Goal: Task Accomplishment & Management: Manage account settings

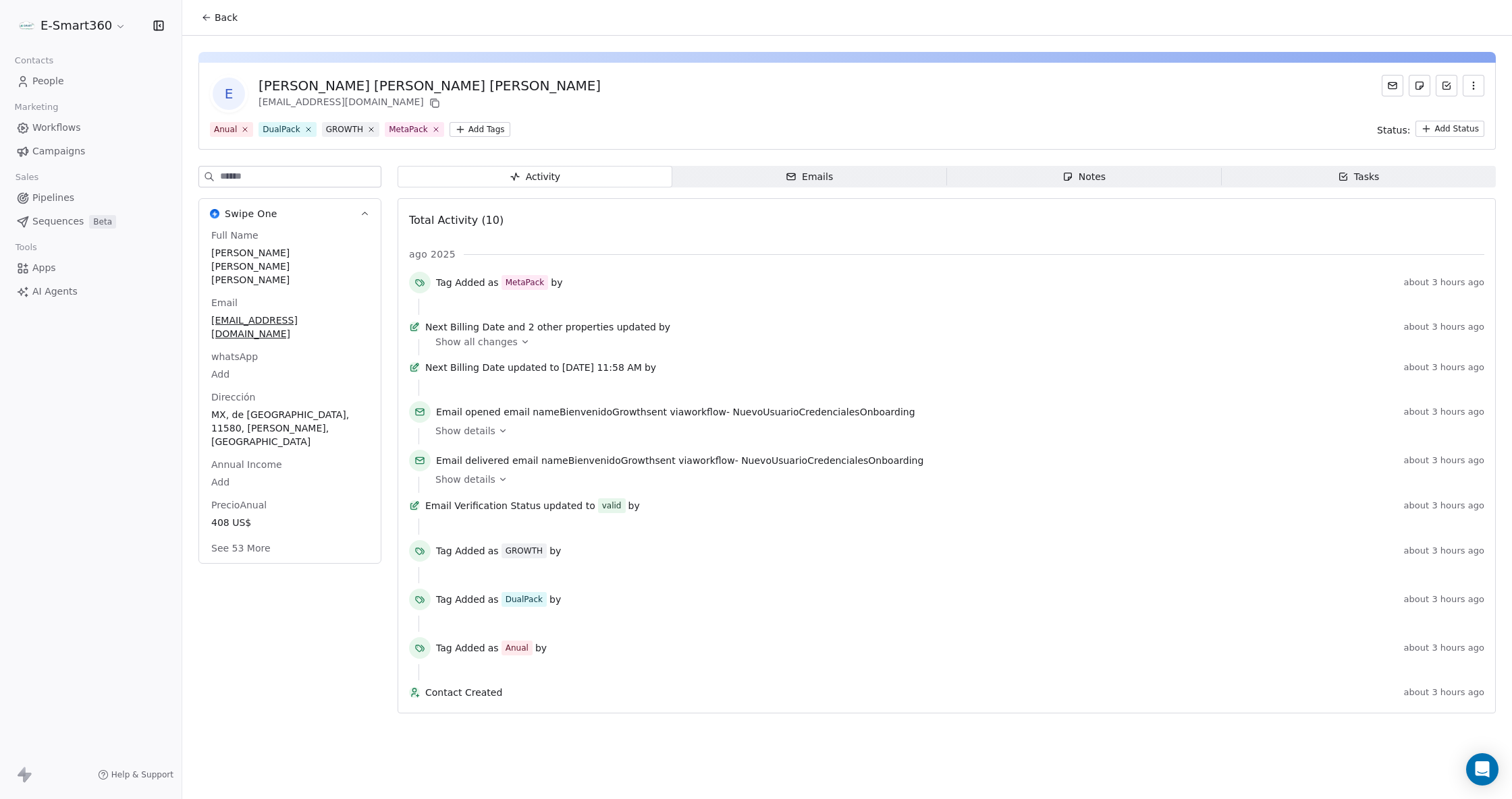
click at [80, 130] on link "Workflows" at bounding box center [90, 128] width 160 height 22
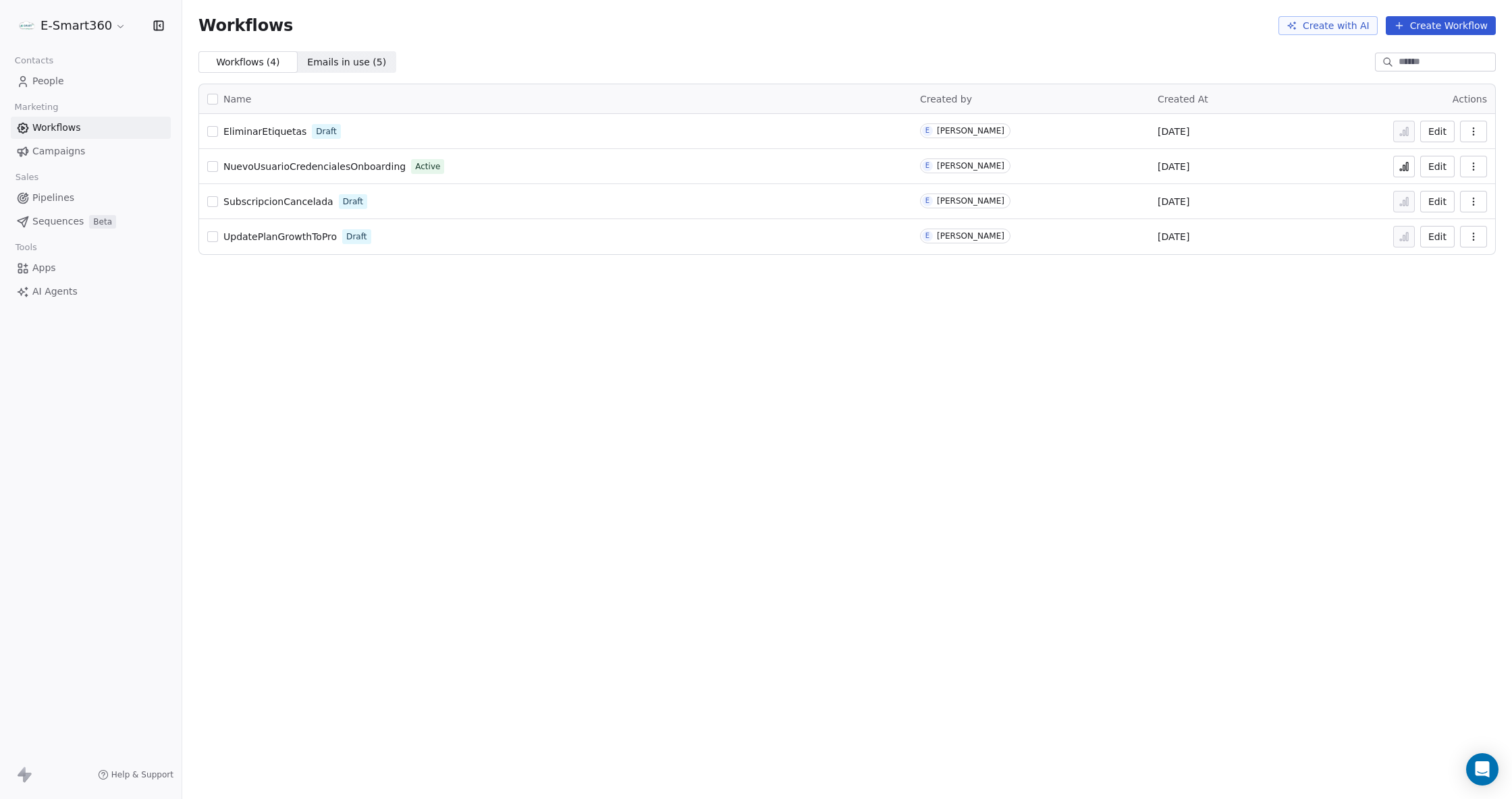
click at [1427, 128] on button "Edit" at bounding box center [1437, 131] width 34 height 21
click at [57, 81] on span "People" at bounding box center [47, 81] width 31 height 14
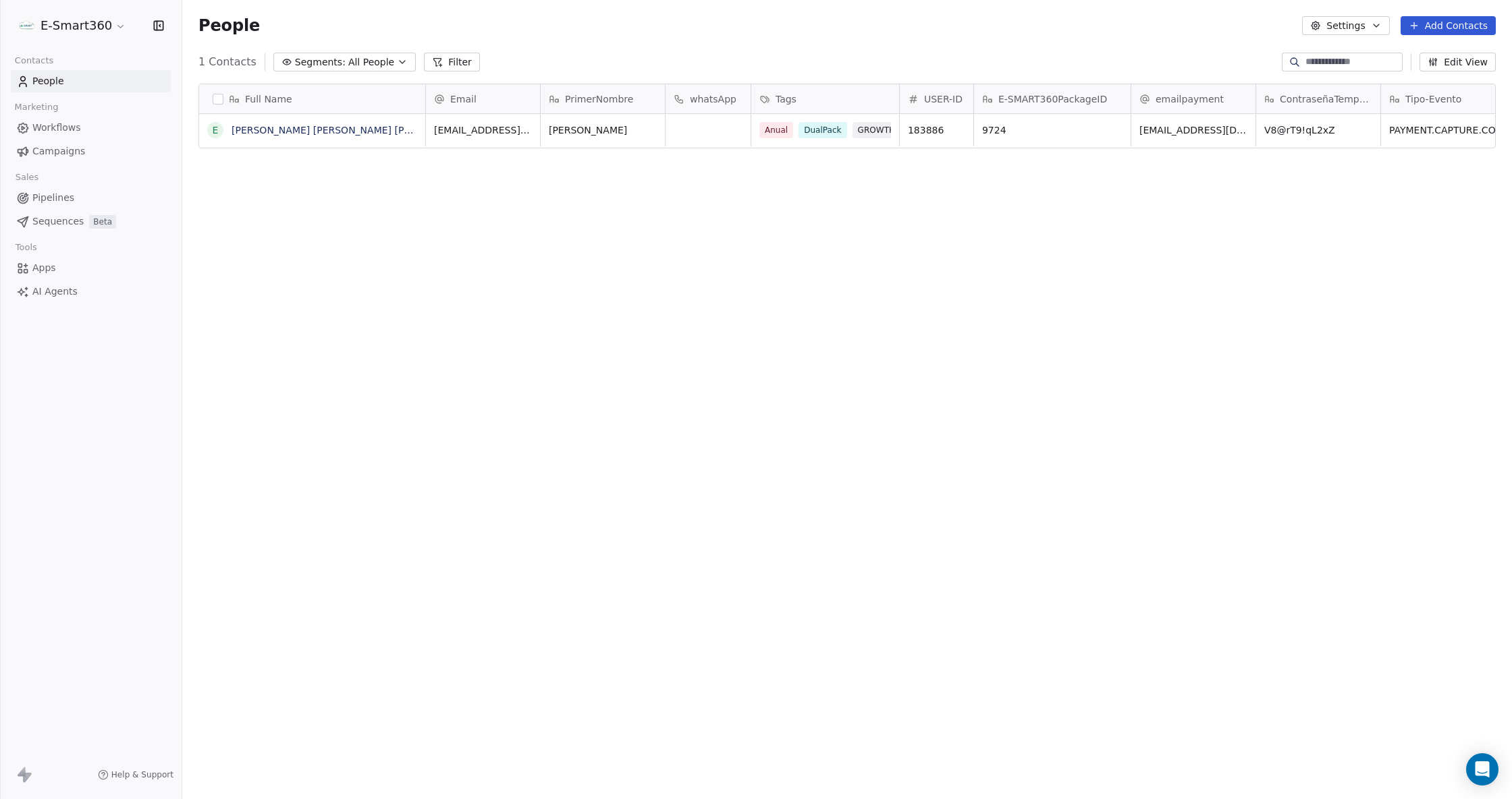
scroll to position [691, 1315]
click at [95, 120] on link "Workflows" at bounding box center [90, 128] width 160 height 22
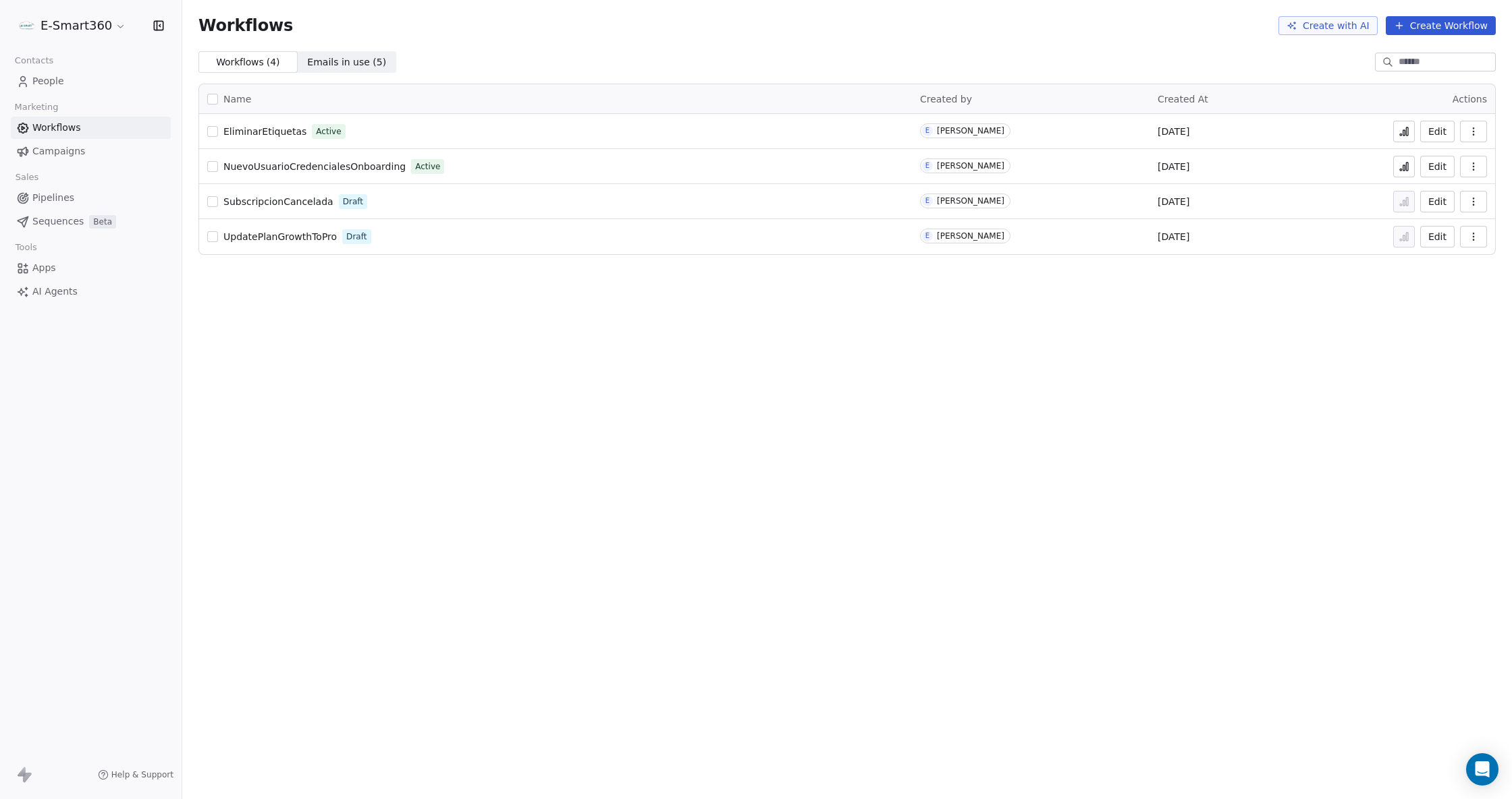
click at [1448, 121] on button "Edit" at bounding box center [1437, 131] width 34 height 21
click at [1439, 136] on button "Edit" at bounding box center [1437, 131] width 34 height 21
click at [1434, 138] on button "Edit" at bounding box center [1437, 131] width 34 height 21
click at [122, 84] on link "People" at bounding box center [90, 81] width 160 height 22
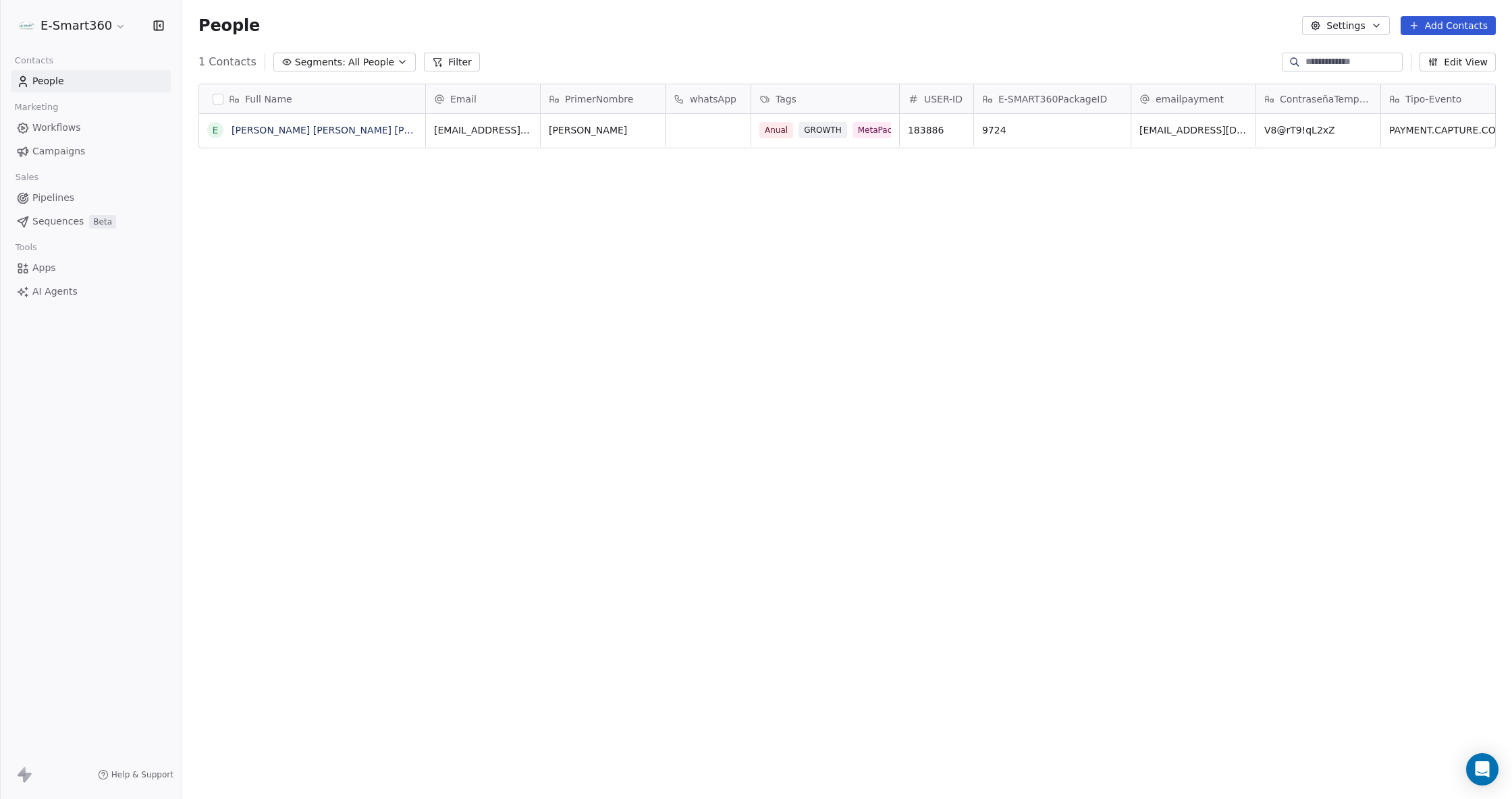
scroll to position [691, 1315]
click at [343, 128] on link "[PERSON_NAME] [PERSON_NAME] [PERSON_NAME]" at bounding box center [352, 130] width 241 height 11
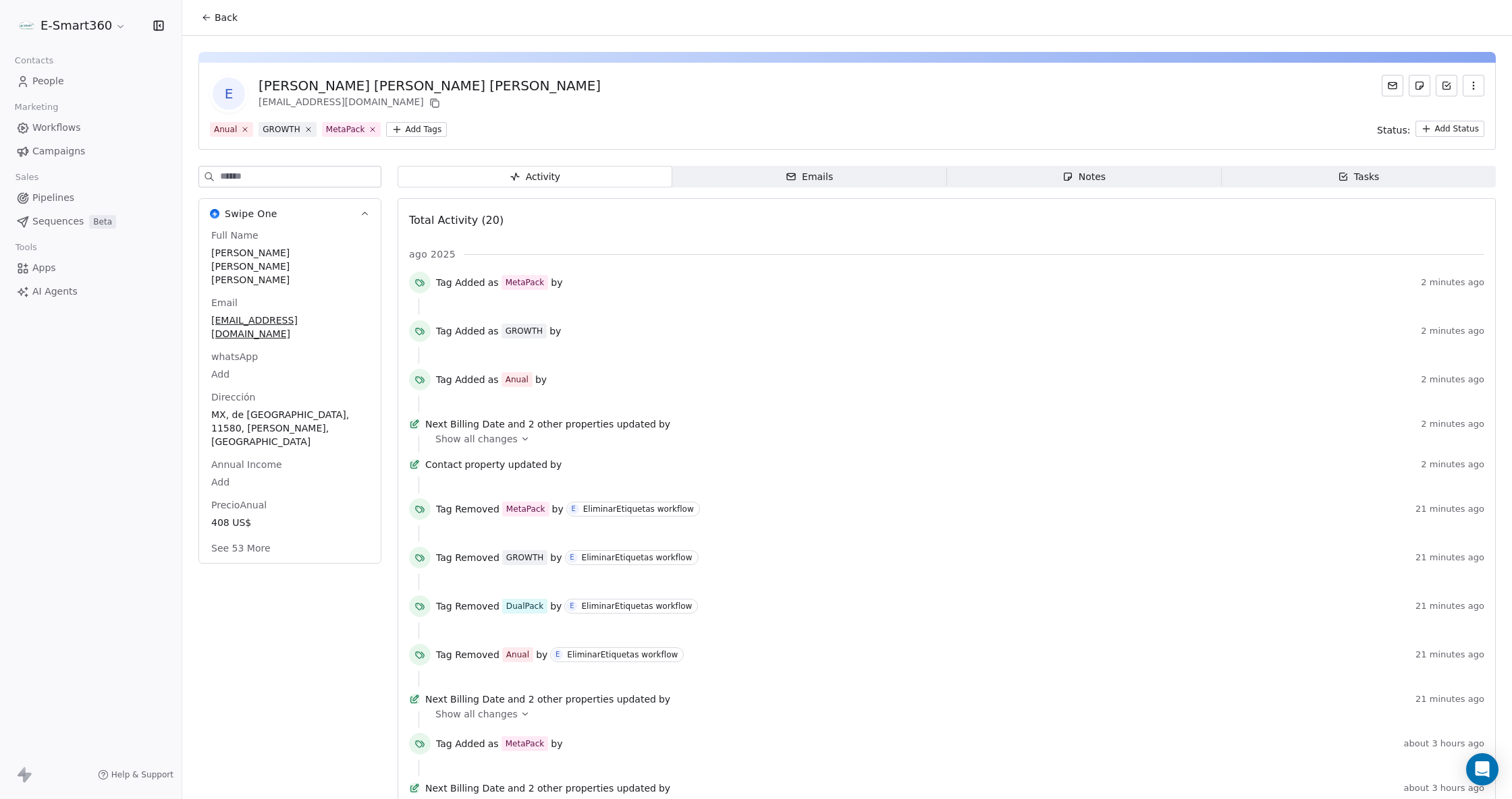
click at [223, 16] on span "Back" at bounding box center [226, 17] width 23 height 13
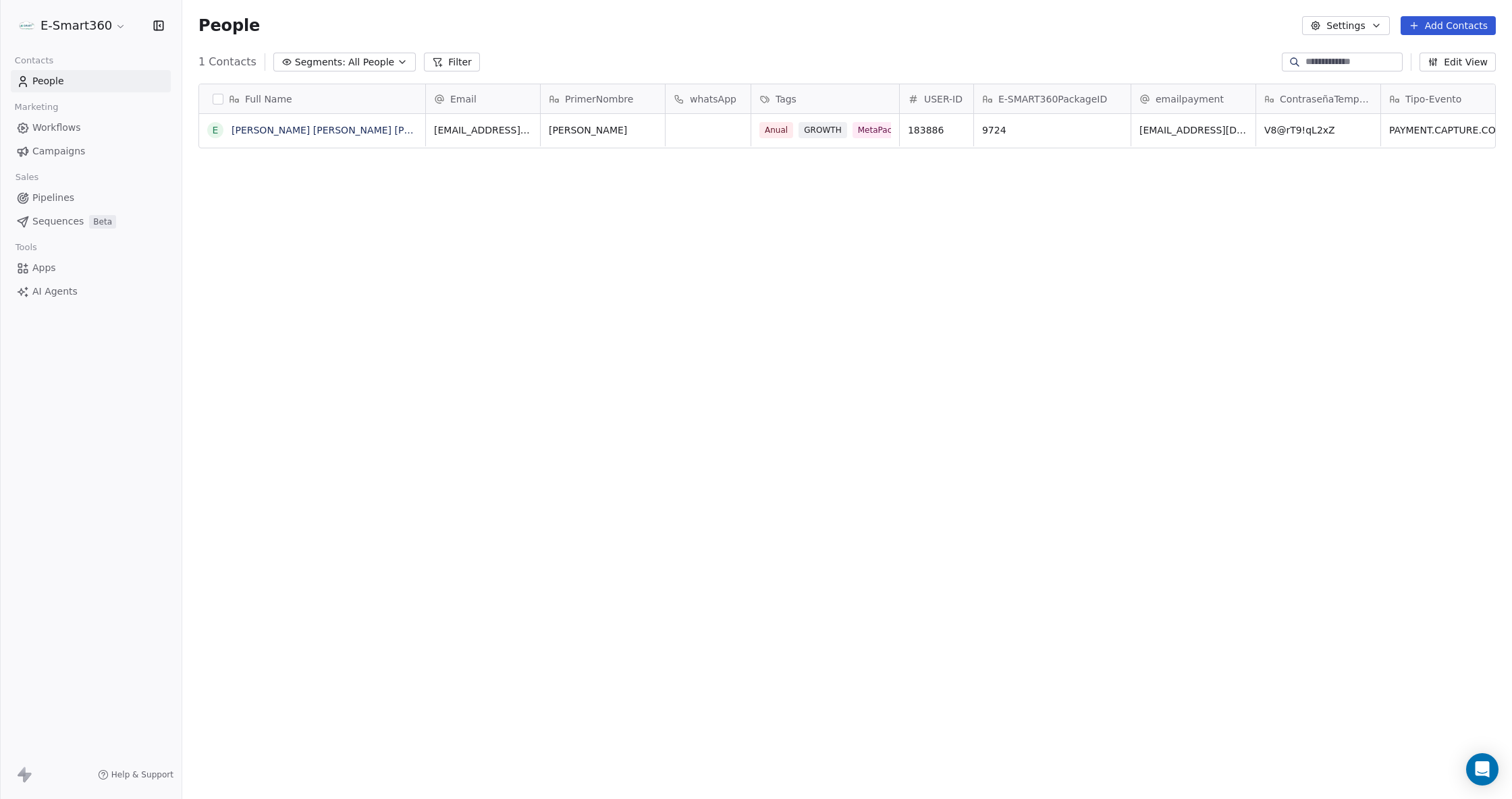
scroll to position [691, 1315]
click at [106, 125] on link "Workflows" at bounding box center [90, 128] width 160 height 22
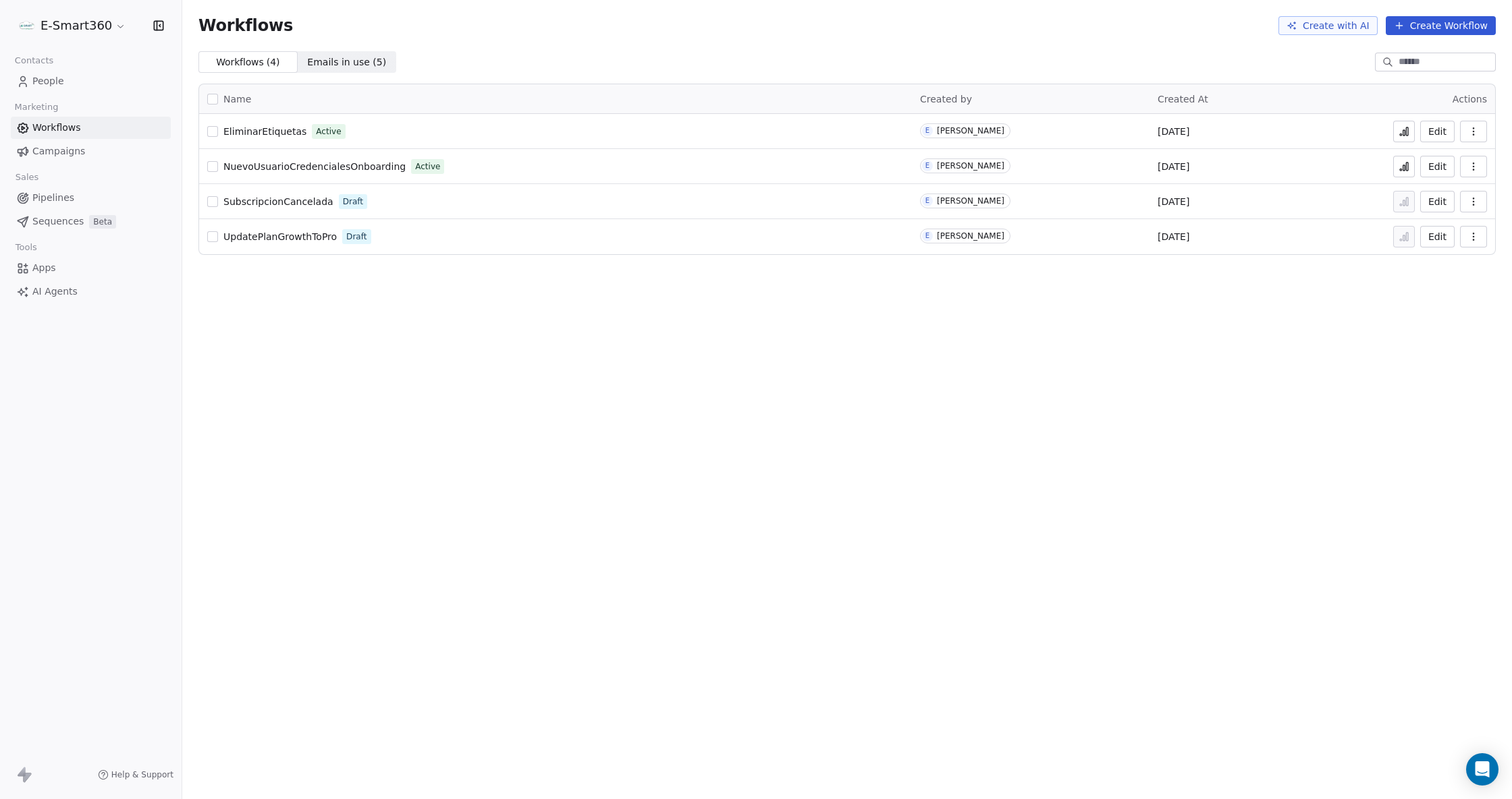
click at [1408, 128] on icon at bounding box center [1406, 131] width 2 height 8
click at [103, 81] on link "People" at bounding box center [90, 81] width 160 height 22
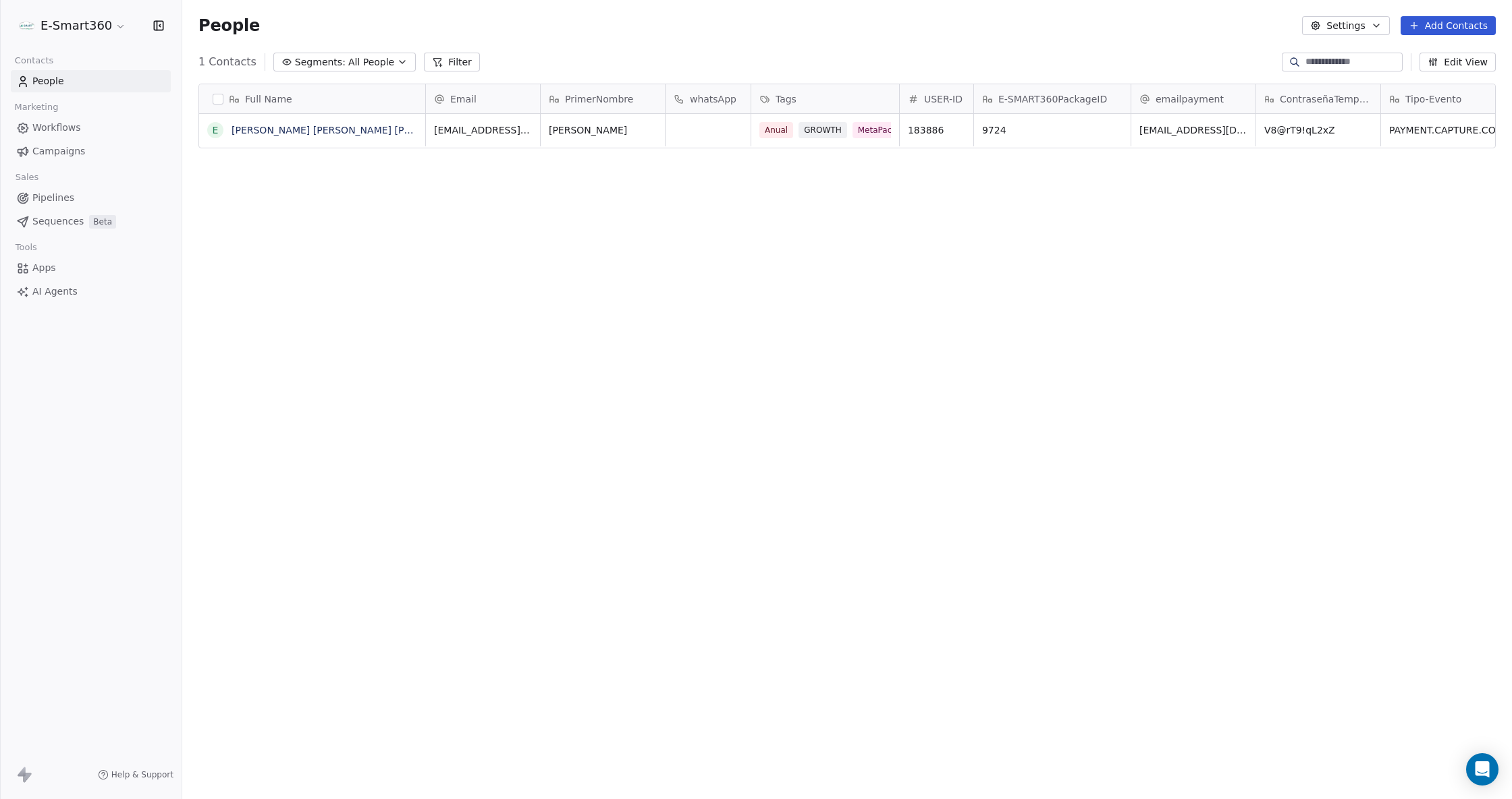
scroll to position [14, 13]
click at [219, 97] on button "button" at bounding box center [218, 99] width 11 height 11
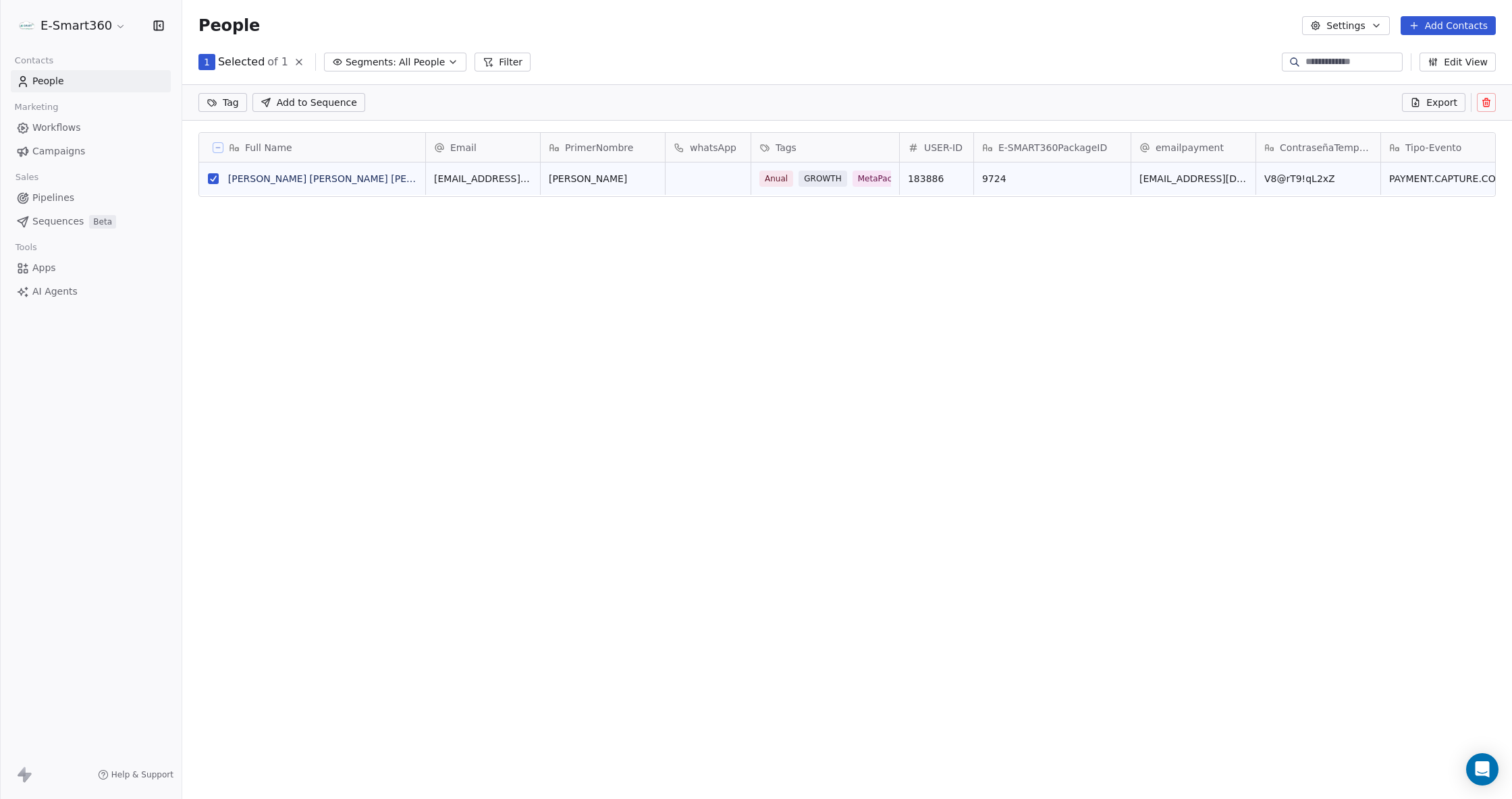
scroll to position [643, 1315]
click at [1482, 93] on button at bounding box center [1486, 102] width 19 height 19
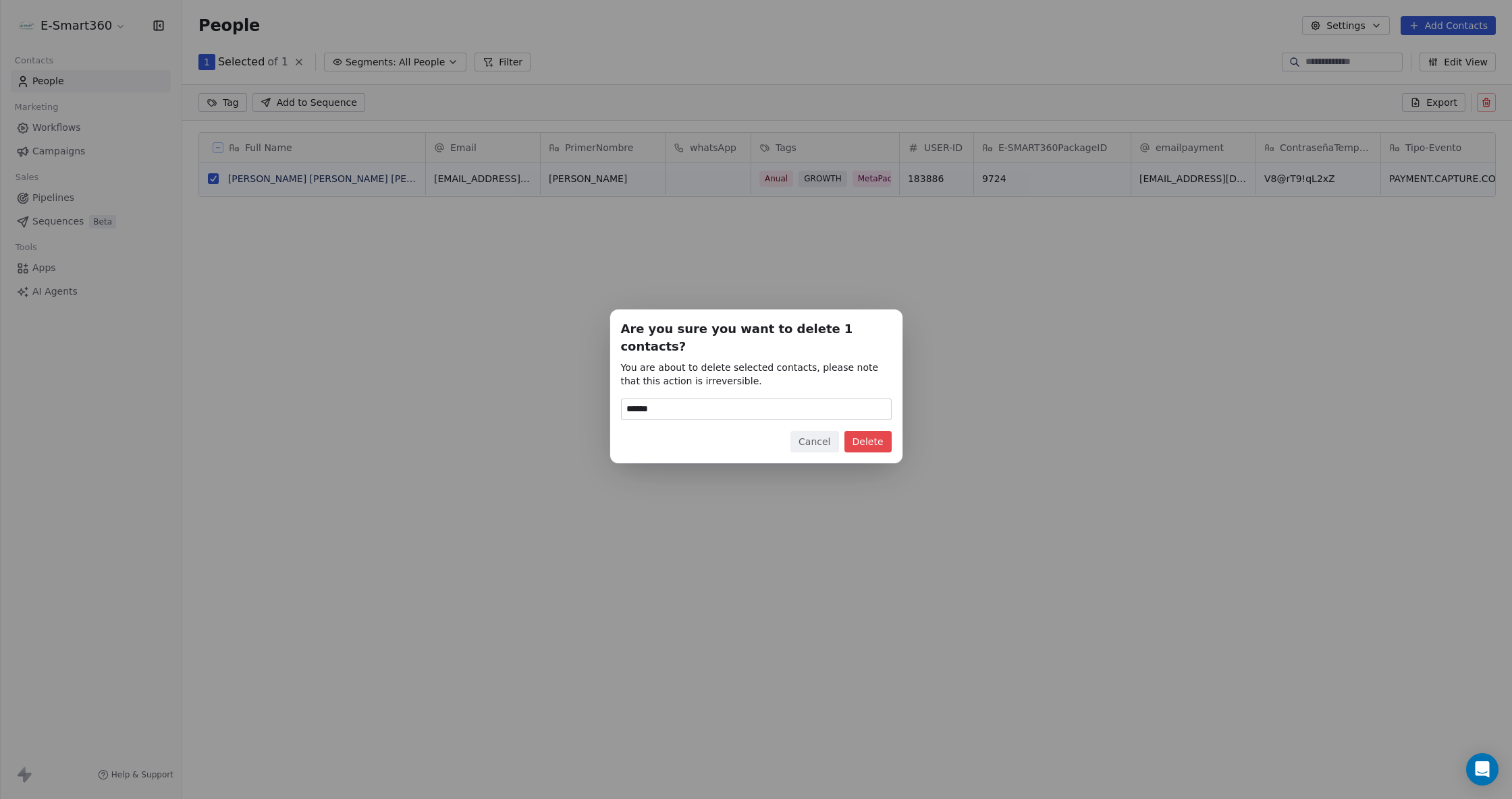
type input "******"
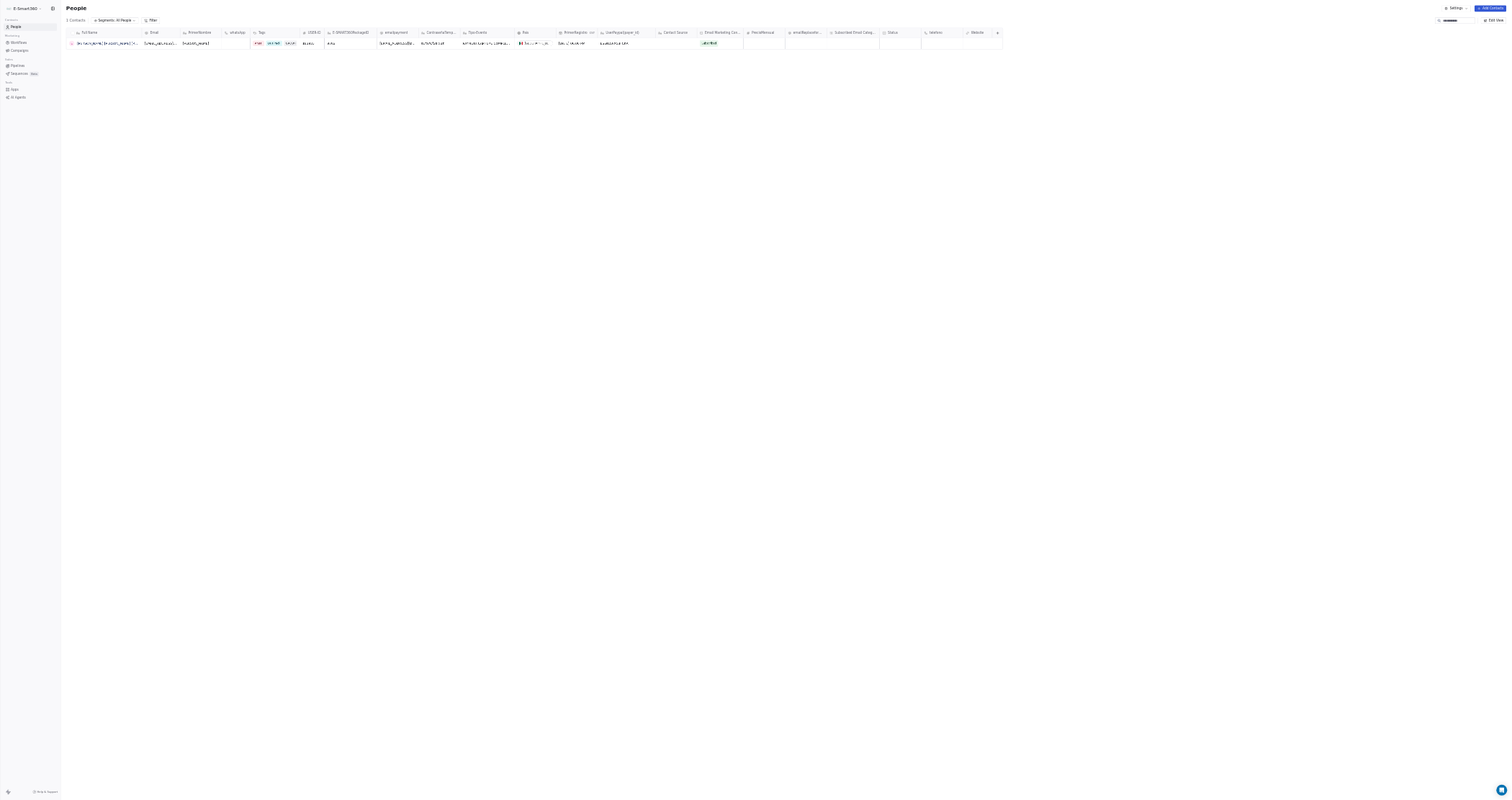
scroll to position [691, 1304]
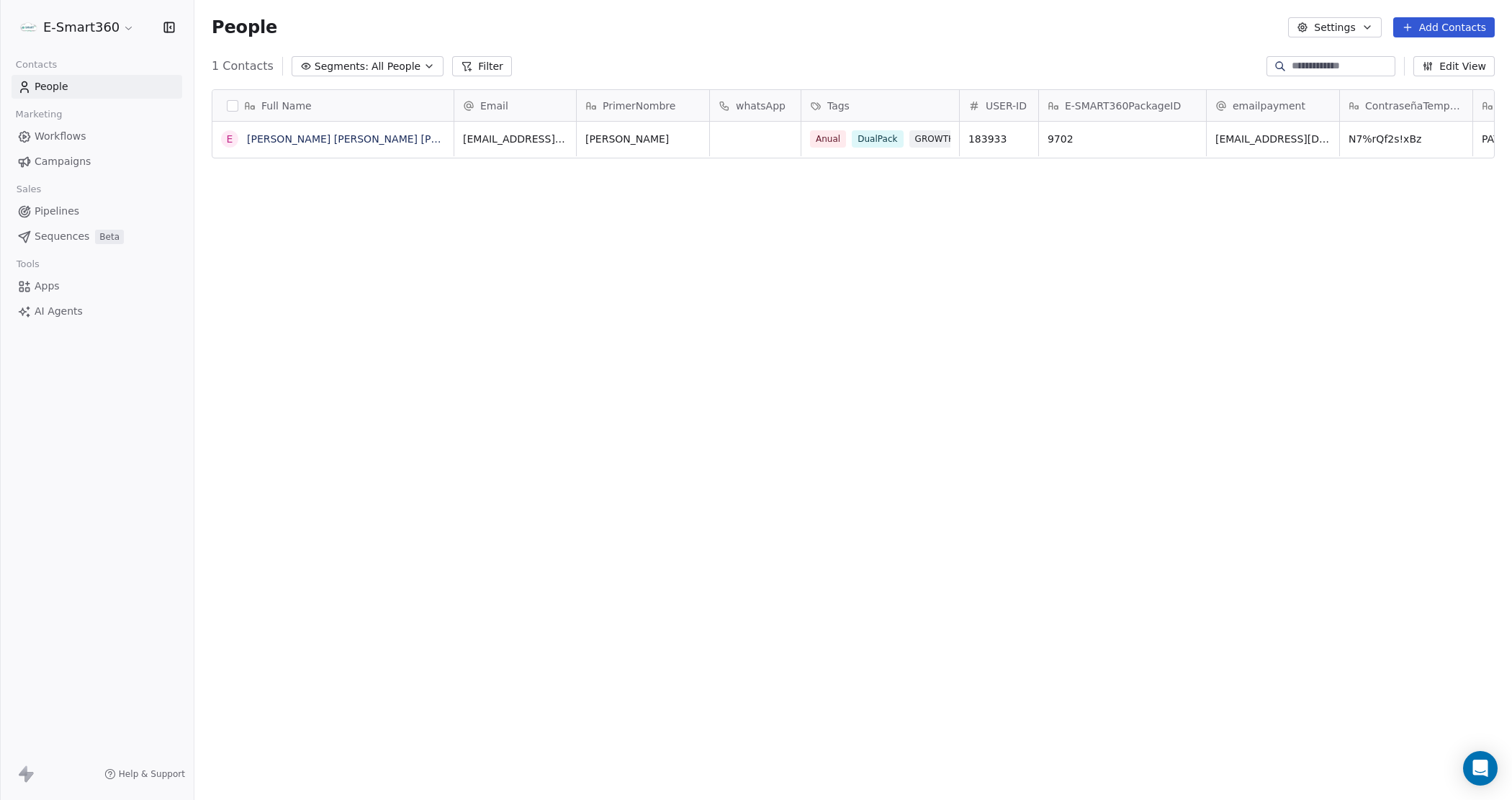
click at [163, 22] on icon "button" at bounding box center [169, 27] width 14 height 14
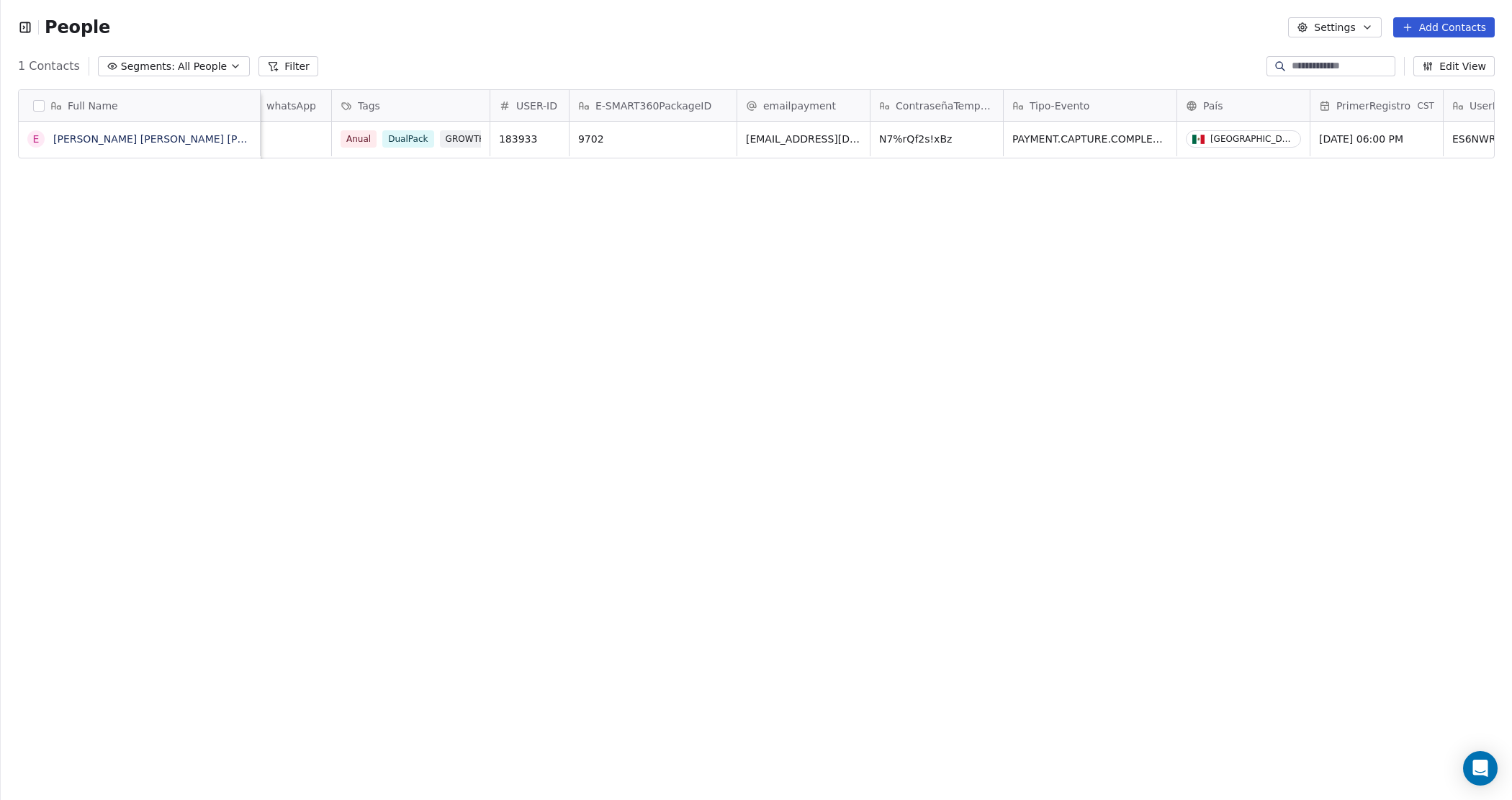
scroll to position [0, 0]
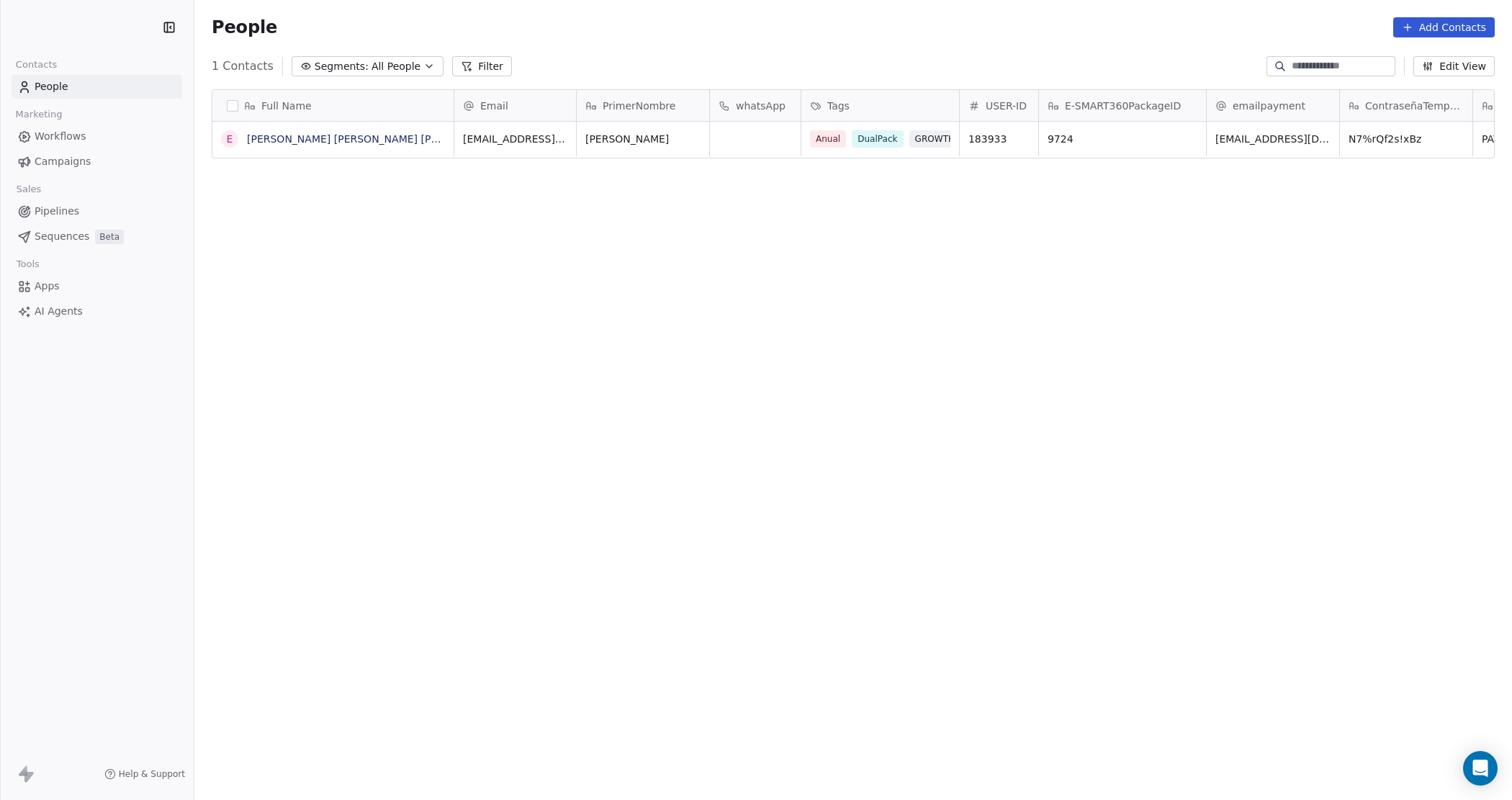
scroll to position [691, 1304]
click at [324, 135] on link "[PERSON_NAME] [PERSON_NAME] [PERSON_NAME]" at bounding box center [376, 139] width 258 height 11
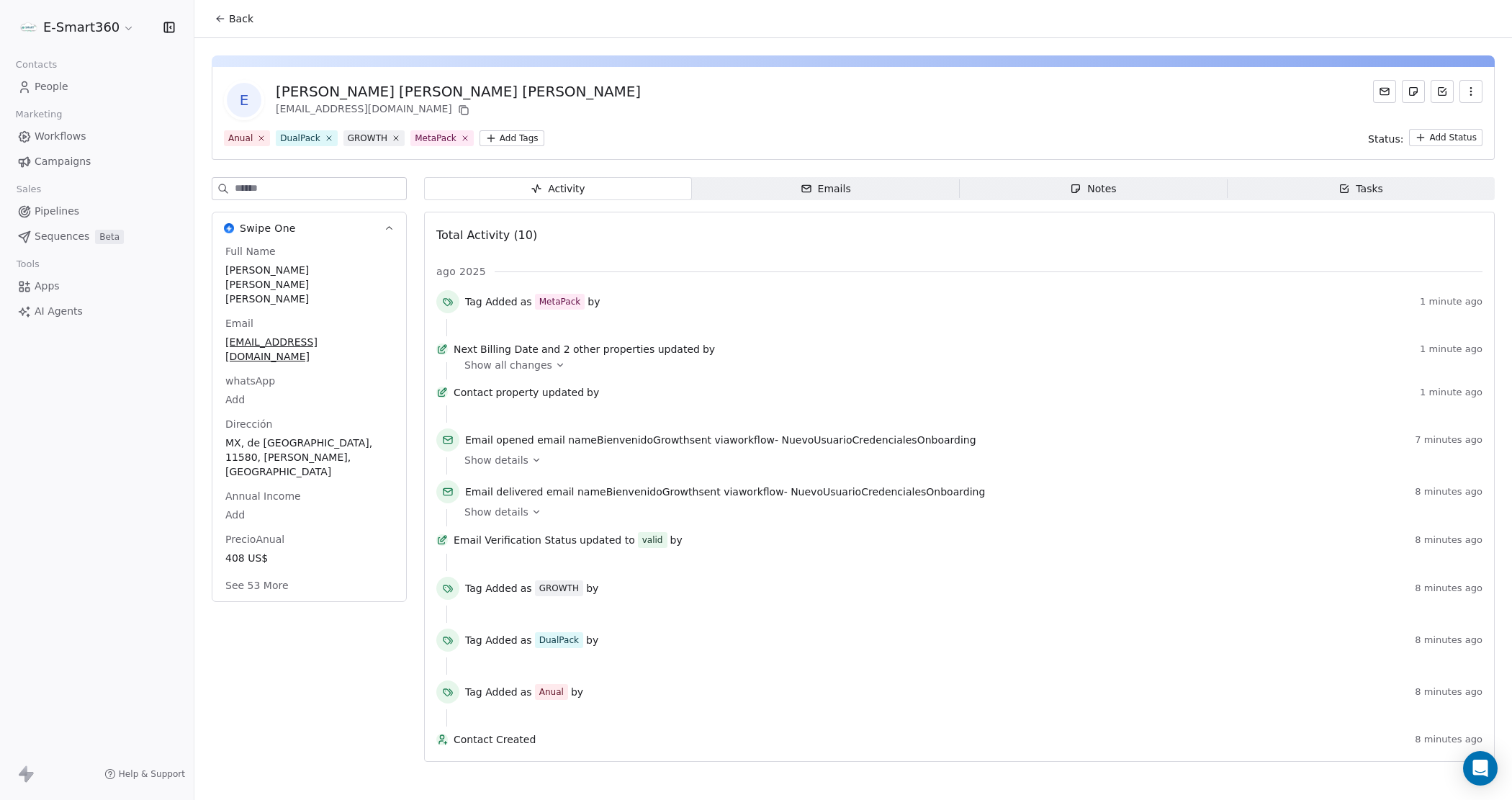
click at [213, 22] on button "Back" at bounding box center [234, 18] width 56 height 26
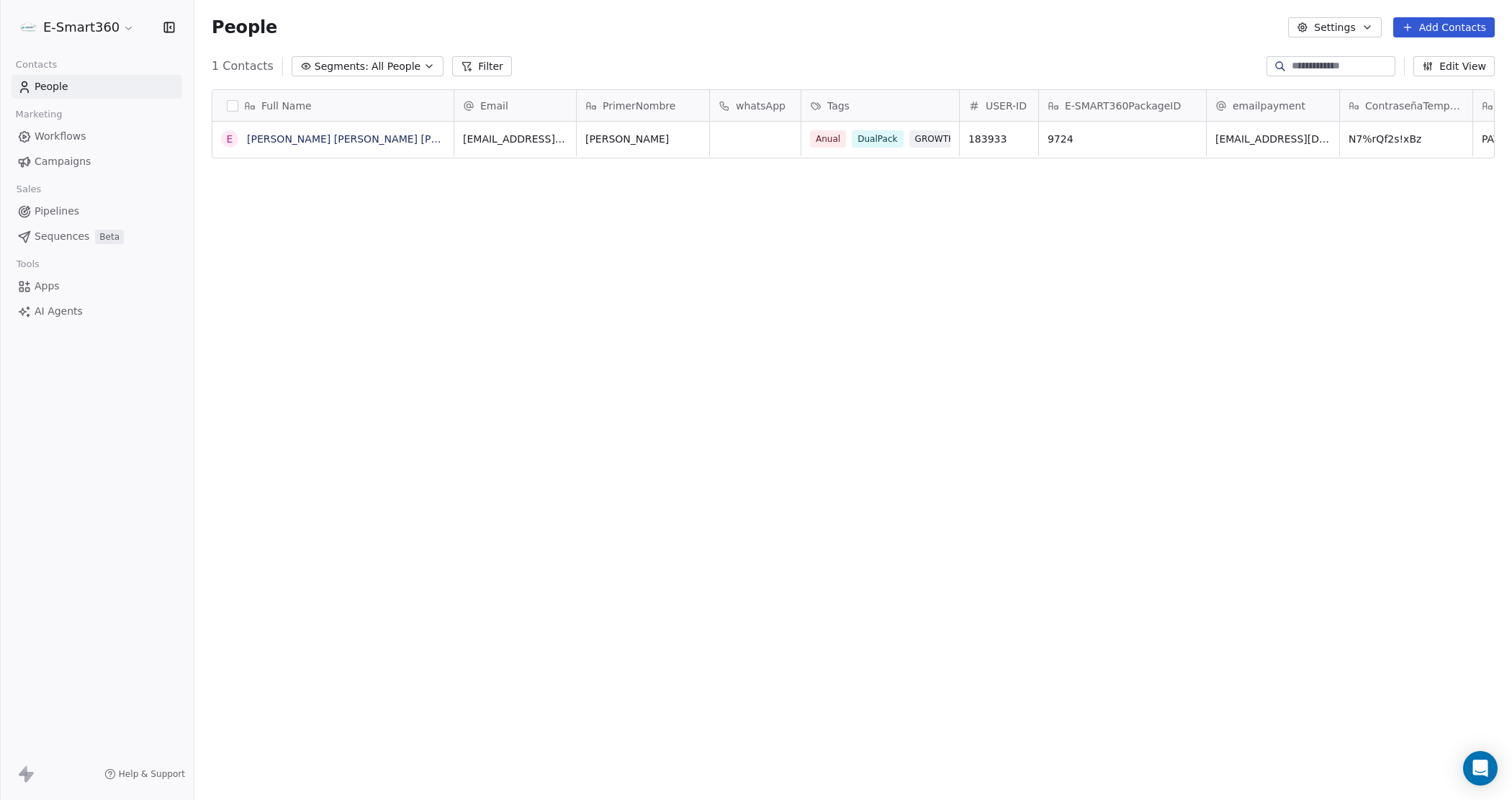
scroll to position [691, 1304]
click at [336, 145] on link "[PERSON_NAME] [PERSON_NAME] [PERSON_NAME]" at bounding box center [376, 139] width 258 height 11
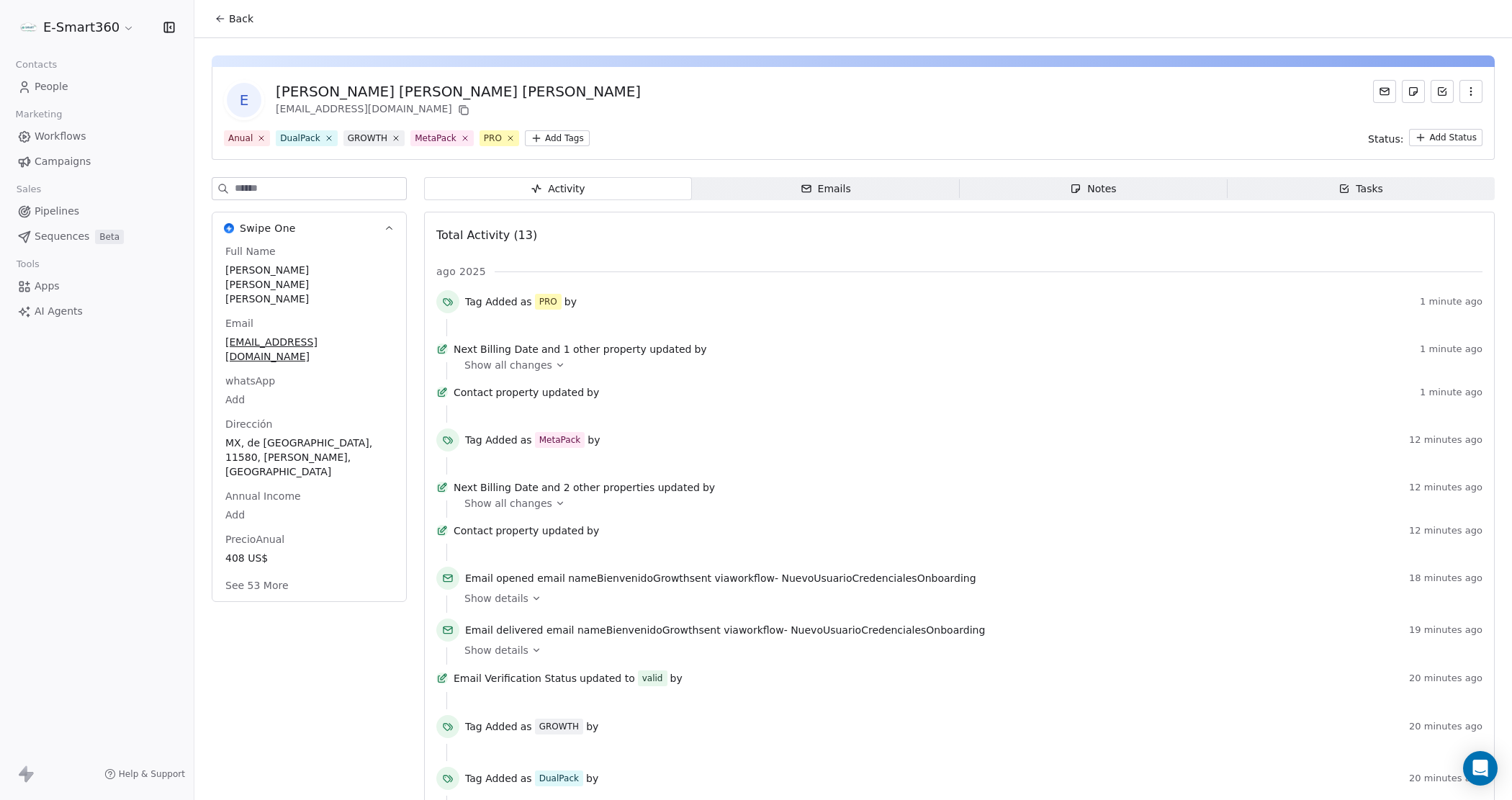
click at [74, 128] on link "Workflows" at bounding box center [96, 136] width 171 height 24
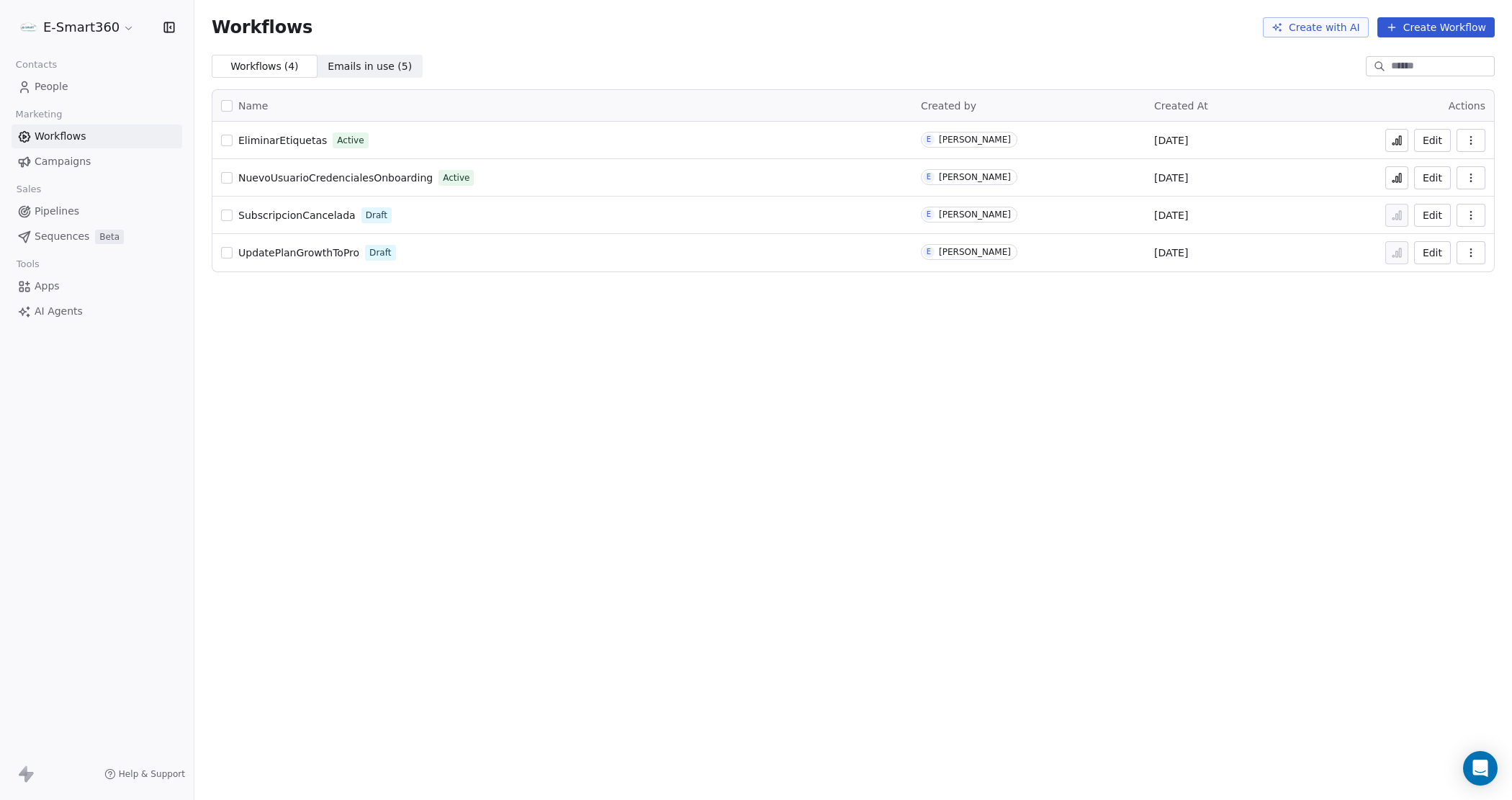
click at [1435, 144] on button "Edit" at bounding box center [1433, 140] width 36 height 23
click at [1401, 137] on icon at bounding box center [1397, 140] width 11 height 11
click at [1424, 142] on button "Edit" at bounding box center [1433, 140] width 36 height 23
click at [1428, 142] on button "Edit" at bounding box center [1433, 140] width 36 height 23
click at [1397, 142] on icon at bounding box center [1398, 142] width 2 height 6
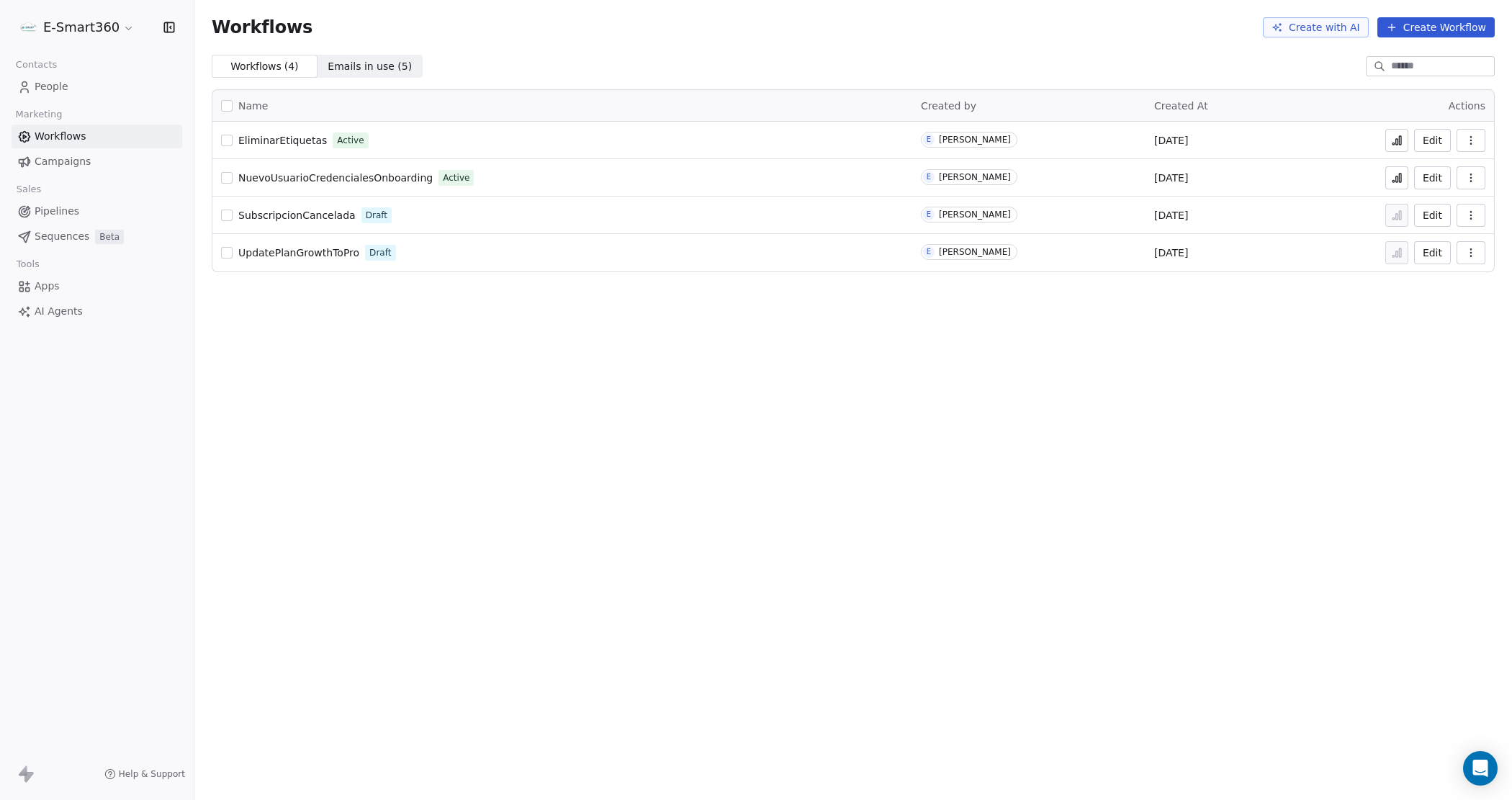
click at [1440, 145] on button "Edit" at bounding box center [1433, 140] width 36 height 23
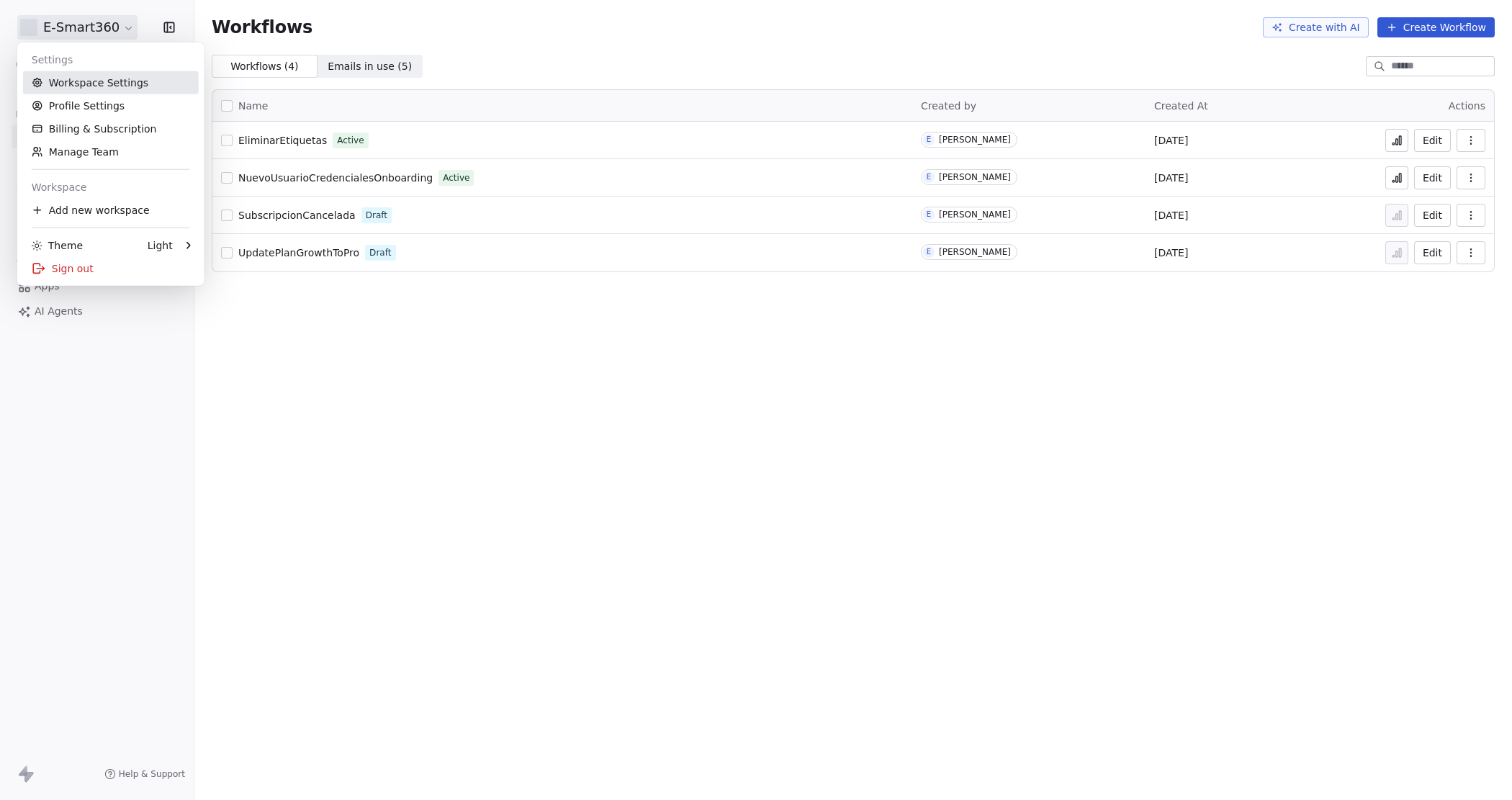
click at [103, 81] on link "Workspace Settings" at bounding box center [111, 83] width 176 height 23
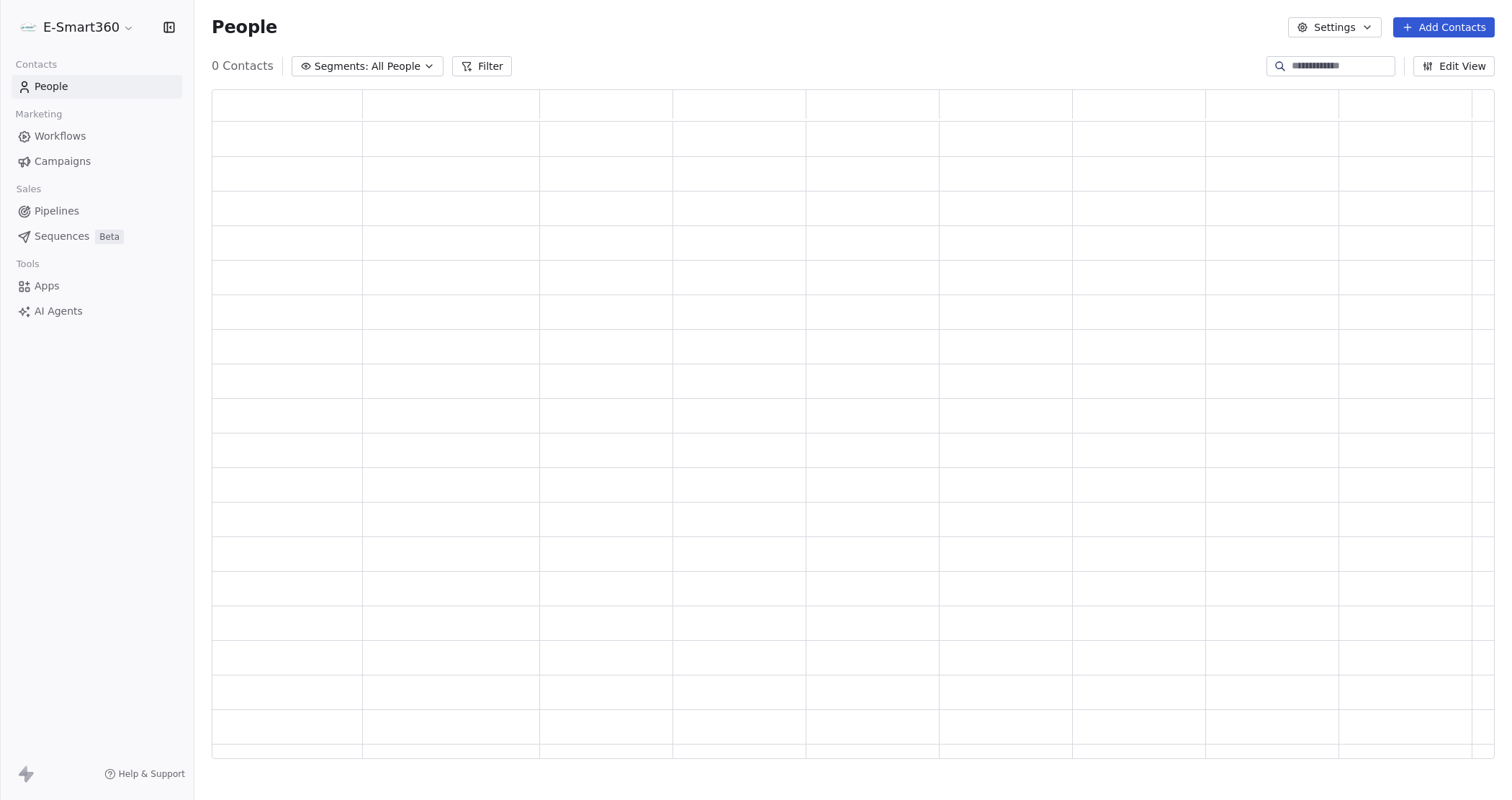
scroll to position [656, 1269]
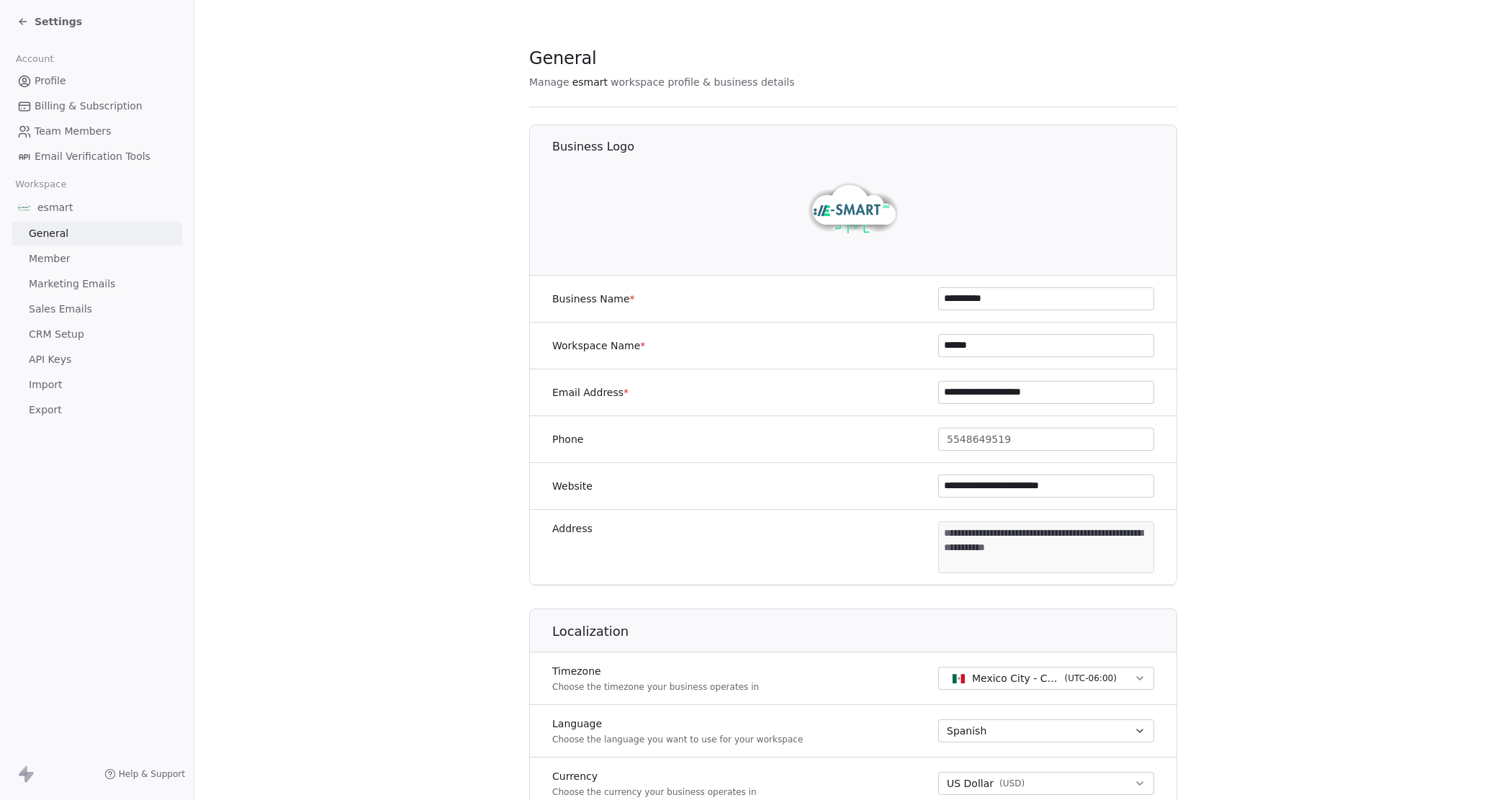
click at [90, 336] on link "CRM Setup" at bounding box center [96, 334] width 171 height 24
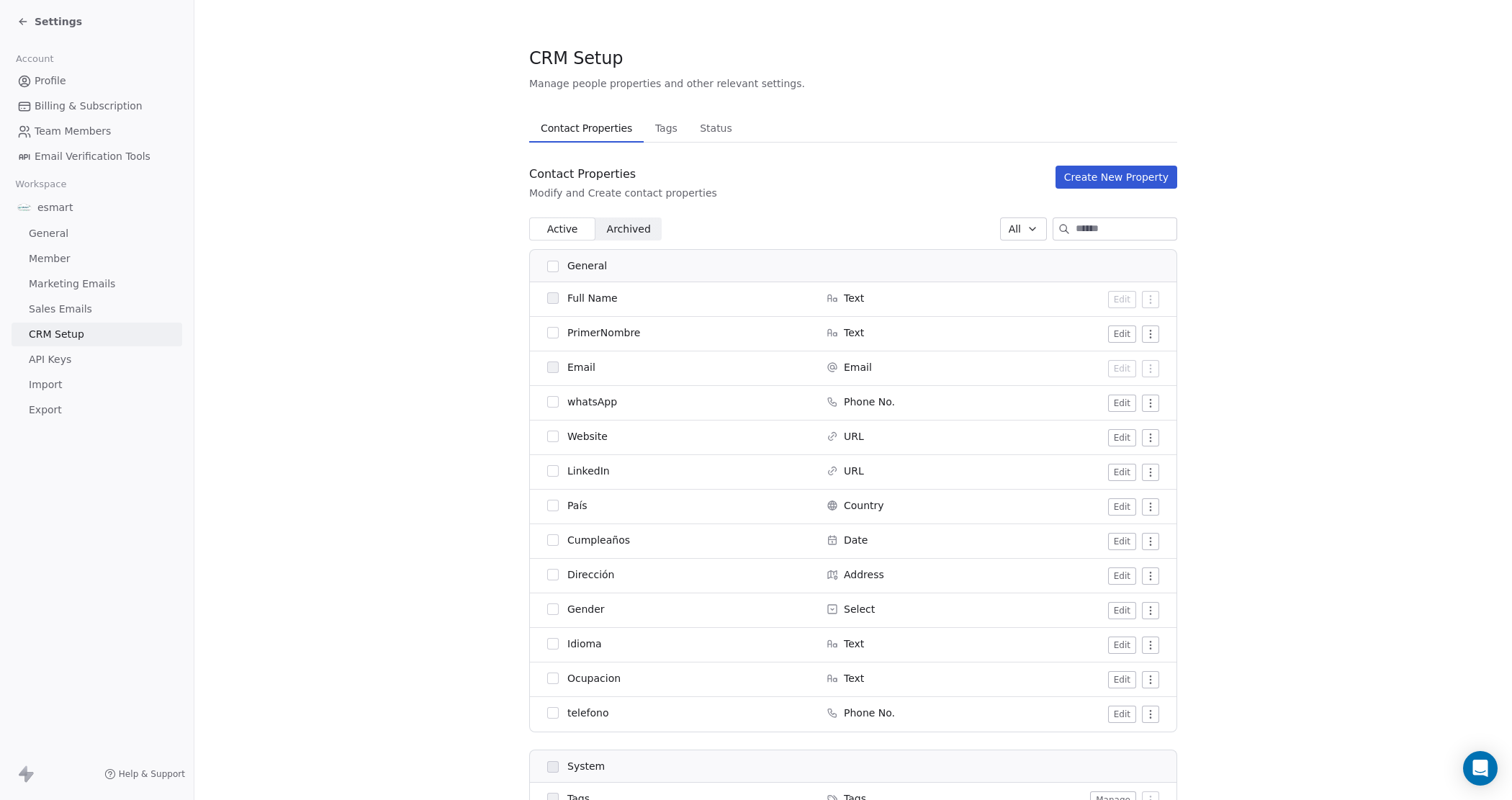
click at [1120, 232] on input at bounding box center [1127, 229] width 101 height 22
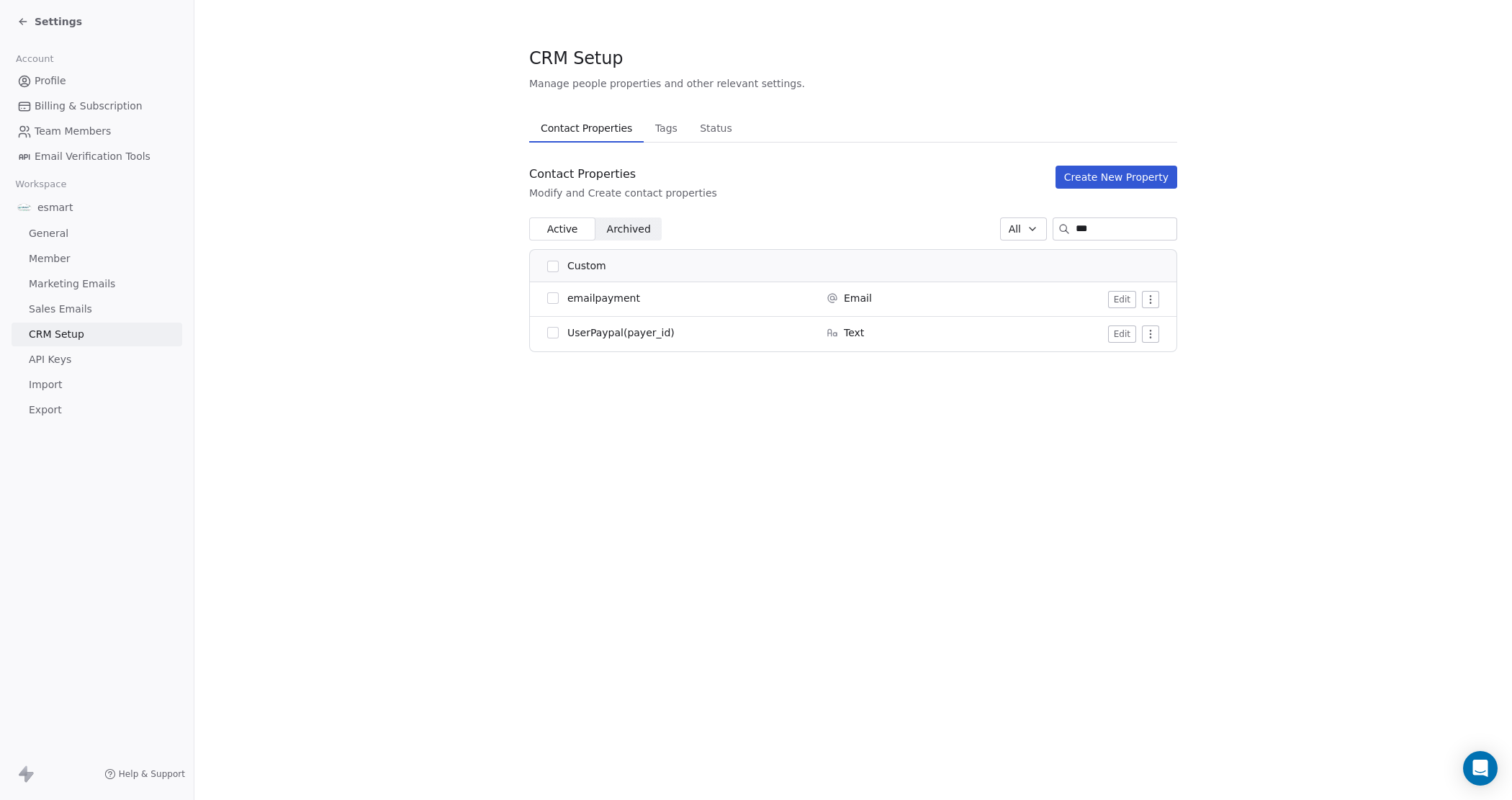
type input "***"
click at [29, 18] on div "Settings" at bounding box center [50, 21] width 65 height 14
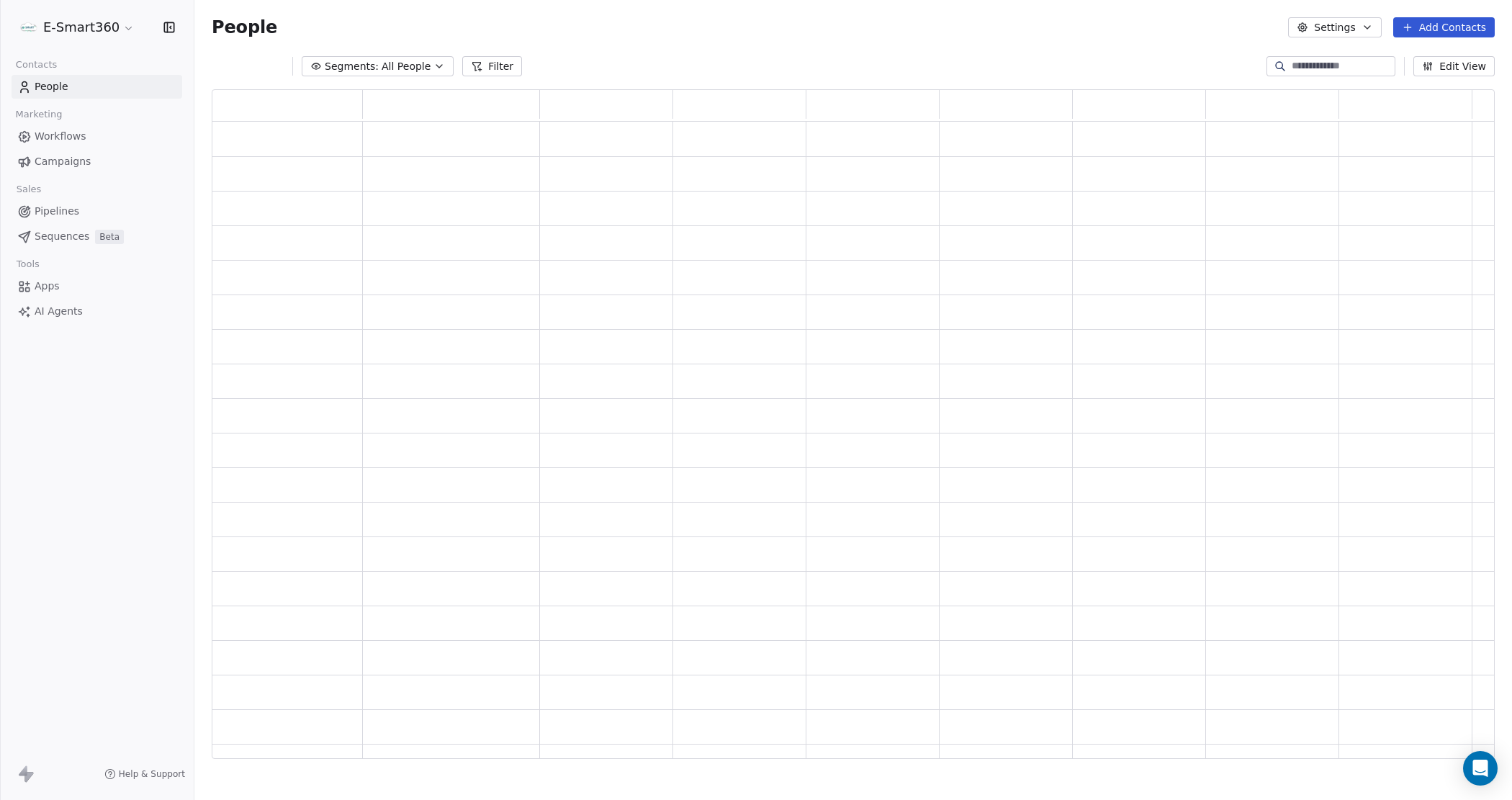
scroll to position [656, 1269]
click at [62, 95] on link "People" at bounding box center [96, 87] width 171 height 24
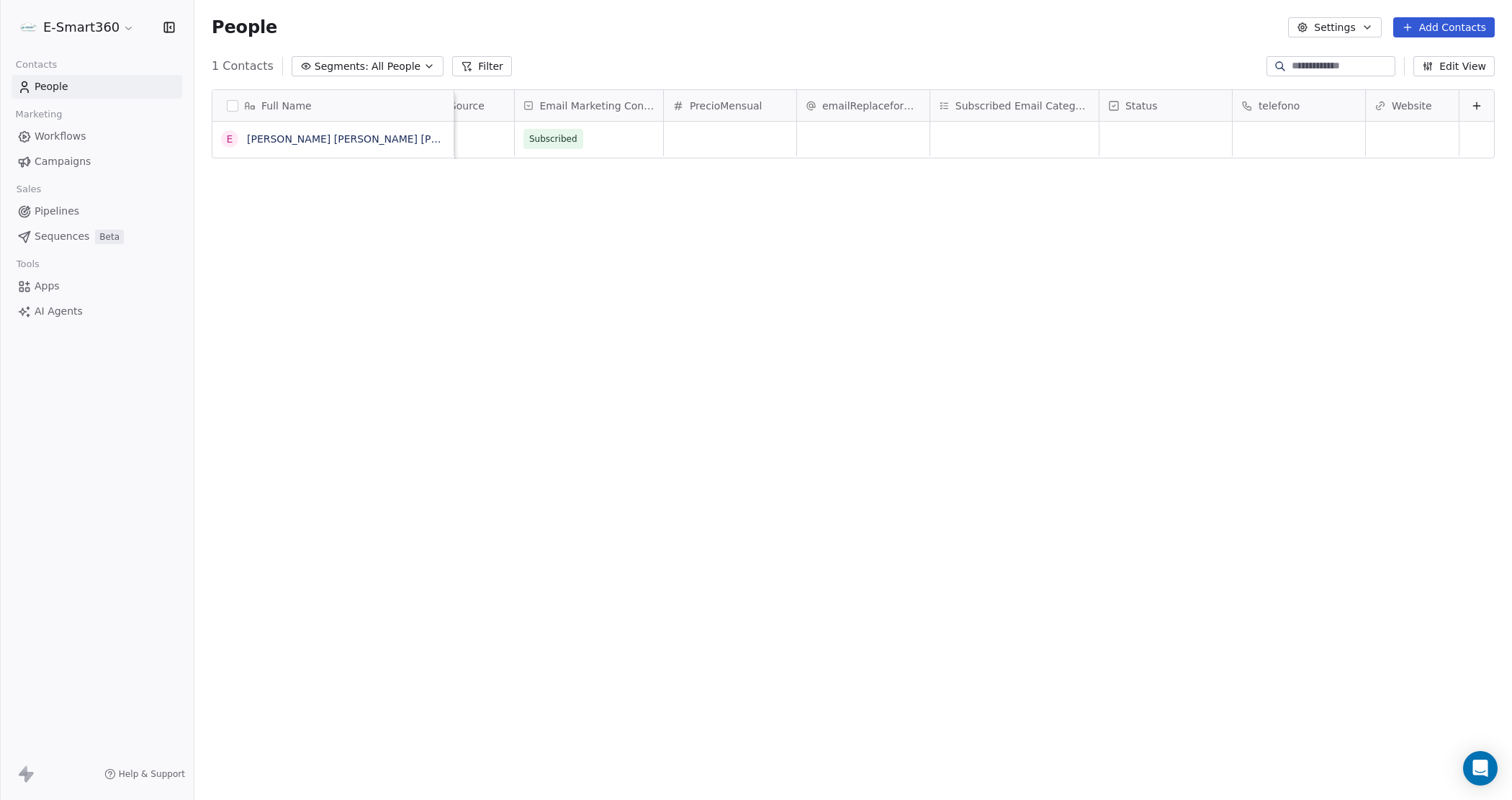
scroll to position [0, 1729]
click at [1471, 106] on icon at bounding box center [1477, 106] width 11 height 11
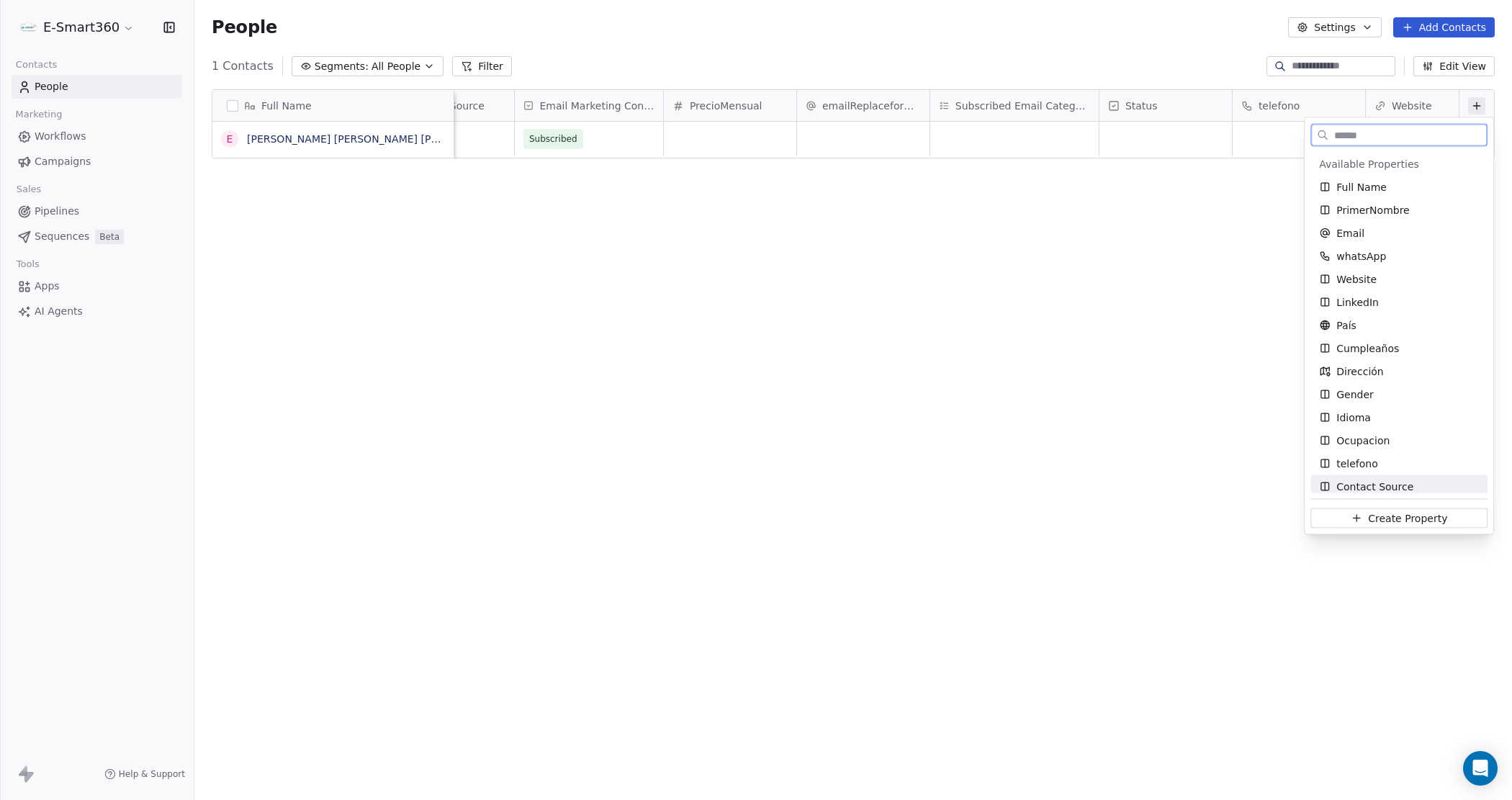
click at [1368, 522] on span "Create Property" at bounding box center [1407, 517] width 79 height 14
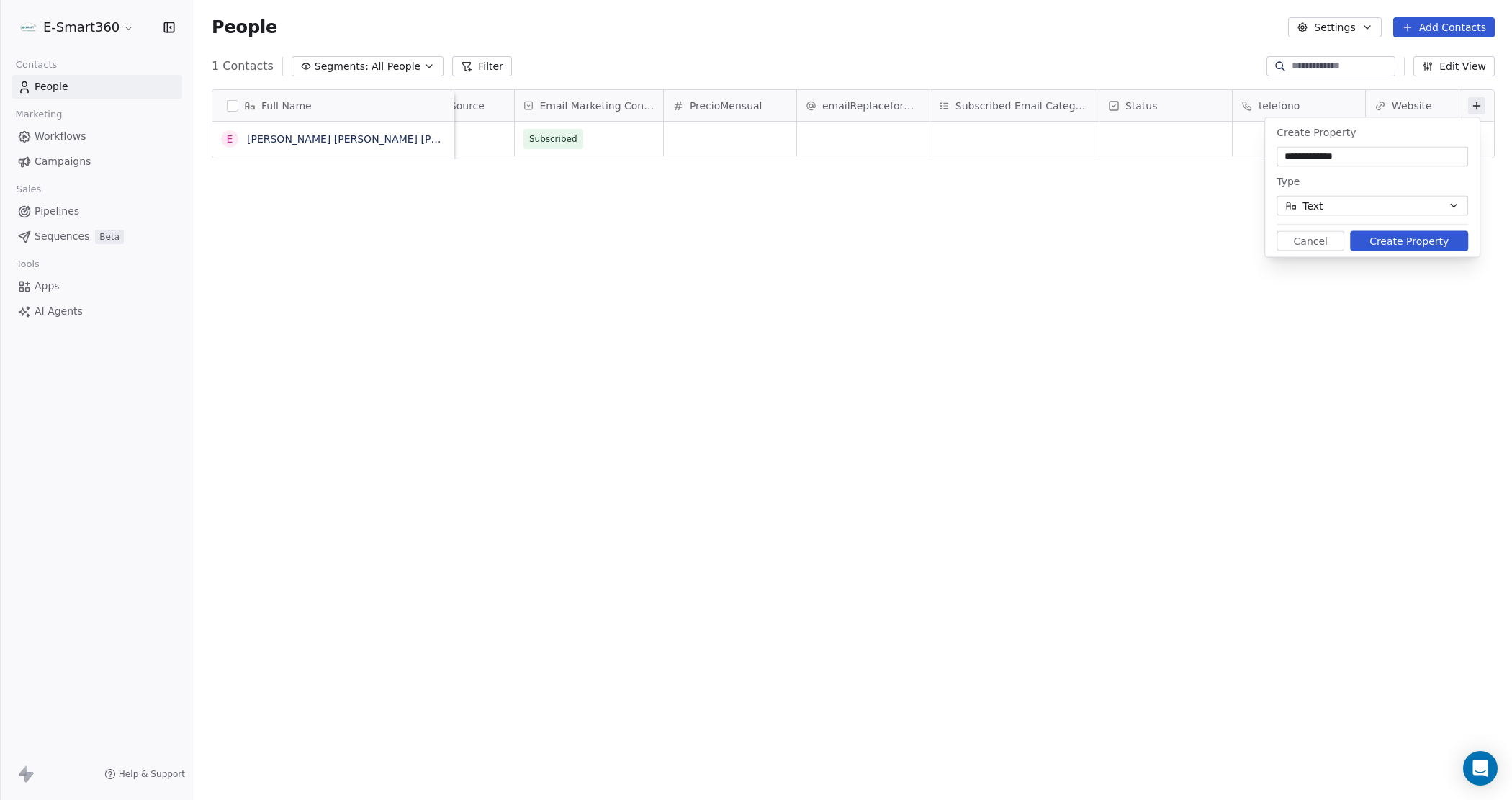
click at [1337, 159] on input "**********" at bounding box center [1372, 156] width 186 height 14
click at [1343, 148] on div "**********" at bounding box center [1372, 156] width 192 height 20
click at [1353, 156] on input "**********" at bounding box center [1372, 156] width 186 height 14
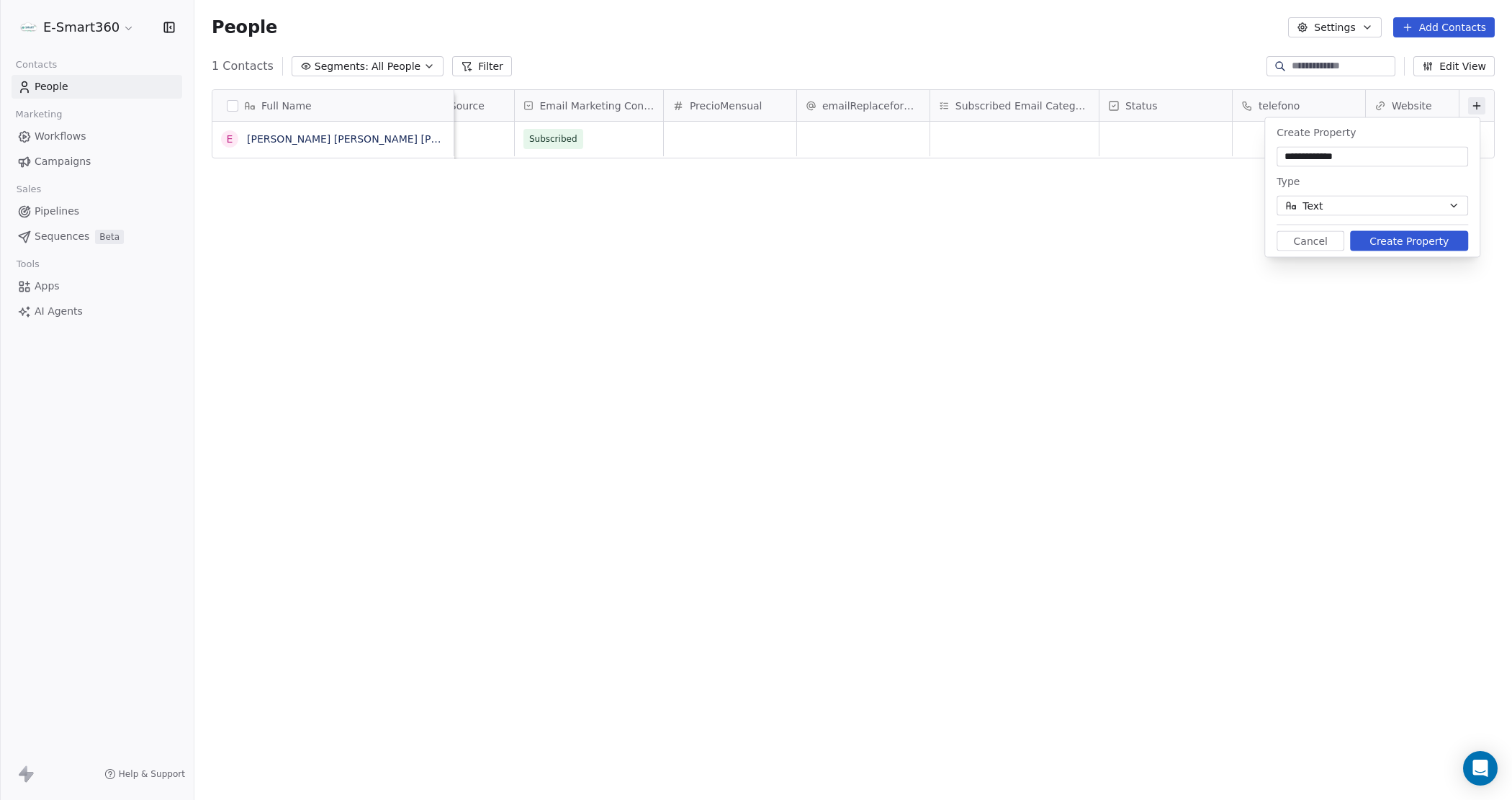
click at [1353, 156] on input "**********" at bounding box center [1372, 156] width 186 height 14
paste input "******"
type input "**********"
drag, startPoint x: 1369, startPoint y: 245, endPoint x: 1351, endPoint y: 238, distance: 19.3
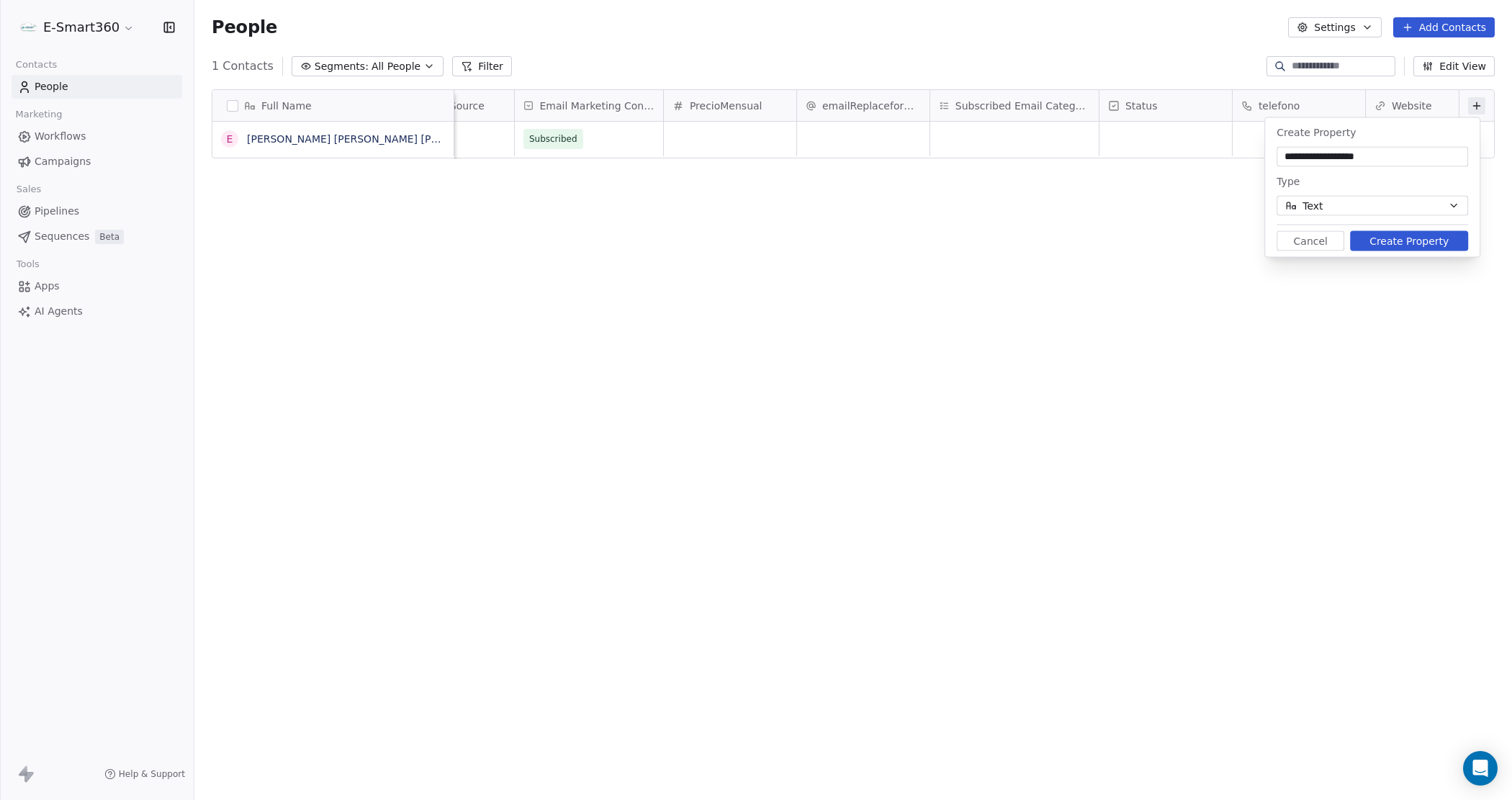
click at [1351, 238] on button "Create Property" at bounding box center [1409, 240] width 118 height 20
click at [1465, 104] on icon at bounding box center [1461, 106] width 11 height 11
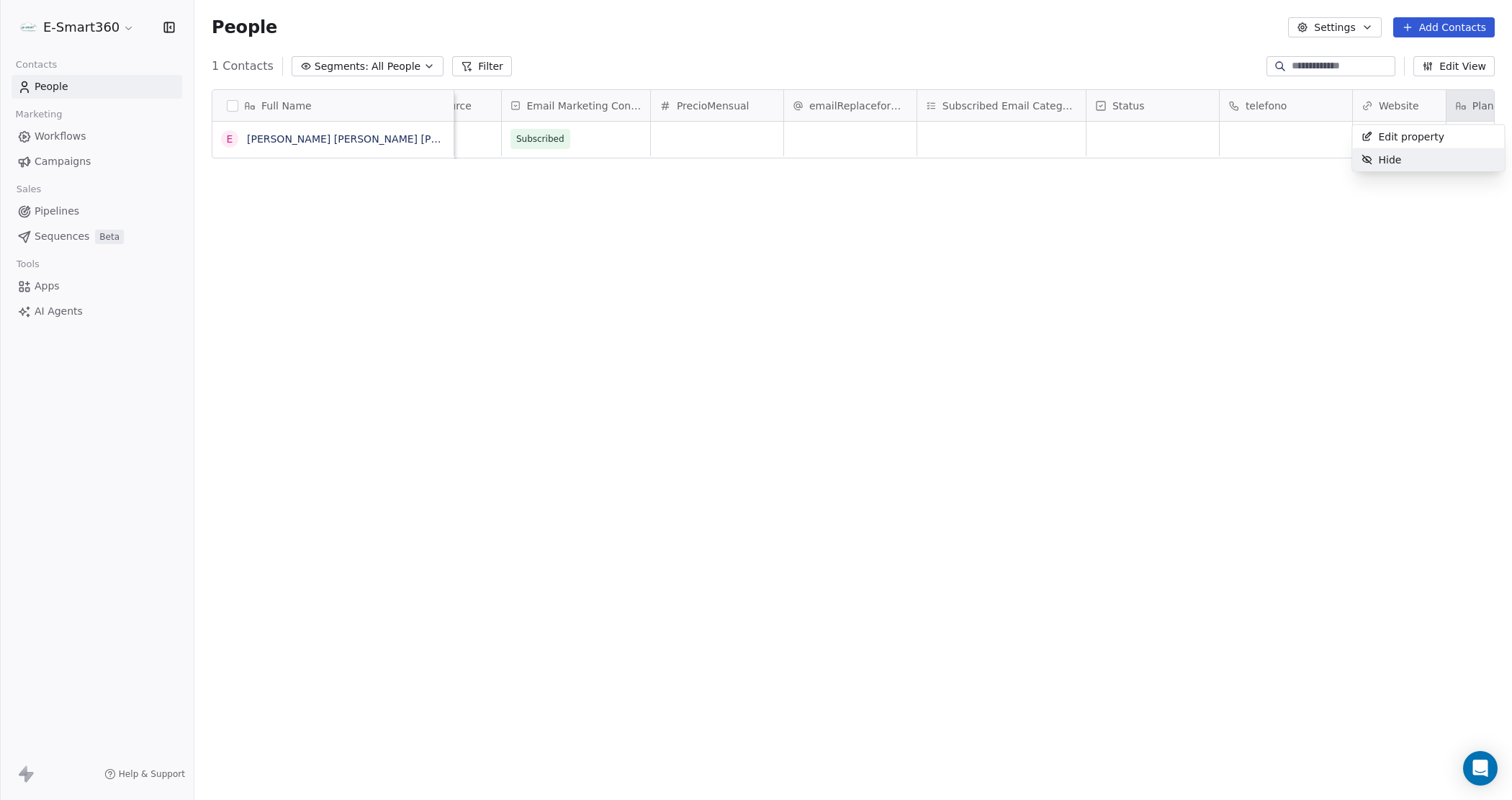
drag, startPoint x: 1380, startPoint y: 264, endPoint x: 1409, endPoint y: 162, distance: 106.0
click at [1379, 264] on html "E-Smart360 Contacts People Marketing Workflows Campaigns Sales Pipelines Sequen…" at bounding box center [756, 400] width 1512 height 800
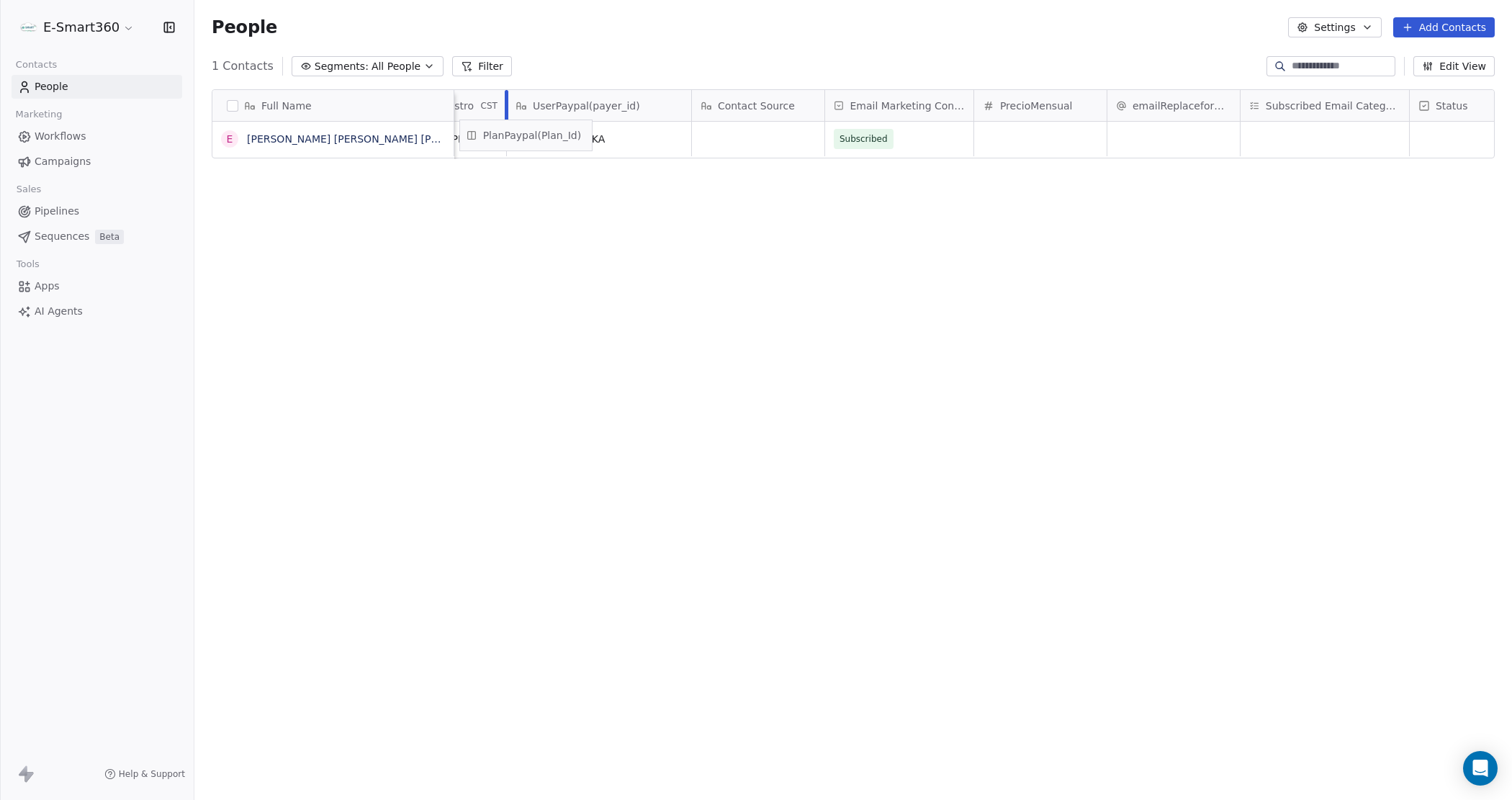
scroll to position [0, 1391]
drag, startPoint x: 1402, startPoint y: 101, endPoint x: 657, endPoint y: 126, distance: 745.4
click at [657, 126] on div "Full Name E Emmanuel Tester Suarez Lopez ContraseñaTemporal Tipo-Evento País Pr…" at bounding box center [854, 124] width 1282 height 69
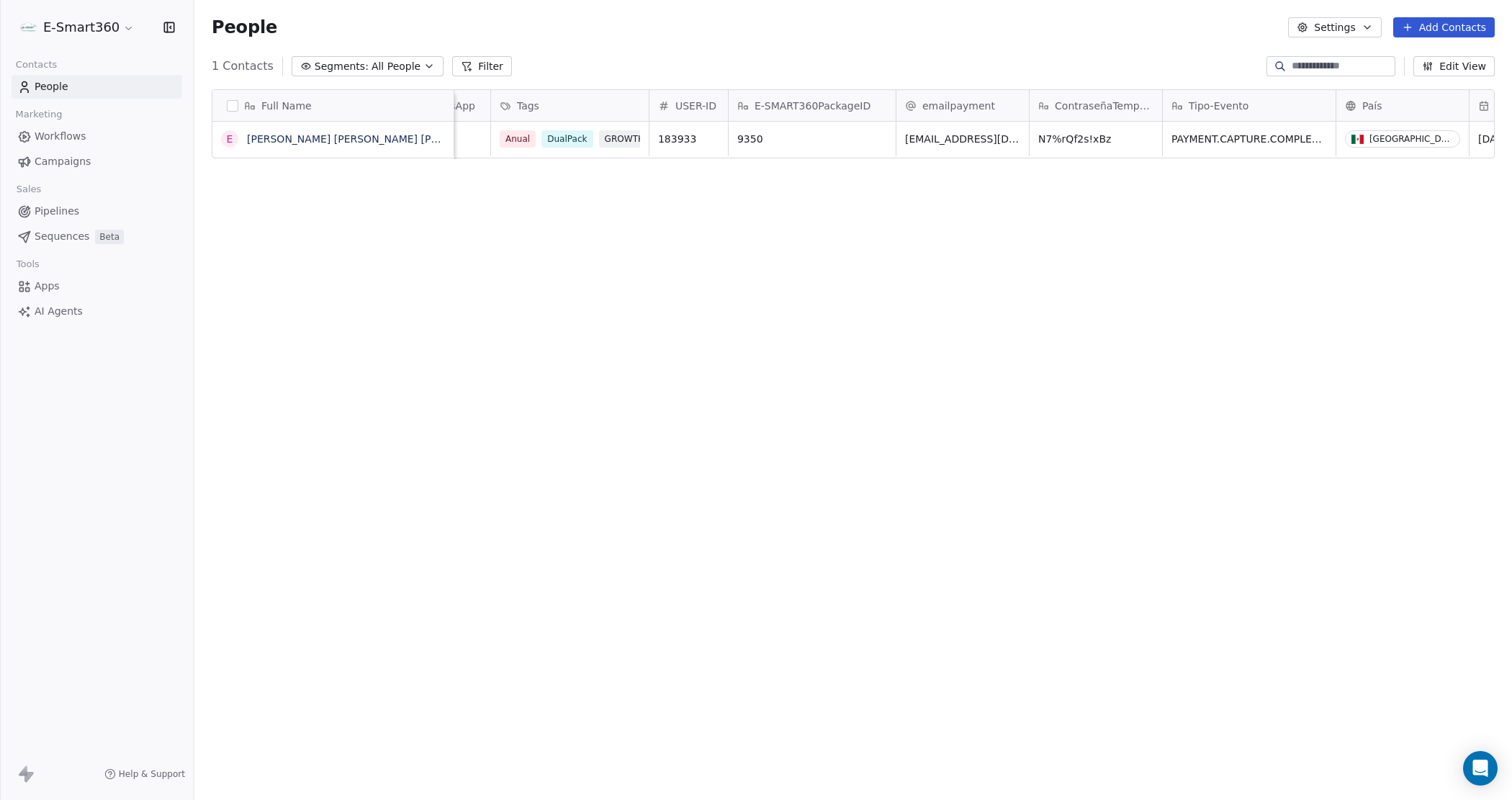
scroll to position [0, 0]
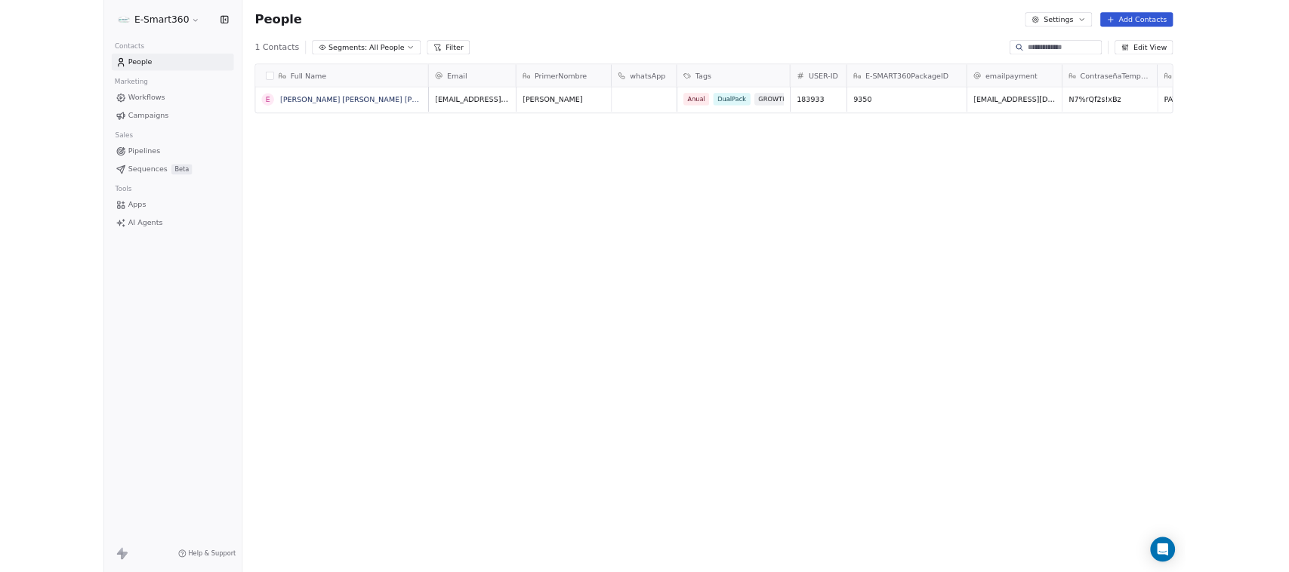
scroll to position [725, 1367]
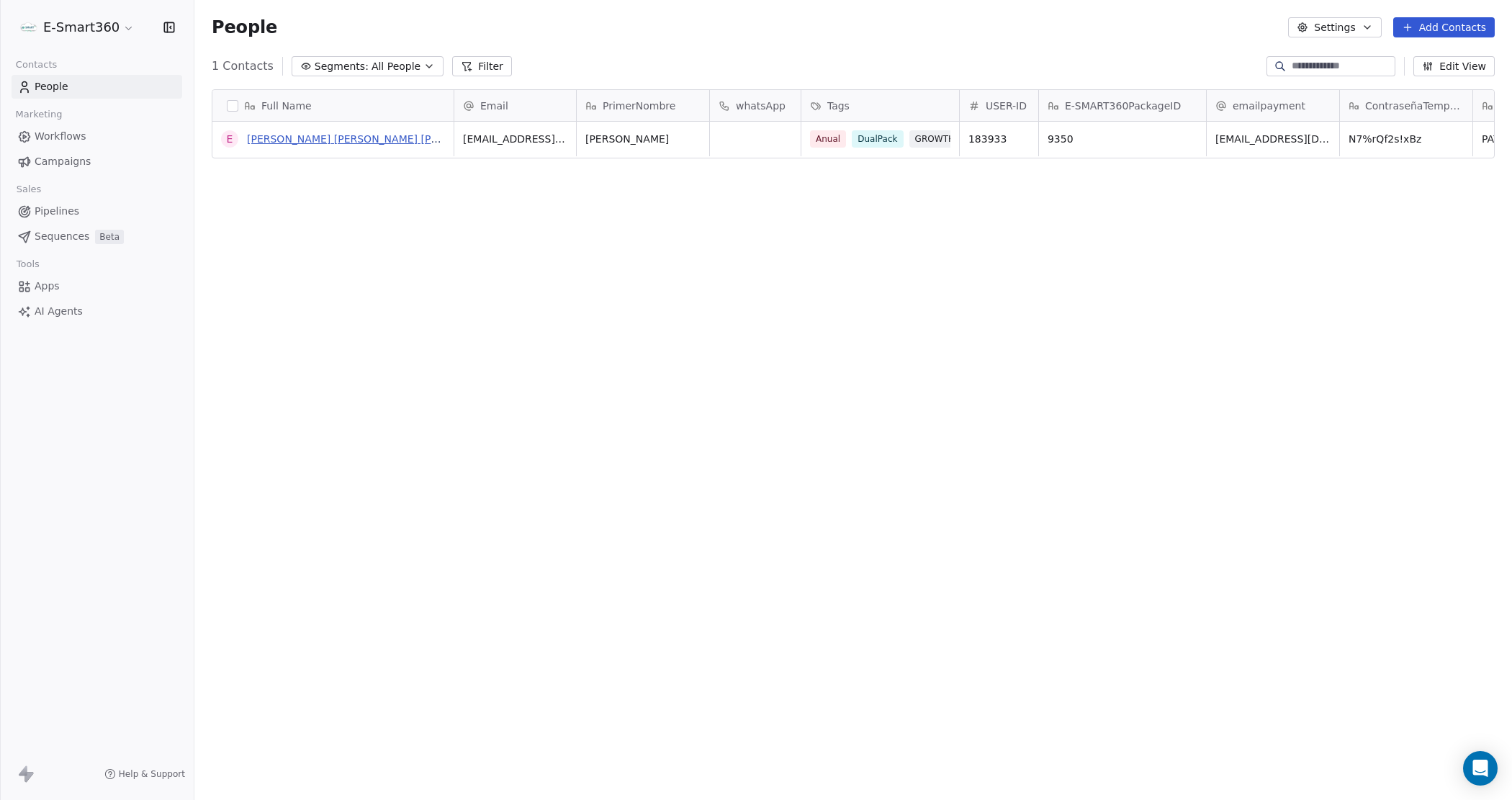
click at [264, 138] on link "[PERSON_NAME] [PERSON_NAME] [PERSON_NAME]" at bounding box center [376, 139] width 258 height 11
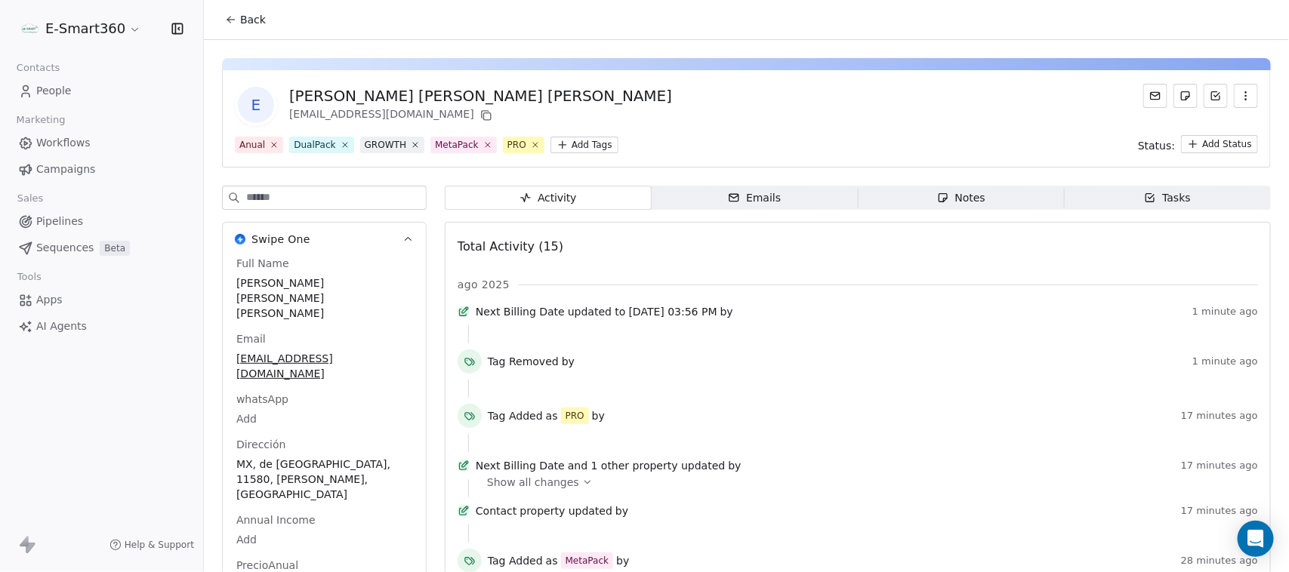
click at [99, 138] on link "Workflows" at bounding box center [101, 143] width 179 height 25
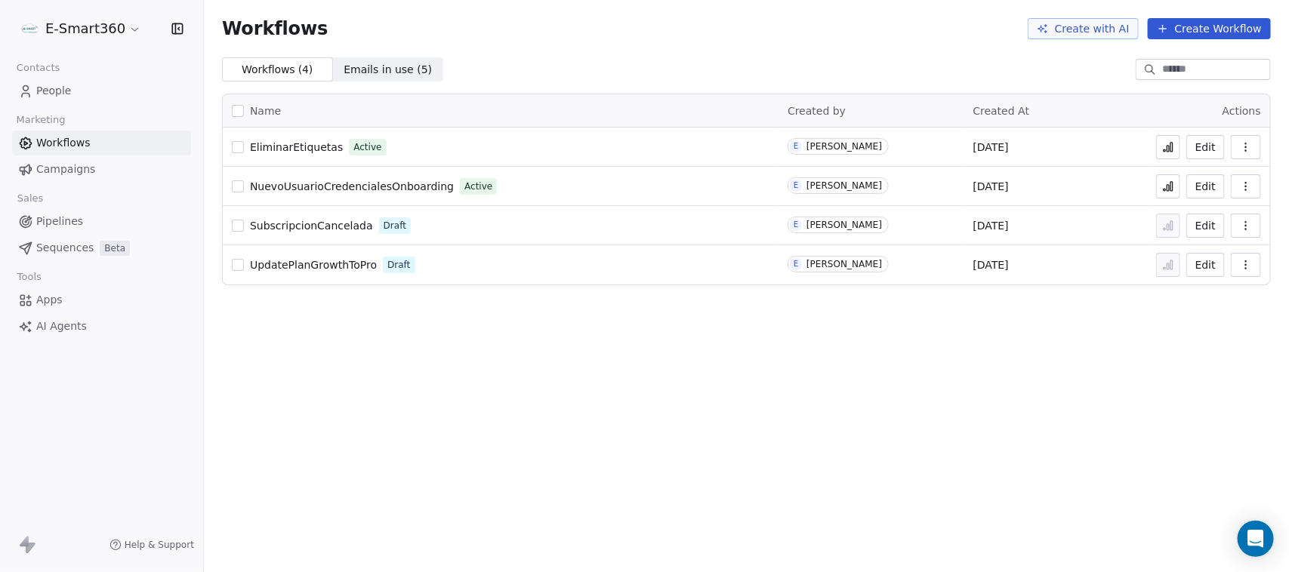
click at [1171, 146] on icon at bounding box center [1168, 147] width 12 height 12
click at [1239, 148] on icon "button" at bounding box center [1245, 147] width 12 height 12
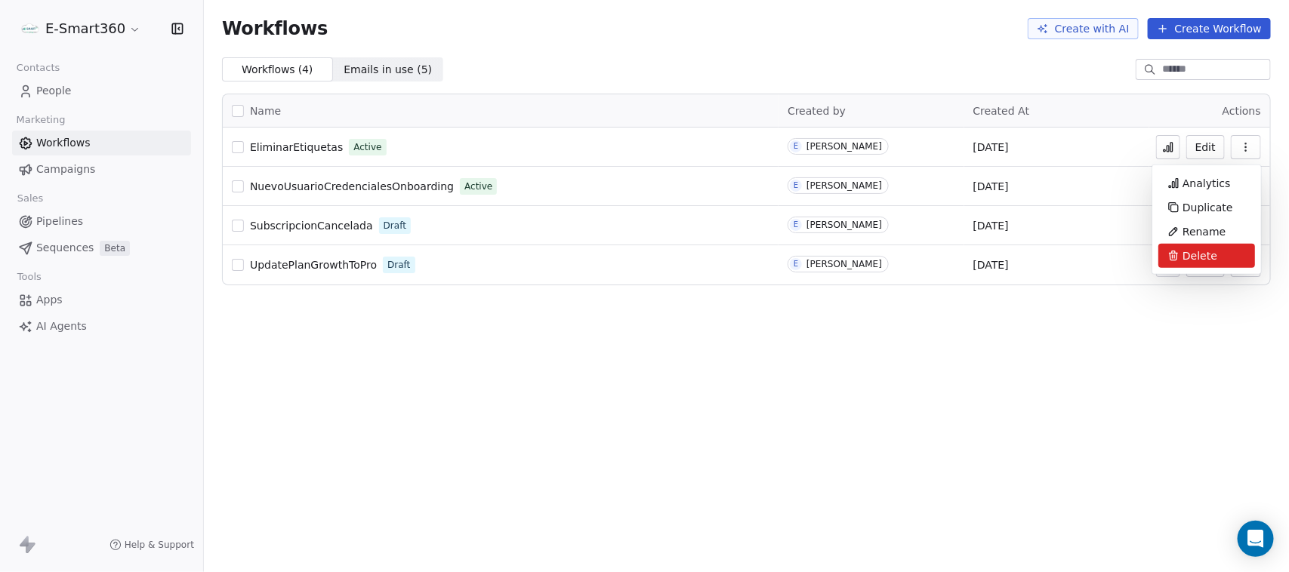
click at [1190, 255] on span "Delete" at bounding box center [1199, 255] width 35 height 15
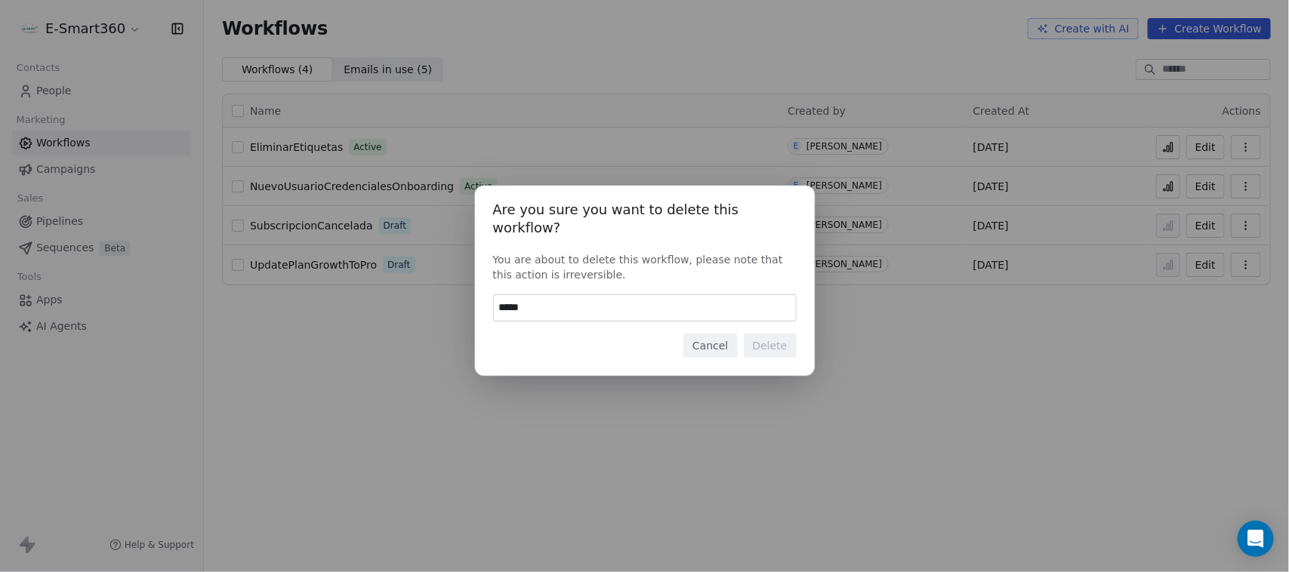
type input "******"
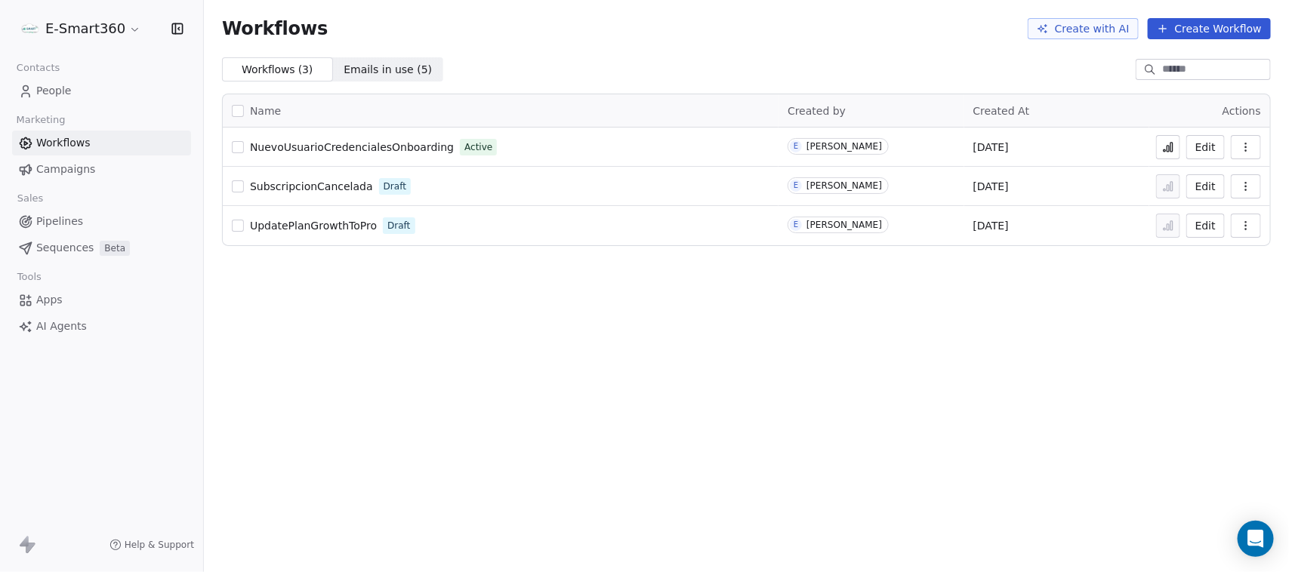
click at [80, 76] on div "Contacts" at bounding box center [101, 67] width 179 height 21
click at [79, 83] on link "People" at bounding box center [101, 91] width 179 height 25
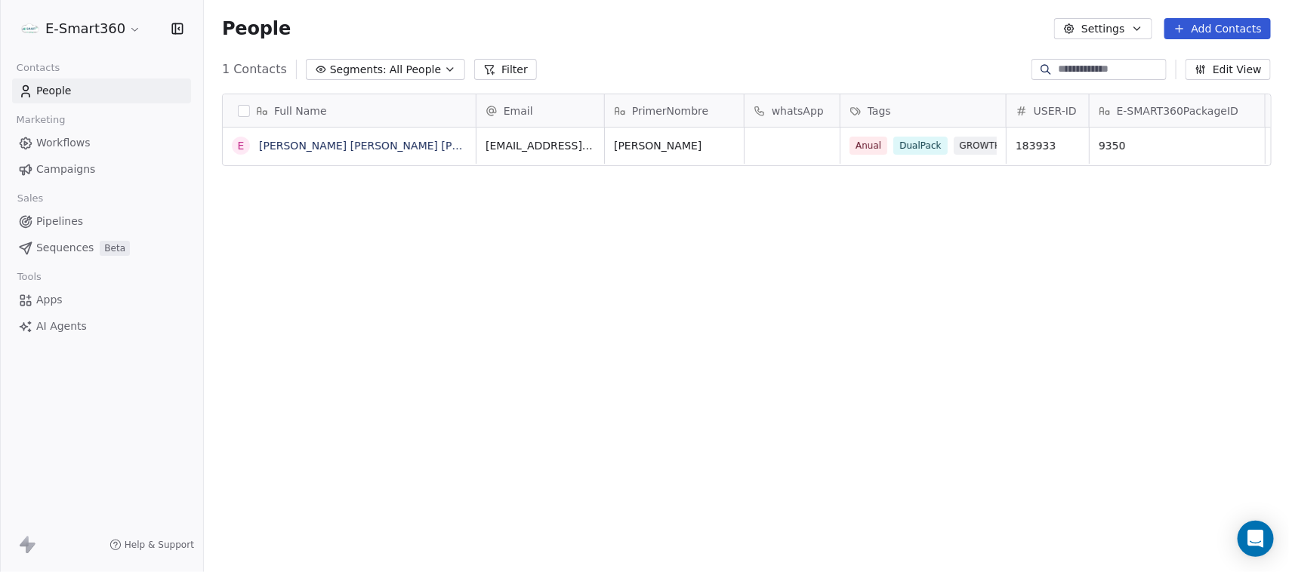
scroll to position [489, 1070]
click at [318, 149] on link "[PERSON_NAME] [PERSON_NAME] [PERSON_NAME]" at bounding box center [394, 146] width 270 height 12
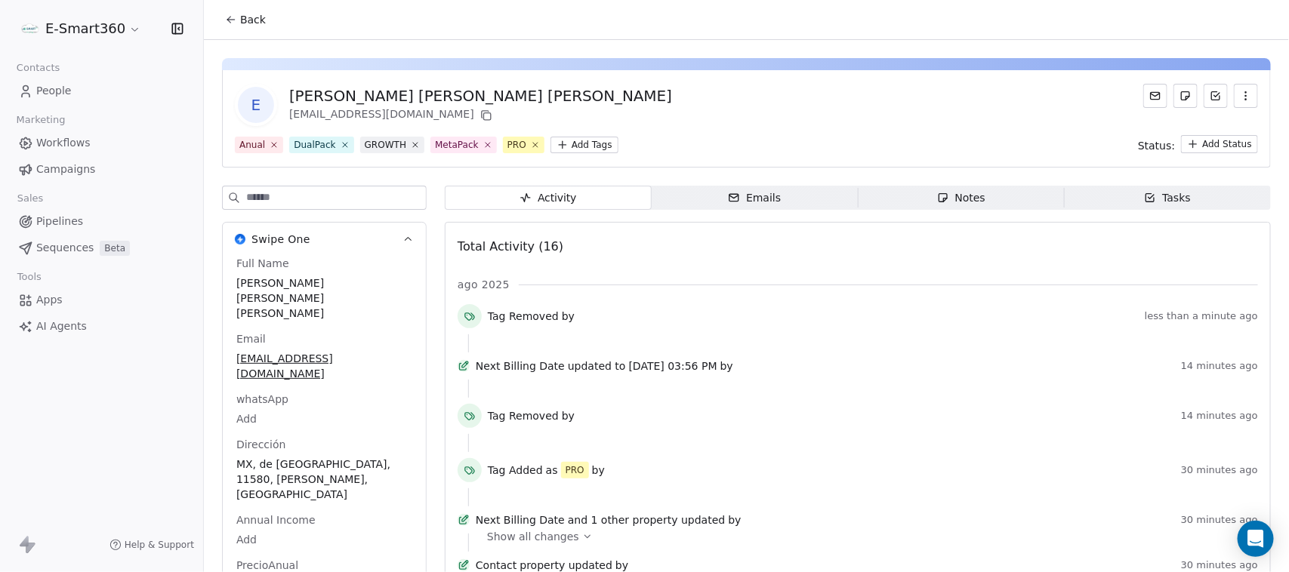
click at [88, 152] on link "Workflows" at bounding box center [101, 143] width 179 height 25
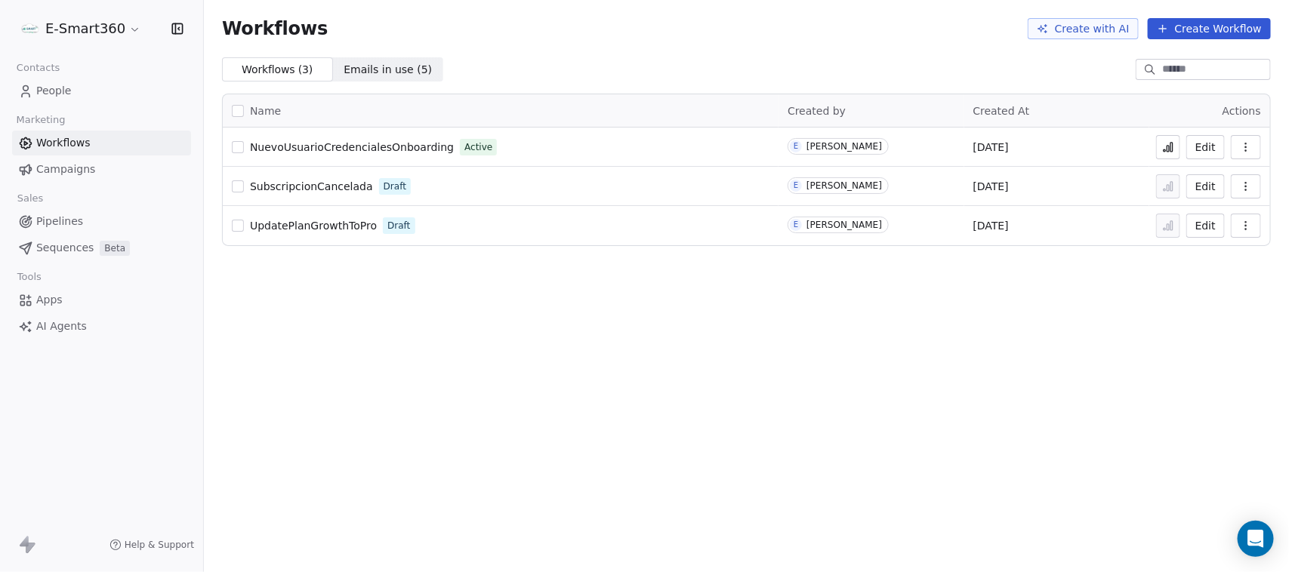
click at [57, 100] on link "People" at bounding box center [101, 91] width 179 height 25
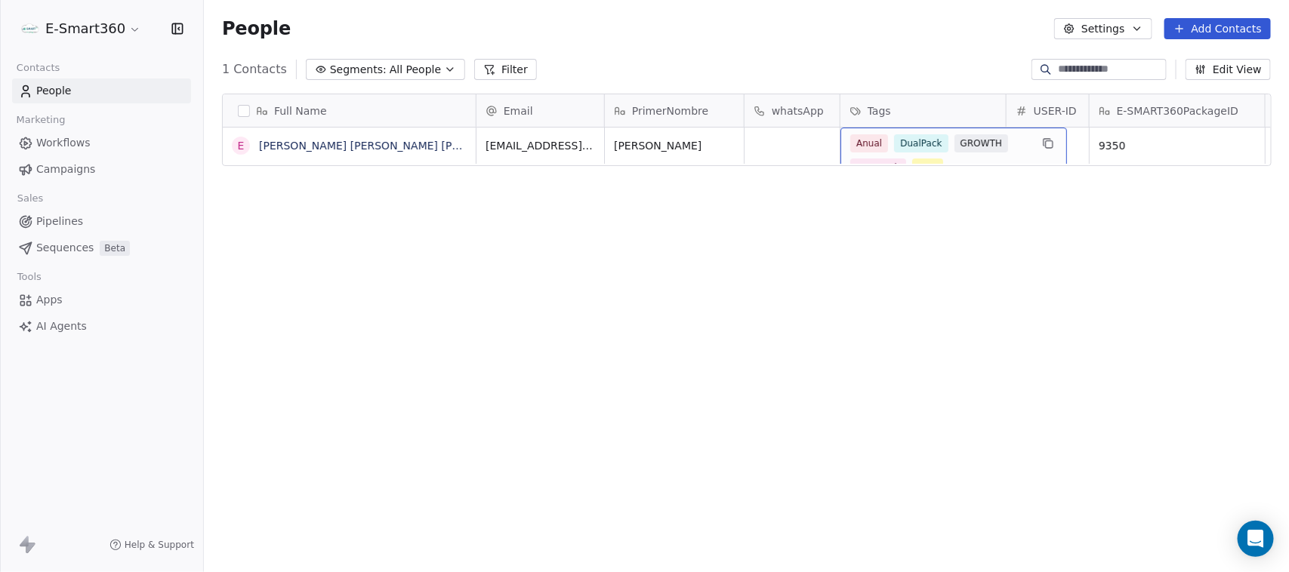
scroll to position [14, 0]
click at [946, 134] on div "Anual DualPack GROWTH MetaPack PRO" at bounding box center [940, 155] width 180 height 42
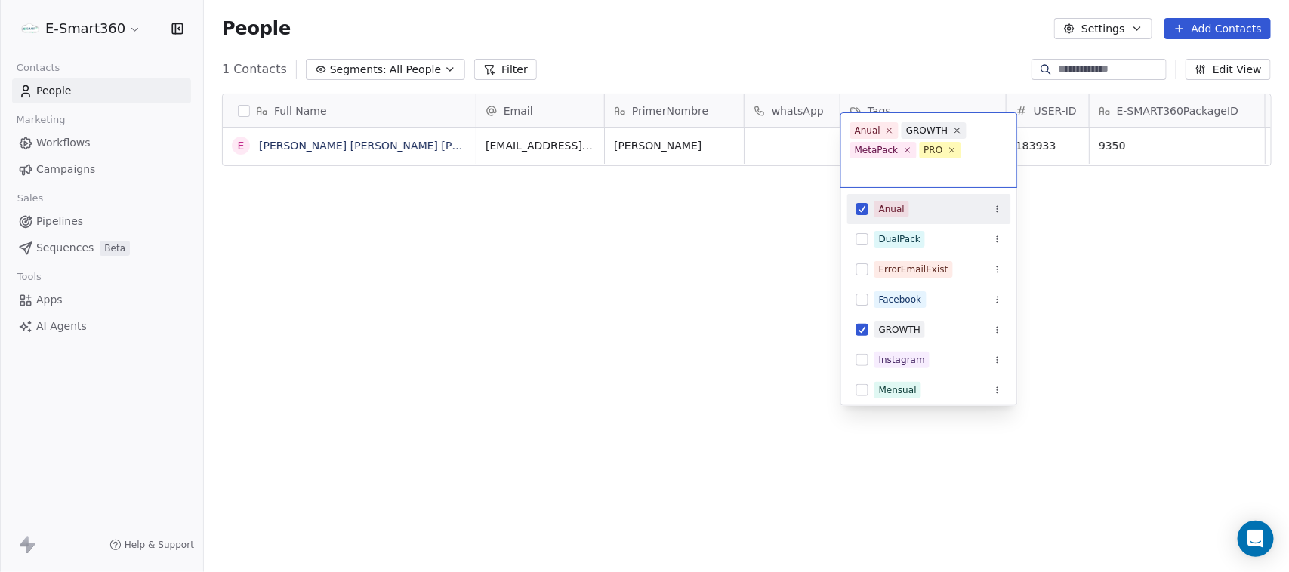
click at [756, 223] on html "E-Smart360 Contacts People Marketing Workflows Campaigns Sales Pipelines Sequen…" at bounding box center [644, 286] width 1289 height 572
click at [934, 174] on input "text" at bounding box center [929, 170] width 158 height 17
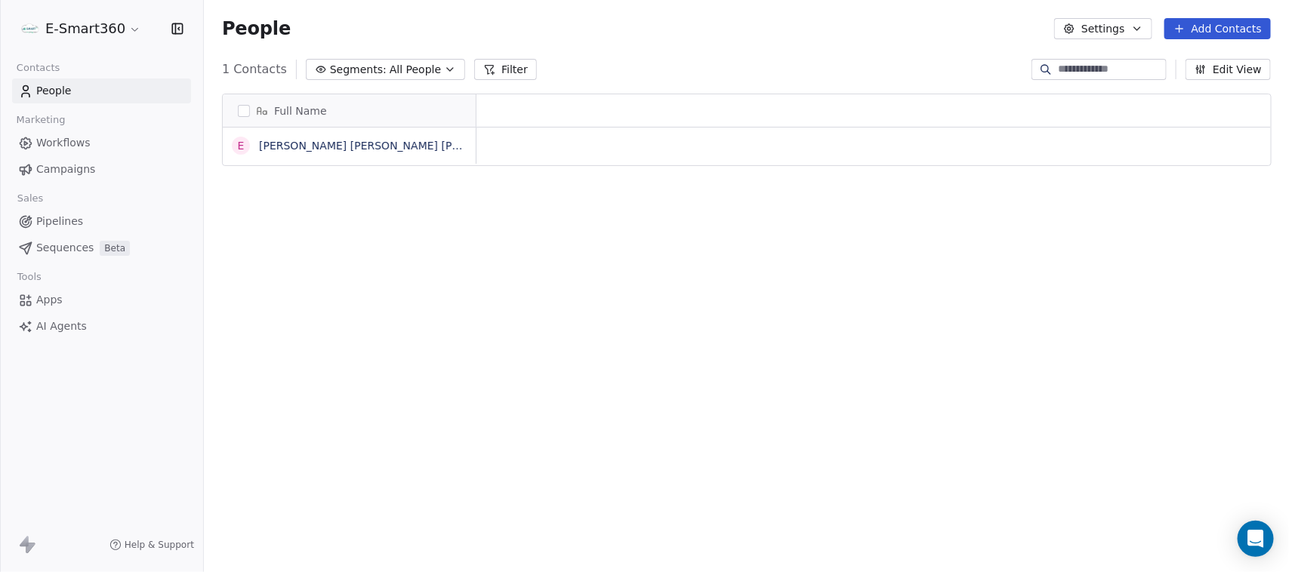
scroll to position [489, 1070]
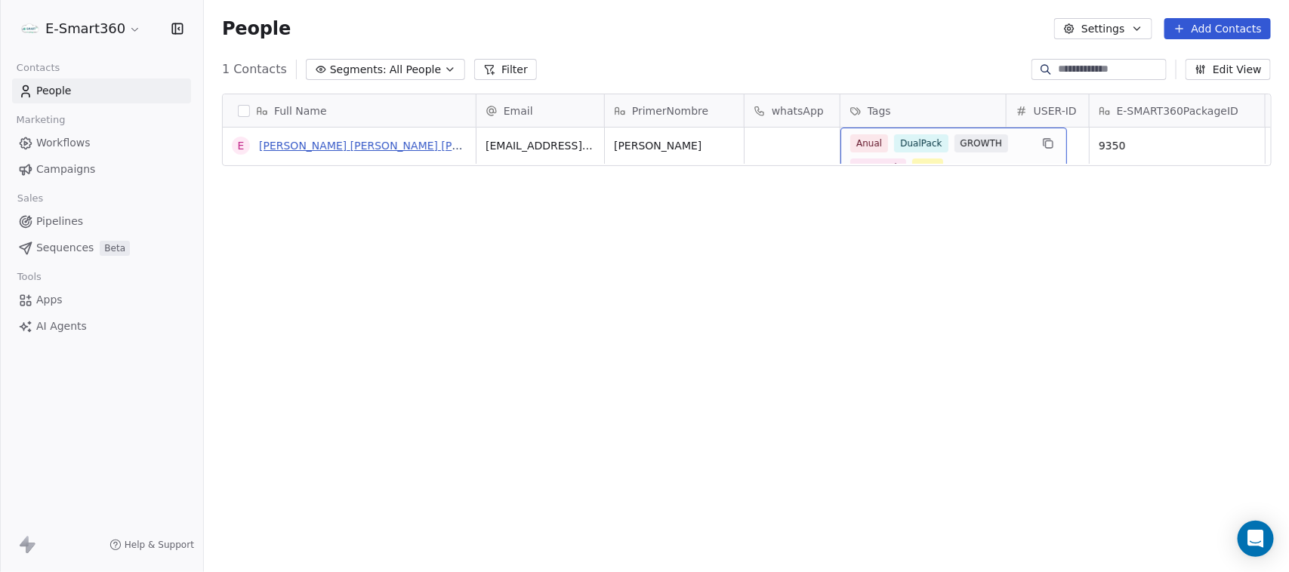
click at [389, 144] on link "[PERSON_NAME] [PERSON_NAME] [PERSON_NAME]" at bounding box center [394, 146] width 270 height 12
click at [364, 149] on link "[PERSON_NAME] [PERSON_NAME] [PERSON_NAME]" at bounding box center [394, 146] width 270 height 12
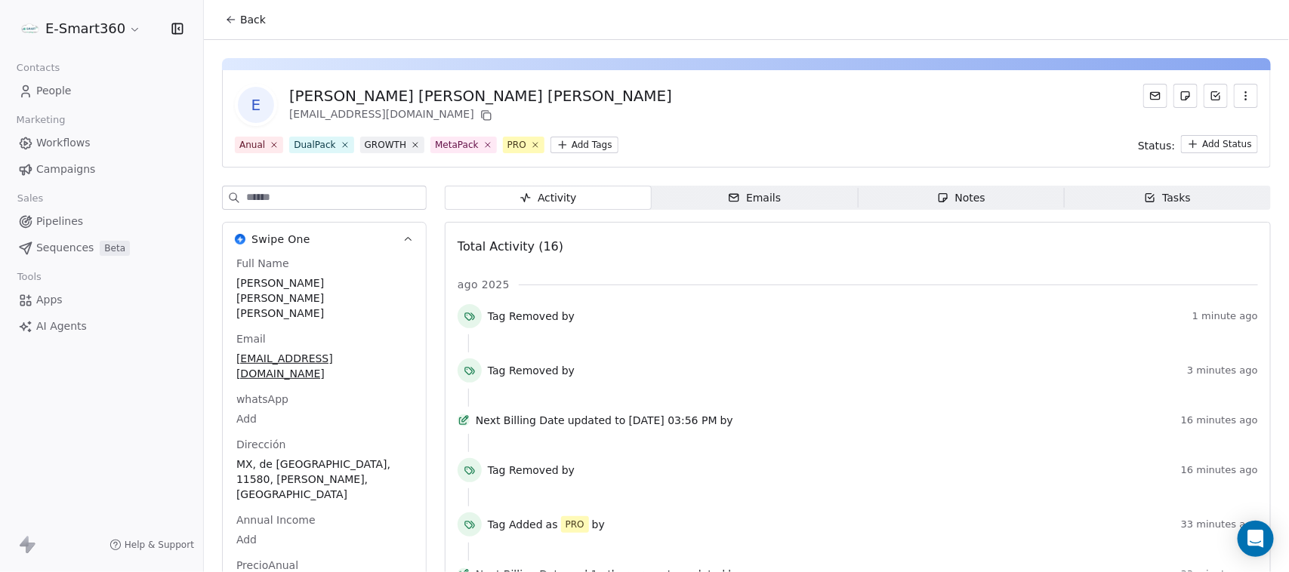
click at [1196, 202] on span "Tasks Tasks" at bounding box center [1167, 198] width 207 height 24
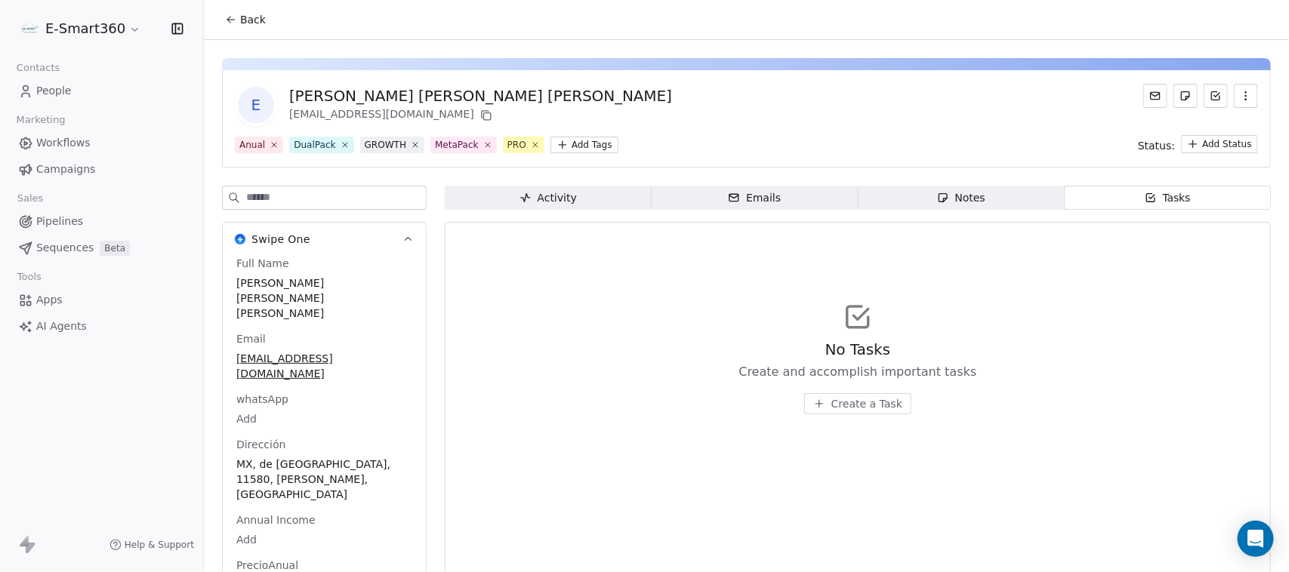
click at [612, 208] on span "Activity Activity" at bounding box center [548, 198] width 207 height 24
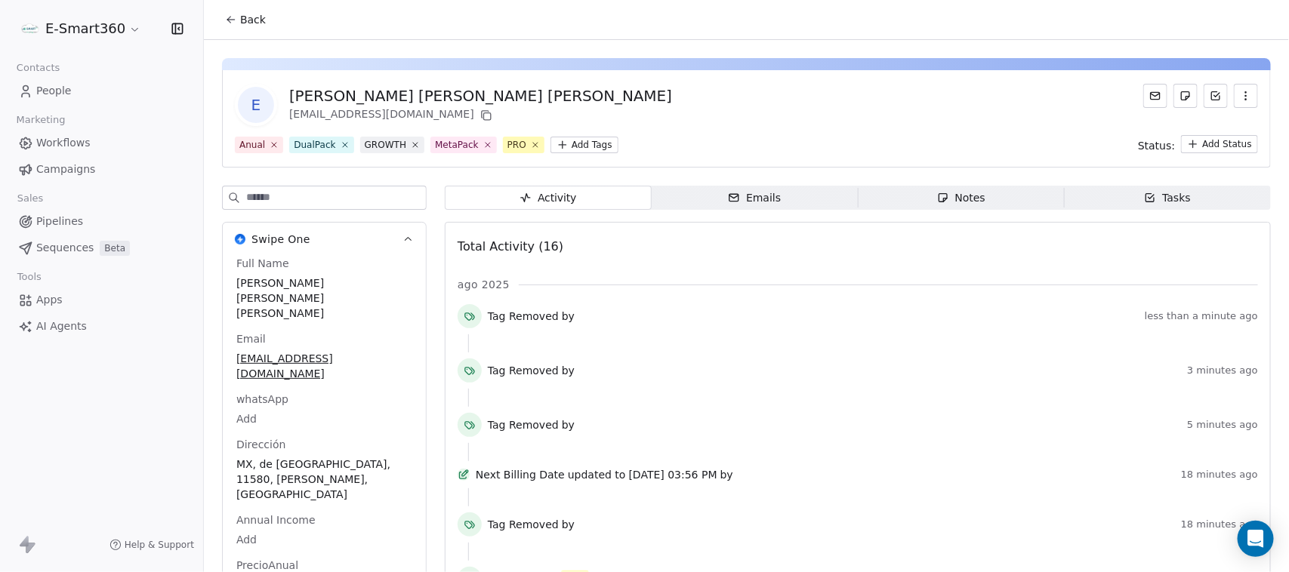
click at [1205, 307] on div "Tag Removed by less than a minute ago" at bounding box center [857, 319] width 800 height 30
click at [1210, 312] on span "less than a minute ago" at bounding box center [1200, 316] width 113 height 12
click at [69, 148] on span "Workflows" at bounding box center [63, 143] width 54 height 16
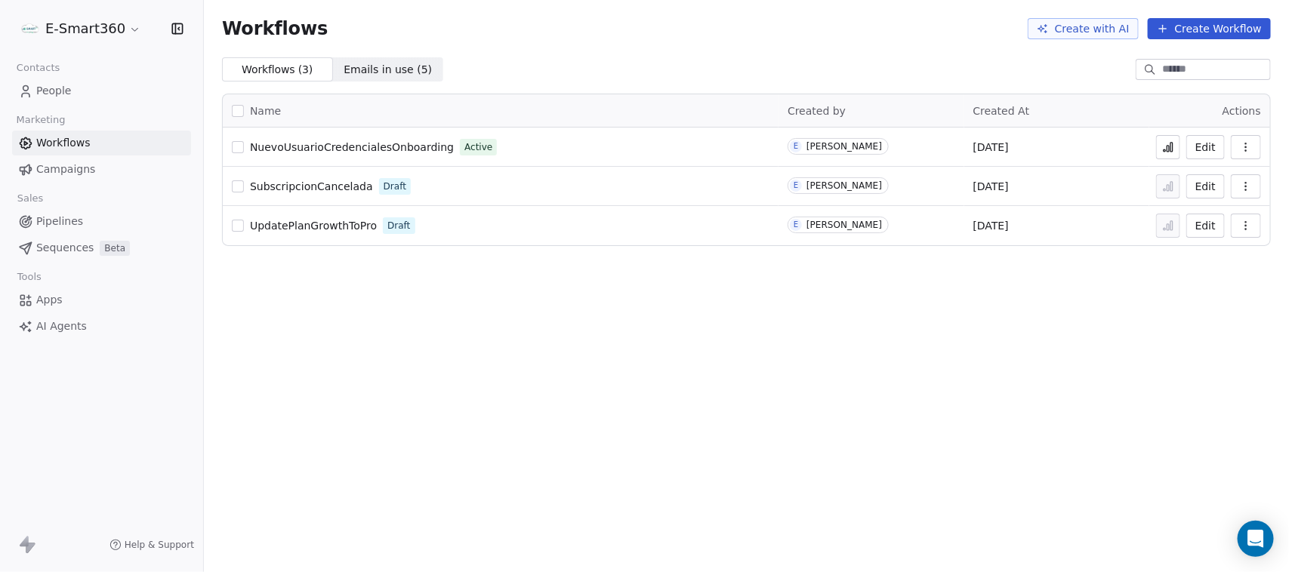
click at [1221, 35] on button "Create Workflow" at bounding box center [1208, 28] width 123 height 21
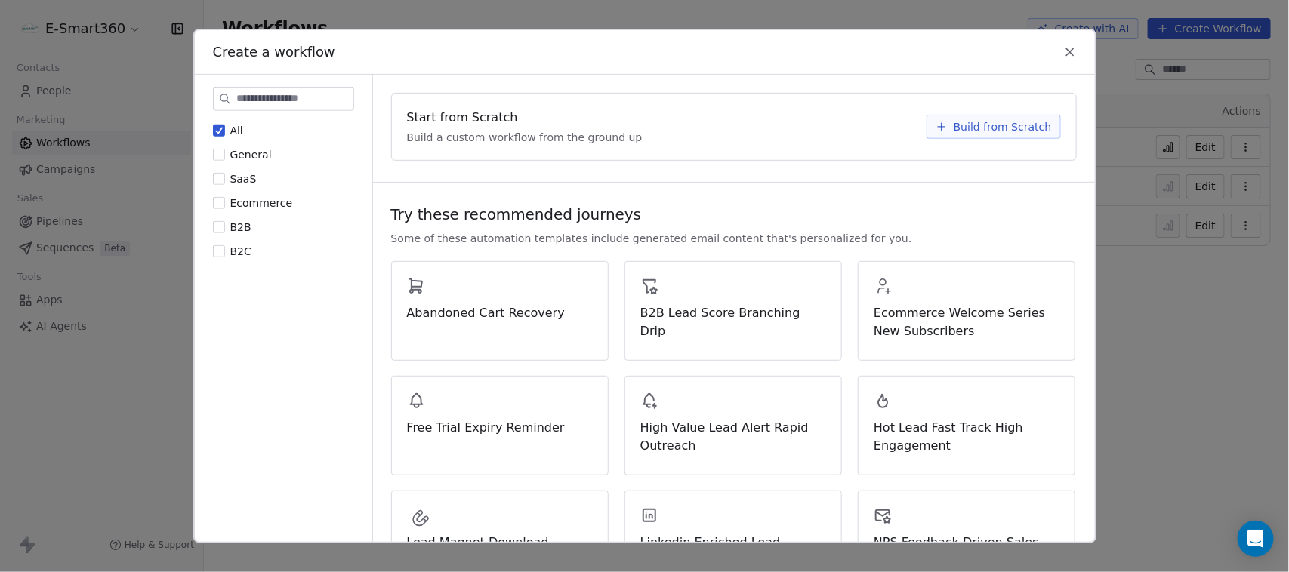
click at [1031, 126] on span "Build from Scratch" at bounding box center [1002, 126] width 98 height 15
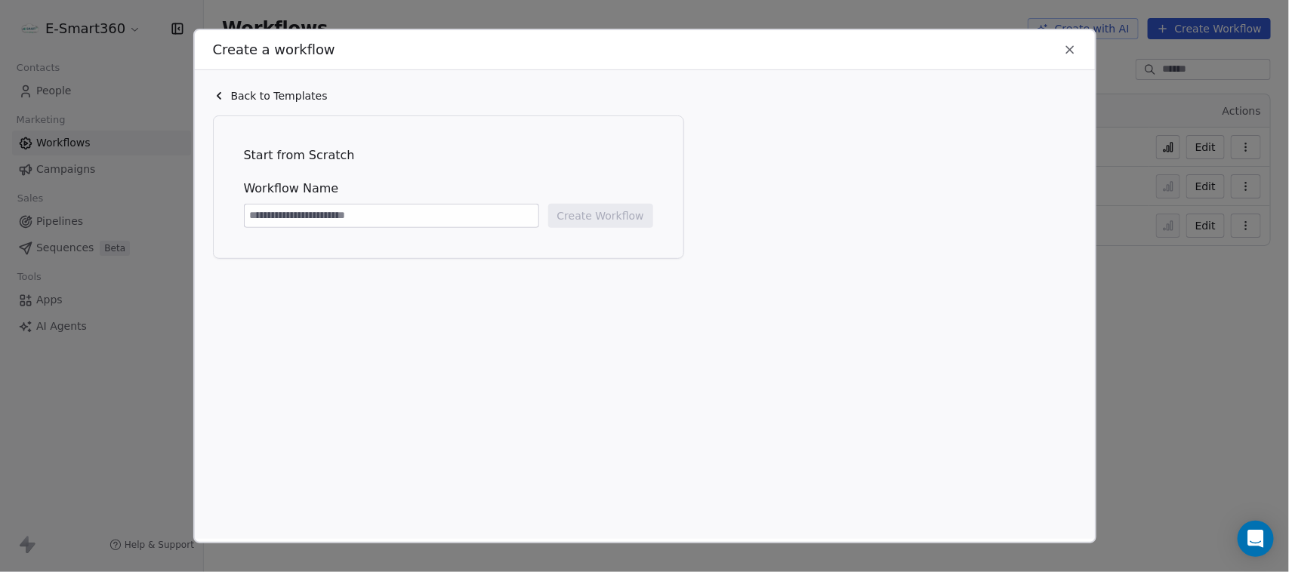
click at [430, 214] on input at bounding box center [392, 216] width 294 height 23
type input "**********"
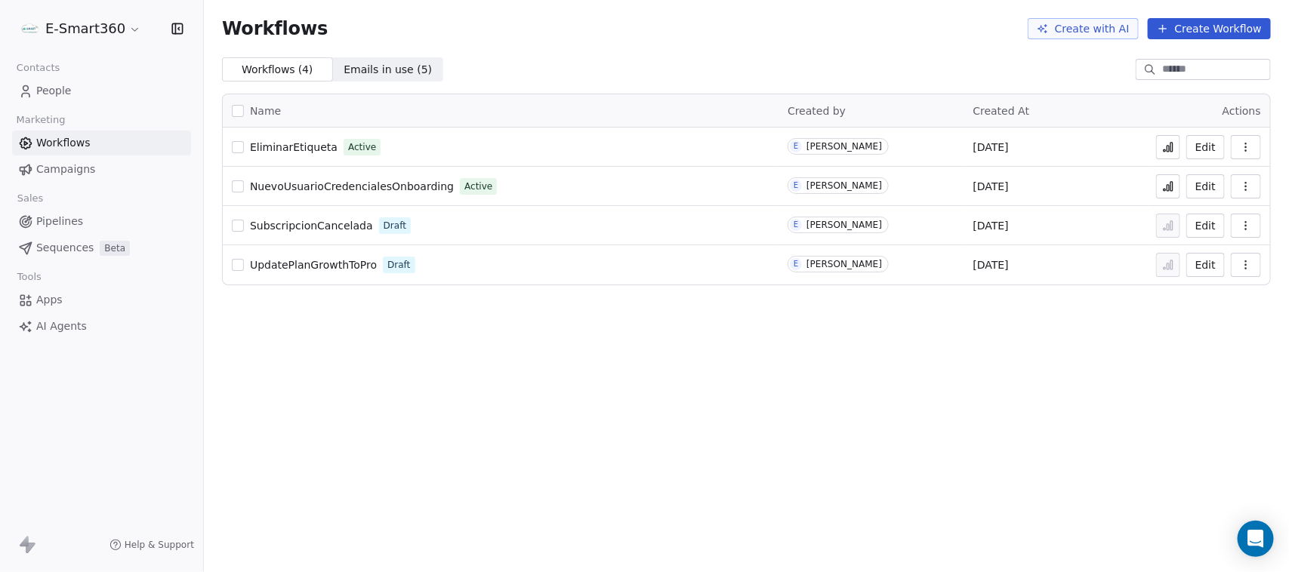
click at [91, 93] on link "People" at bounding box center [101, 91] width 179 height 25
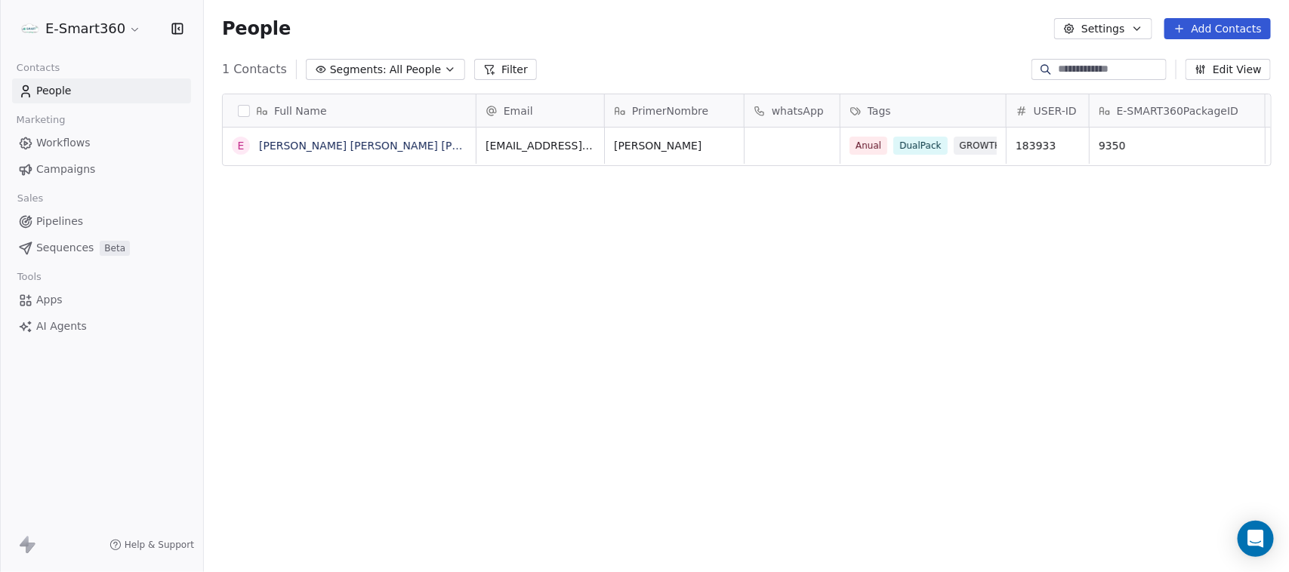
scroll to position [489, 1070]
click at [945, 146] on div "Anual DualPack GROWTH MetaPack PRO" at bounding box center [940, 155] width 180 height 42
click at [317, 140] on link "[PERSON_NAME] [PERSON_NAME] [PERSON_NAME]" at bounding box center [394, 146] width 270 height 12
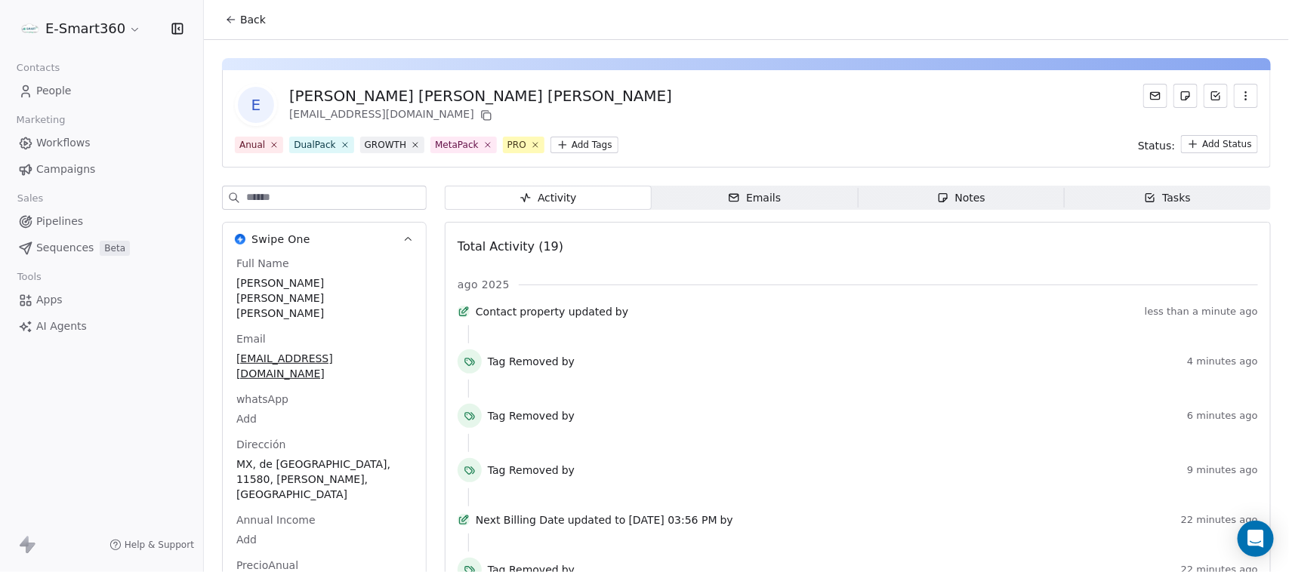
click at [468, 318] on icon at bounding box center [463, 312] width 12 height 12
click at [495, 319] on span "Contact" at bounding box center [496, 311] width 41 height 15
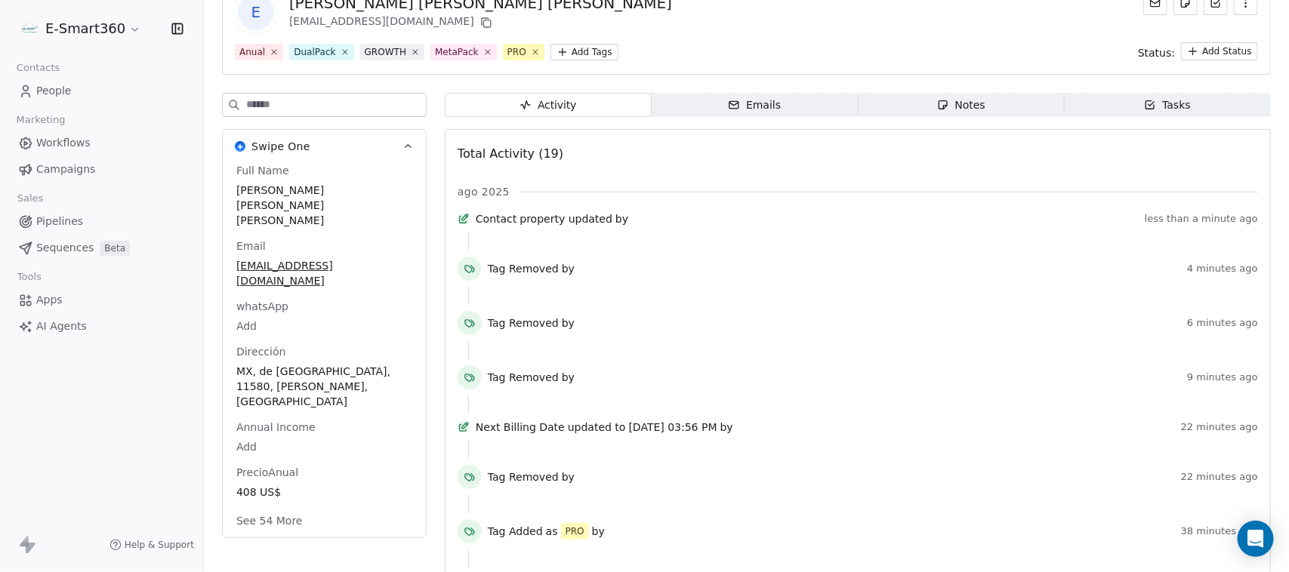
scroll to position [94, 0]
click at [410, 466] on div "Full Name Emmanuel Tester Suarez Lopez Email slfamilia769@gmail.com whatsApp Ad…" at bounding box center [324, 349] width 203 height 374
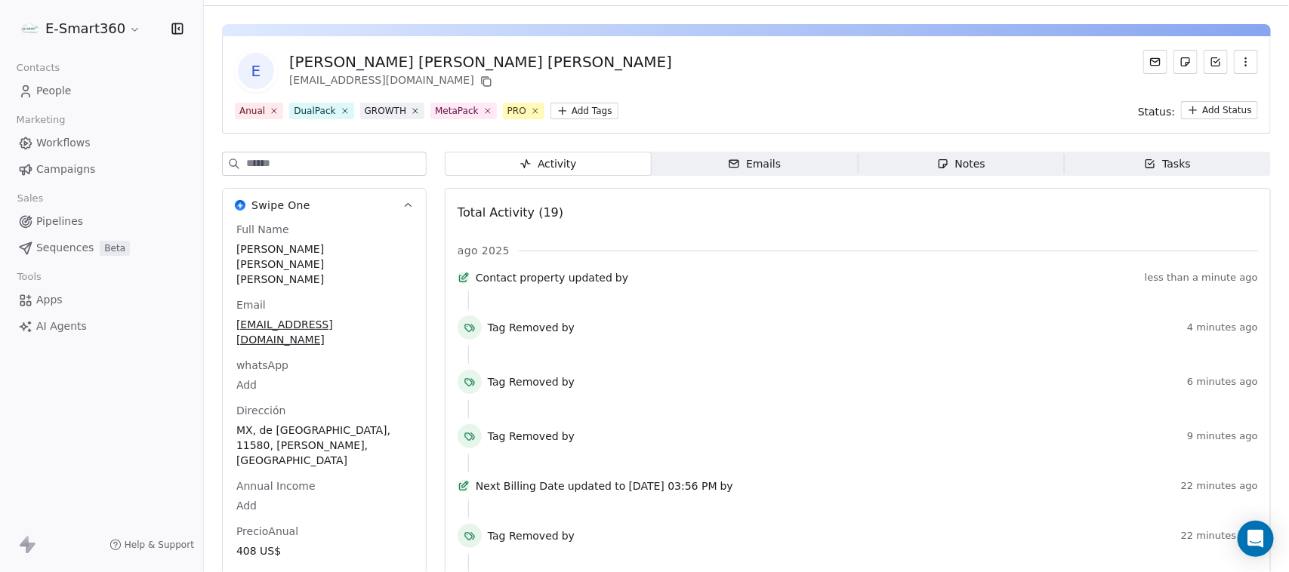
scroll to position [0, 0]
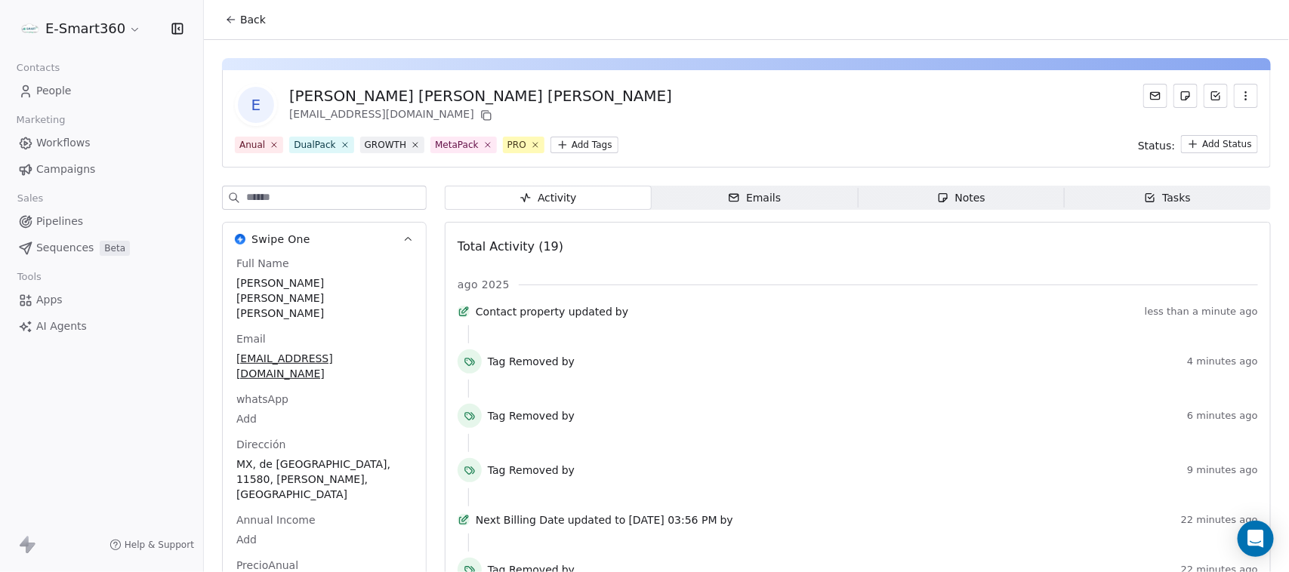
click at [69, 85] on span "People" at bounding box center [53, 91] width 35 height 16
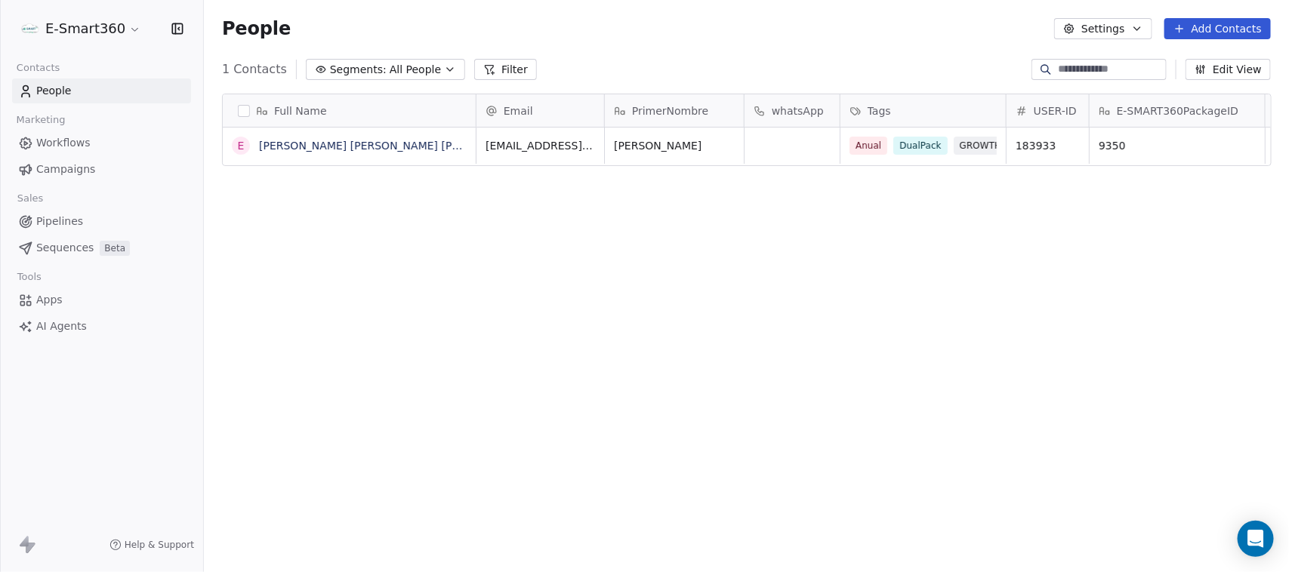
scroll to position [489, 1070]
click at [306, 140] on link "[PERSON_NAME] [PERSON_NAME] [PERSON_NAME]" at bounding box center [394, 146] width 270 height 12
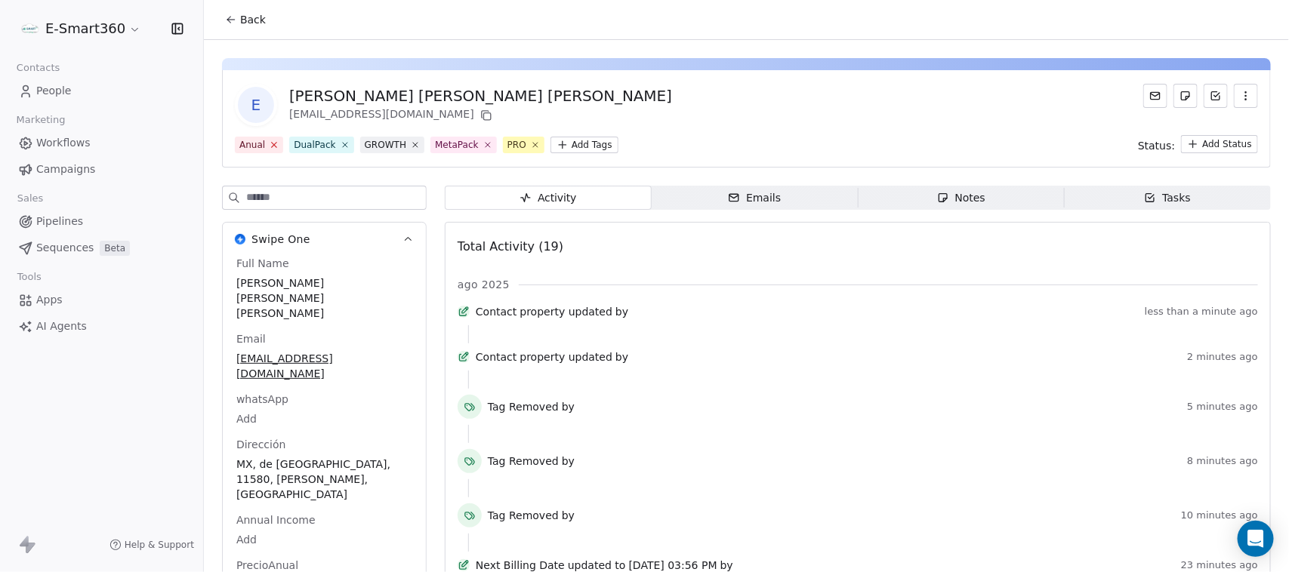
click at [273, 140] on icon at bounding box center [274, 145] width 10 height 10
click at [273, 140] on div "DualPack" at bounding box center [260, 145] width 42 height 14
click at [288, 146] on icon at bounding box center [290, 145] width 10 height 10
click at [288, 146] on icon at bounding box center [290, 145] width 5 height 5
click at [290, 146] on icon at bounding box center [292, 145] width 5 height 5
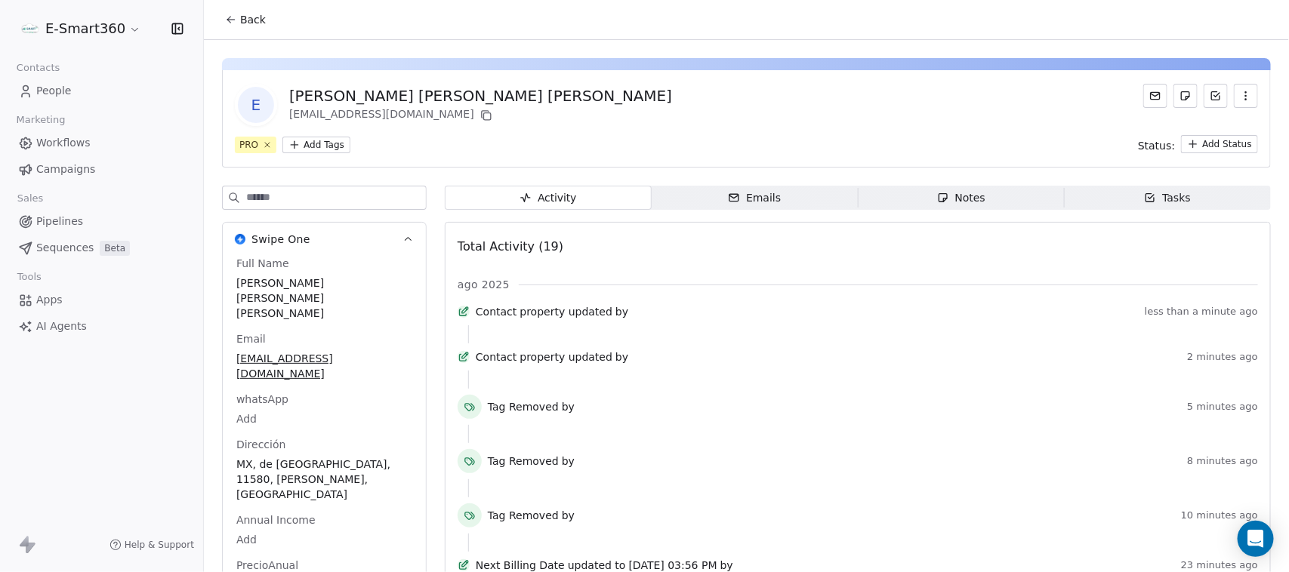
click at [288, 146] on html "E-Smart360 Contacts People Marketing Workflows Campaigns Sales Pipelines Sequen…" at bounding box center [644, 286] width 1289 height 572
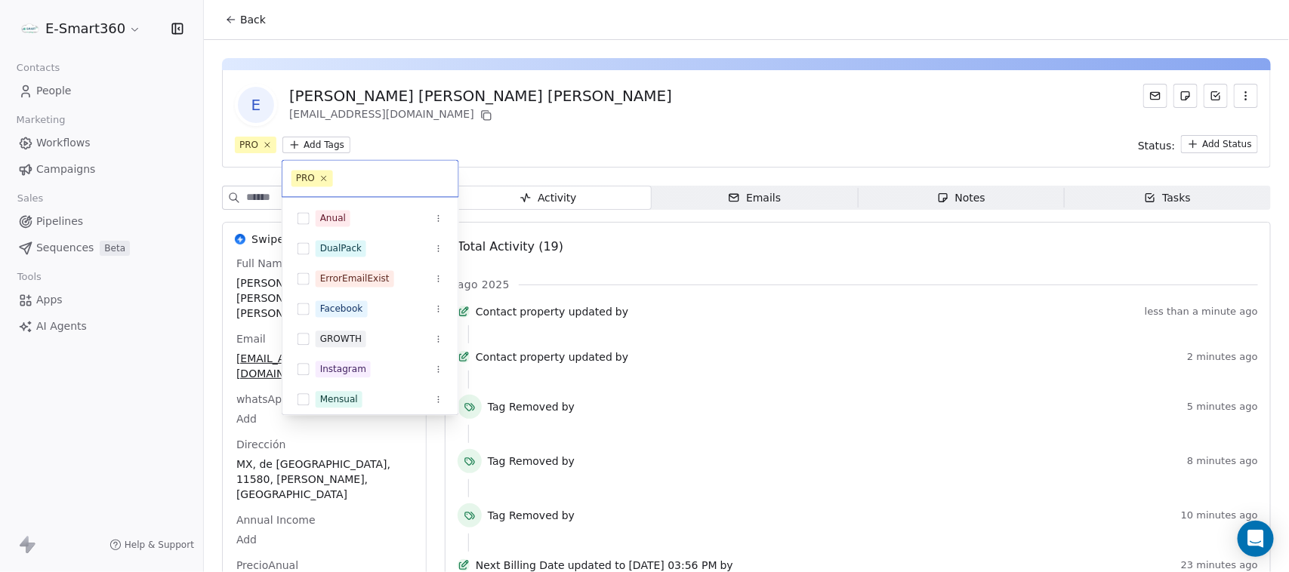
click at [270, 145] on html "E-Smart360 Contacts People Marketing Workflows Campaigns Sales Pipelines Sequen…" at bounding box center [644, 286] width 1289 height 572
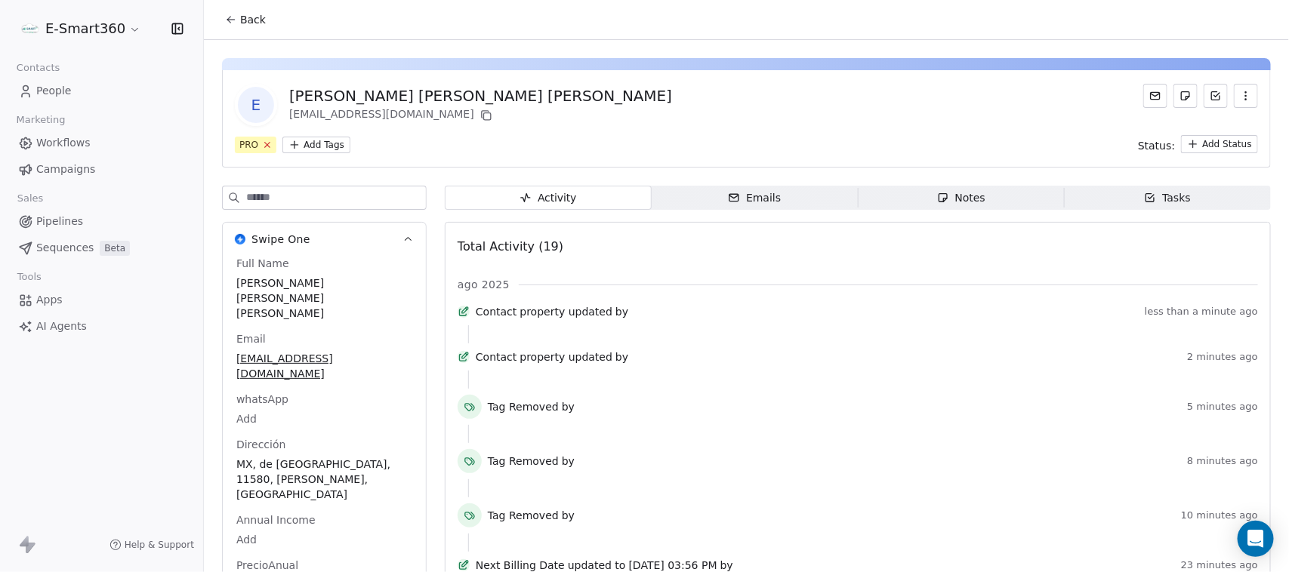
click at [269, 145] on icon at bounding box center [268, 145] width 10 height 10
click at [85, 142] on span "Workflows" at bounding box center [63, 143] width 54 height 16
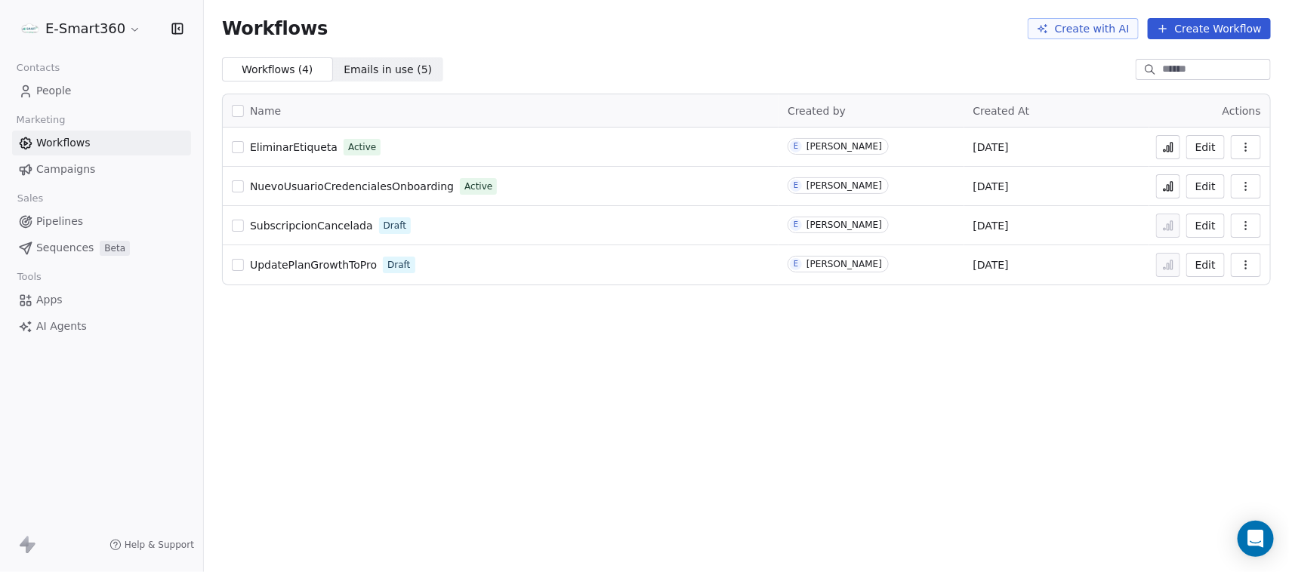
click at [1180, 141] on button at bounding box center [1168, 147] width 24 height 24
drag, startPoint x: 1243, startPoint y: 140, endPoint x: 1244, endPoint y: 130, distance: 10.6
click at [1243, 141] on icon "button" at bounding box center [1245, 147] width 12 height 12
click at [63, 81] on link "People" at bounding box center [101, 91] width 179 height 25
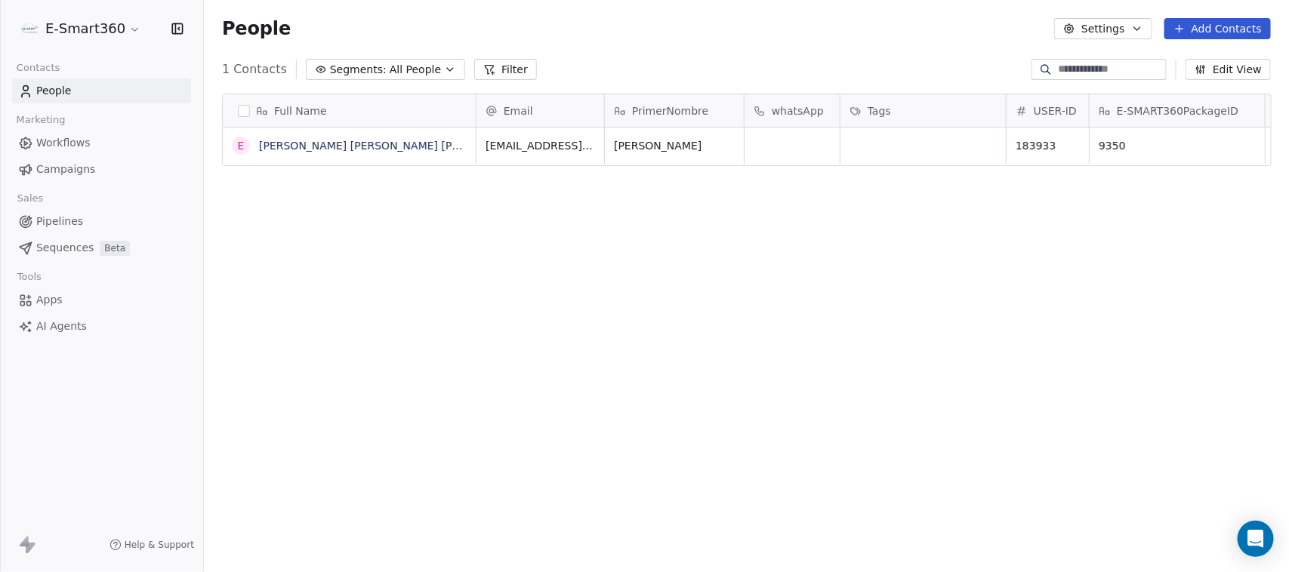
scroll to position [489, 1070]
click at [340, 140] on link "[PERSON_NAME] [PERSON_NAME] [PERSON_NAME]" at bounding box center [394, 146] width 270 height 12
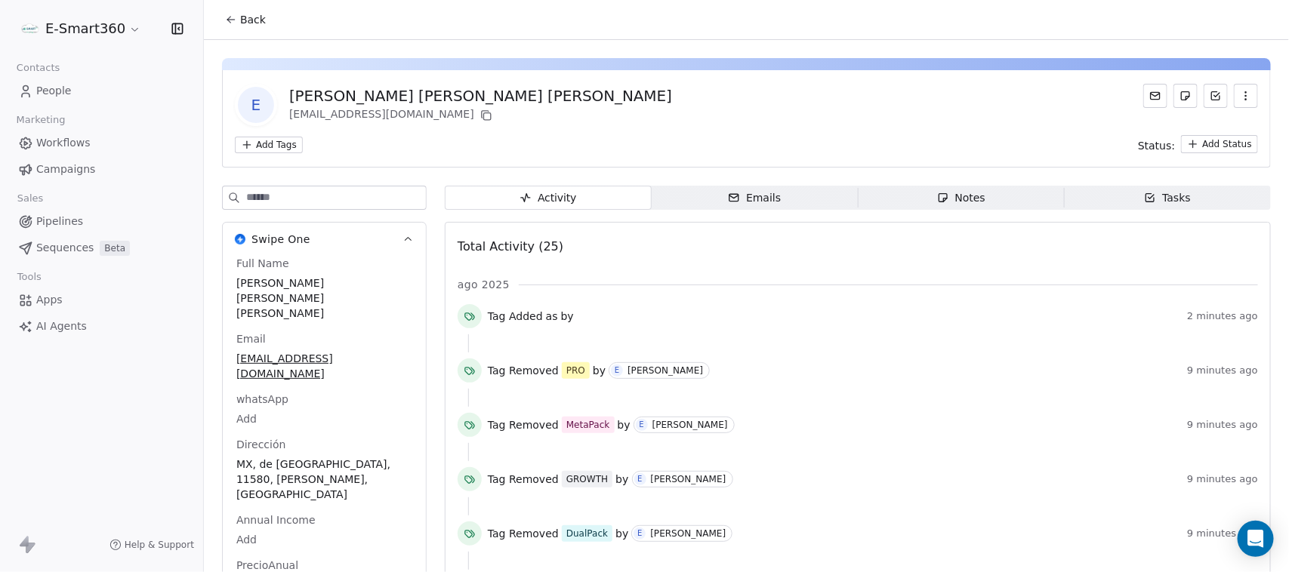
click at [231, 17] on icon at bounding box center [231, 20] width 12 height 12
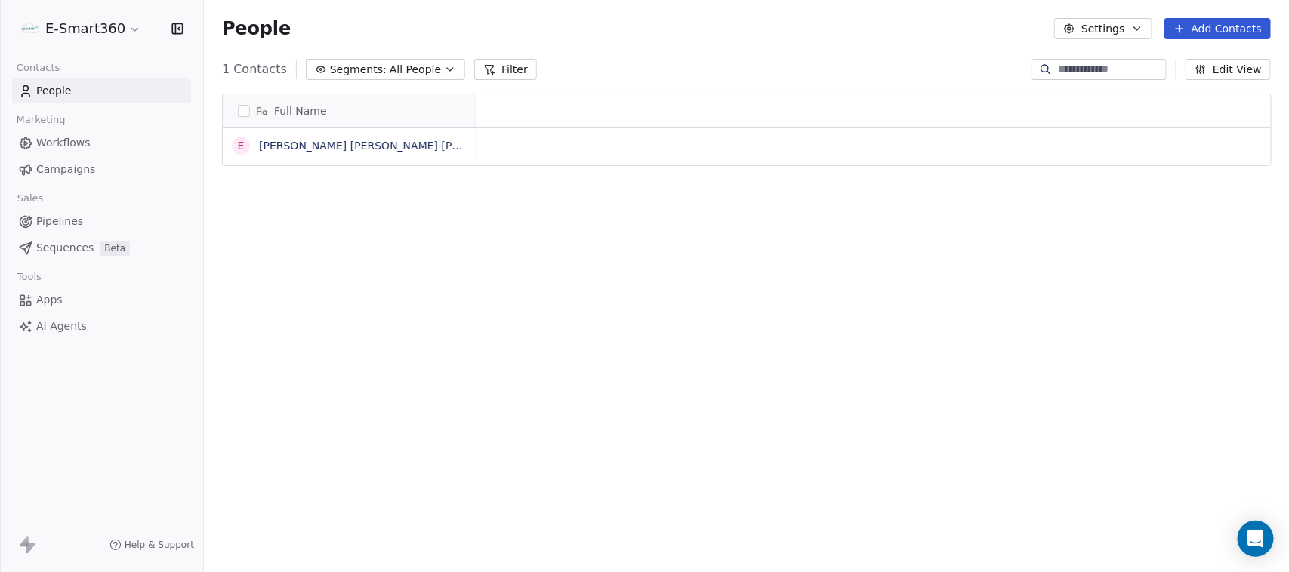
scroll to position [489, 1070]
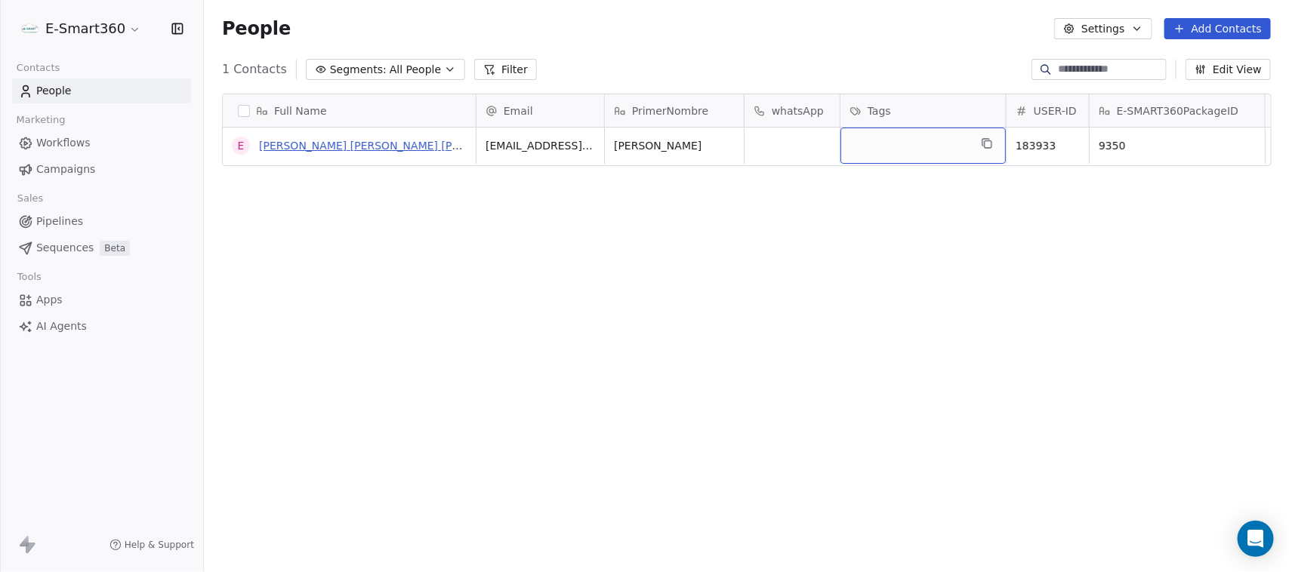
click at [391, 149] on link "[PERSON_NAME] [PERSON_NAME] [PERSON_NAME]" at bounding box center [394, 146] width 270 height 12
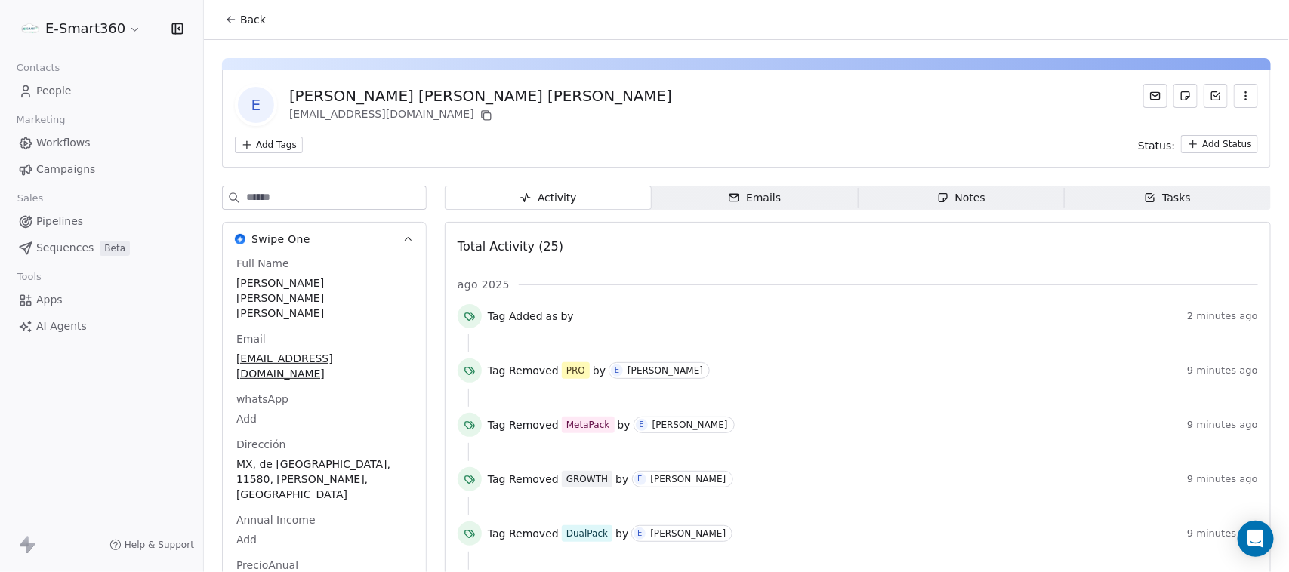
click at [268, 141] on html "E-Smart360 Contacts People Marketing Workflows Campaigns Sales Pipelines Sequen…" at bounding box center [644, 286] width 1289 height 572
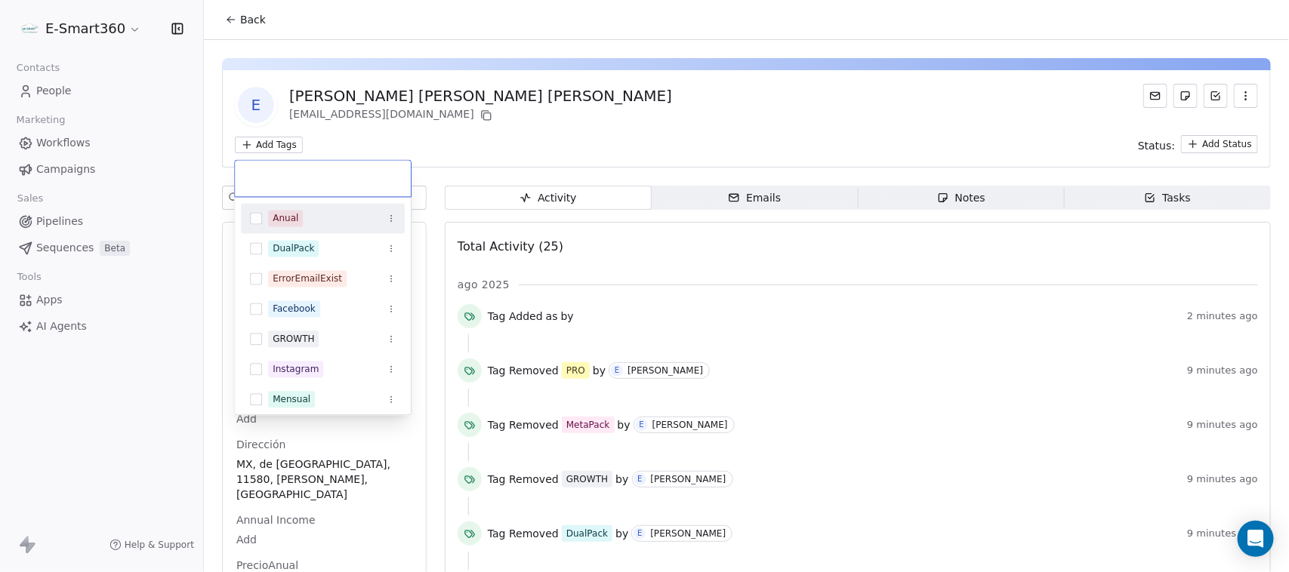
click at [297, 212] on div "Anual" at bounding box center [285, 219] width 26 height 14
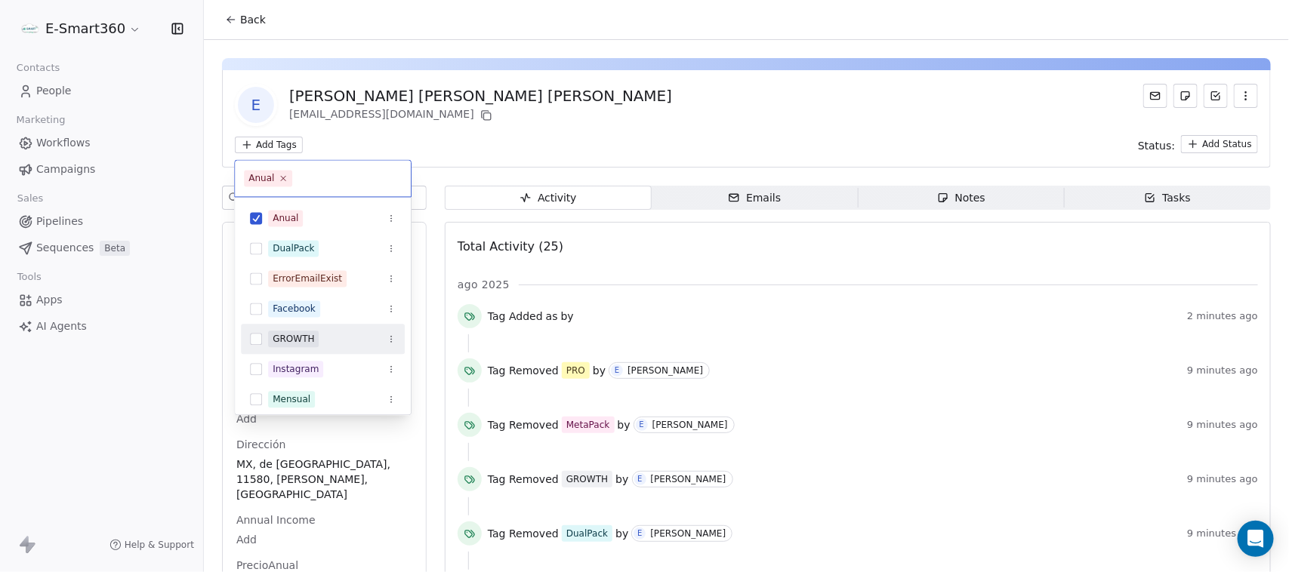
click at [323, 329] on div "GROWTH" at bounding box center [323, 340] width 164 height 24
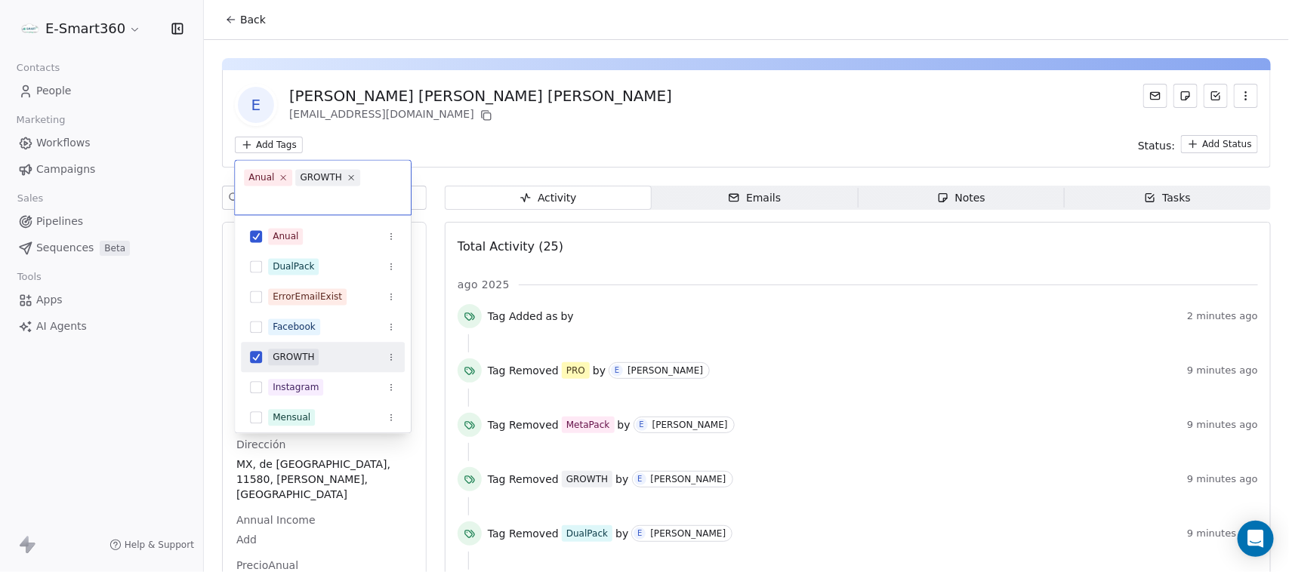
click at [321, 368] on div "GROWTH" at bounding box center [323, 358] width 164 height 24
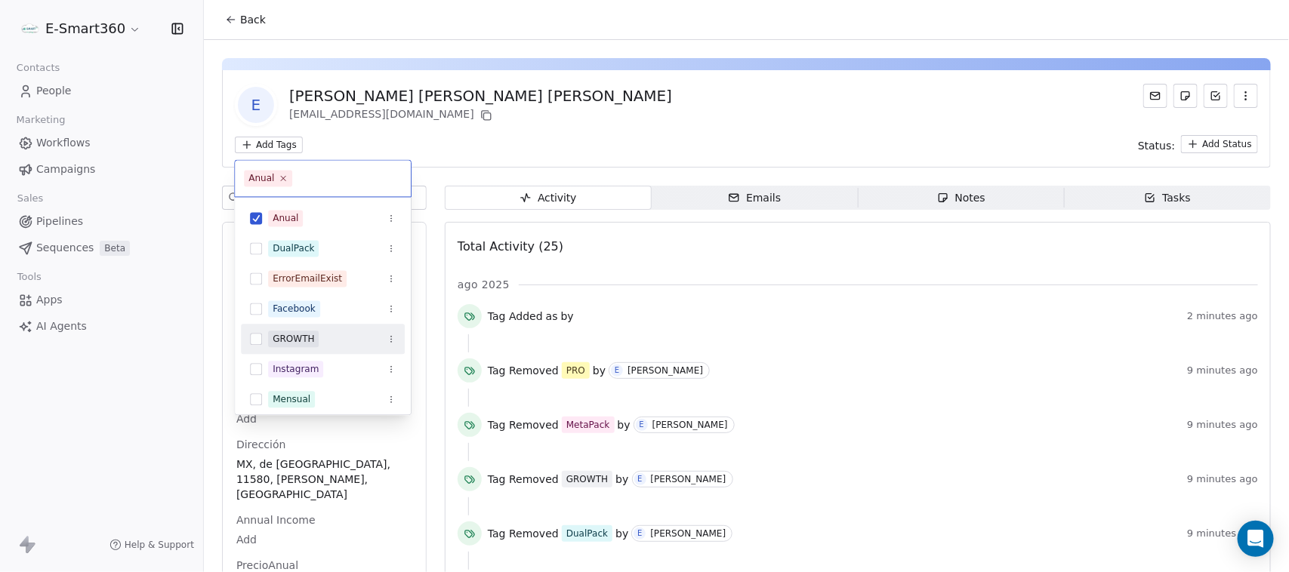
click at [311, 343] on div "GROWTH" at bounding box center [293, 340] width 42 height 14
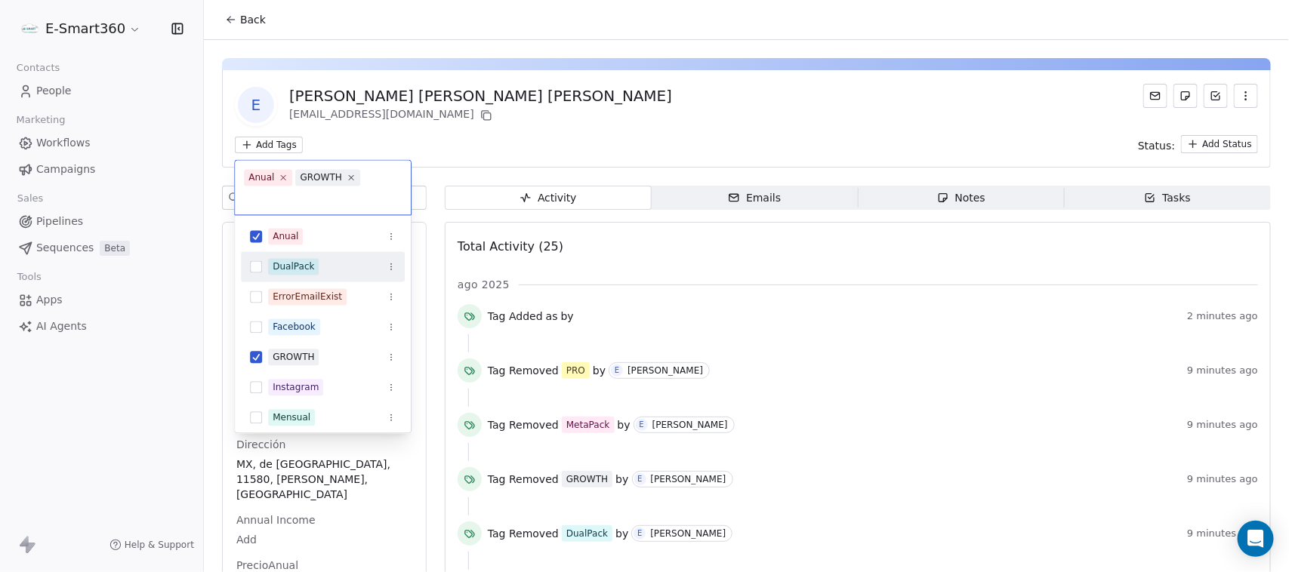
click at [294, 266] on div "DualPack" at bounding box center [293, 267] width 42 height 14
click at [476, 149] on html "E-Smart360 Contacts People Marketing Workflows Campaigns Sales Pipelines Sequen…" at bounding box center [644, 286] width 1289 height 572
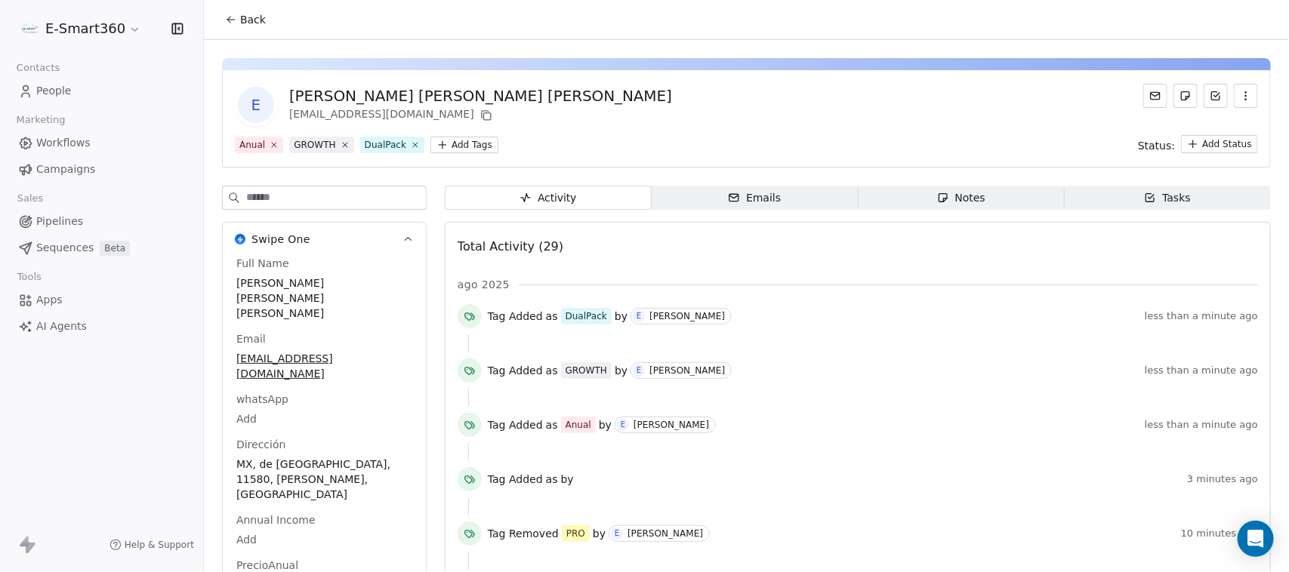
click at [97, 145] on link "Workflows" at bounding box center [101, 143] width 179 height 25
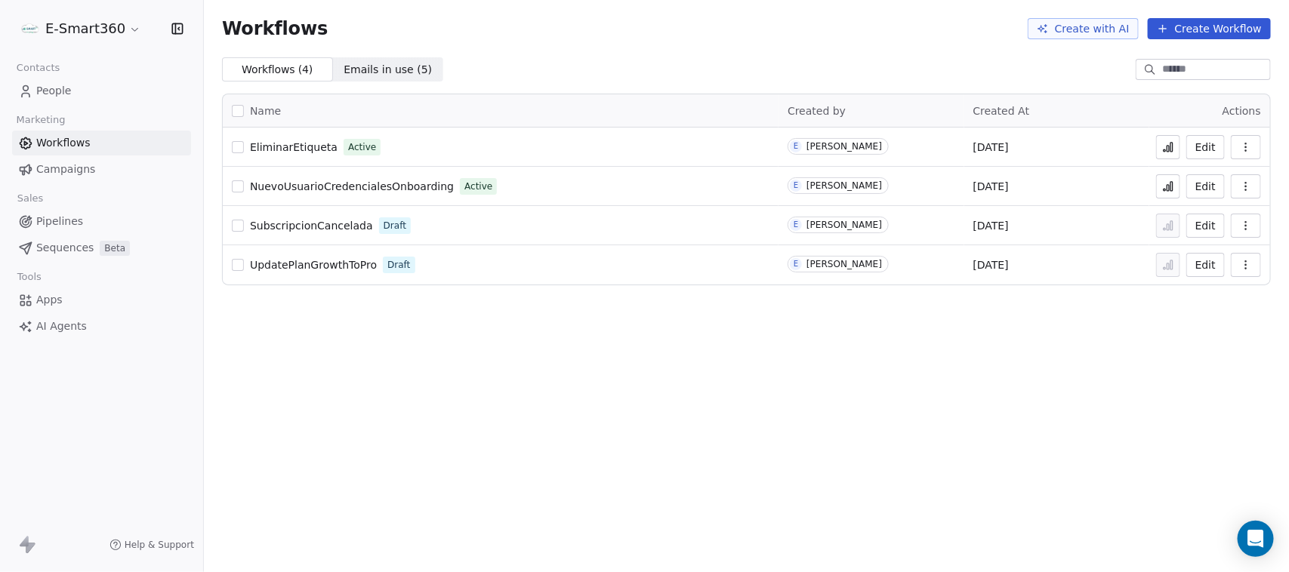
click at [1201, 149] on button "Edit" at bounding box center [1205, 147] width 38 height 24
click at [46, 88] on span "People" at bounding box center [53, 91] width 35 height 16
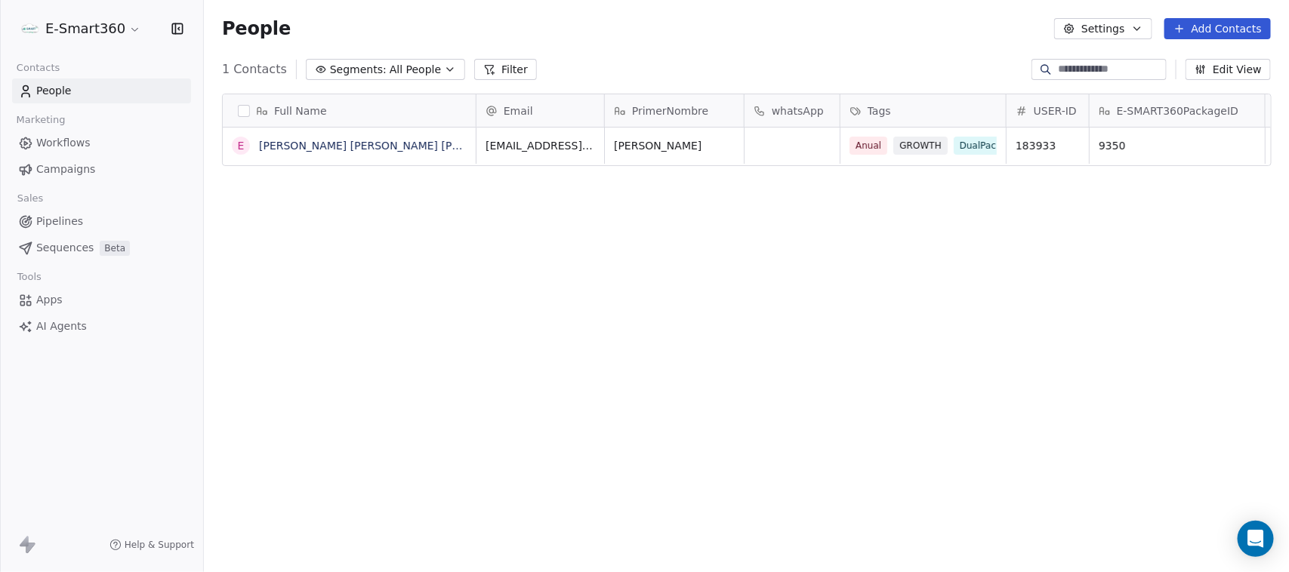
scroll to position [489, 1070]
click at [374, 147] on link "[PERSON_NAME] [PERSON_NAME] [PERSON_NAME]" at bounding box center [394, 146] width 270 height 12
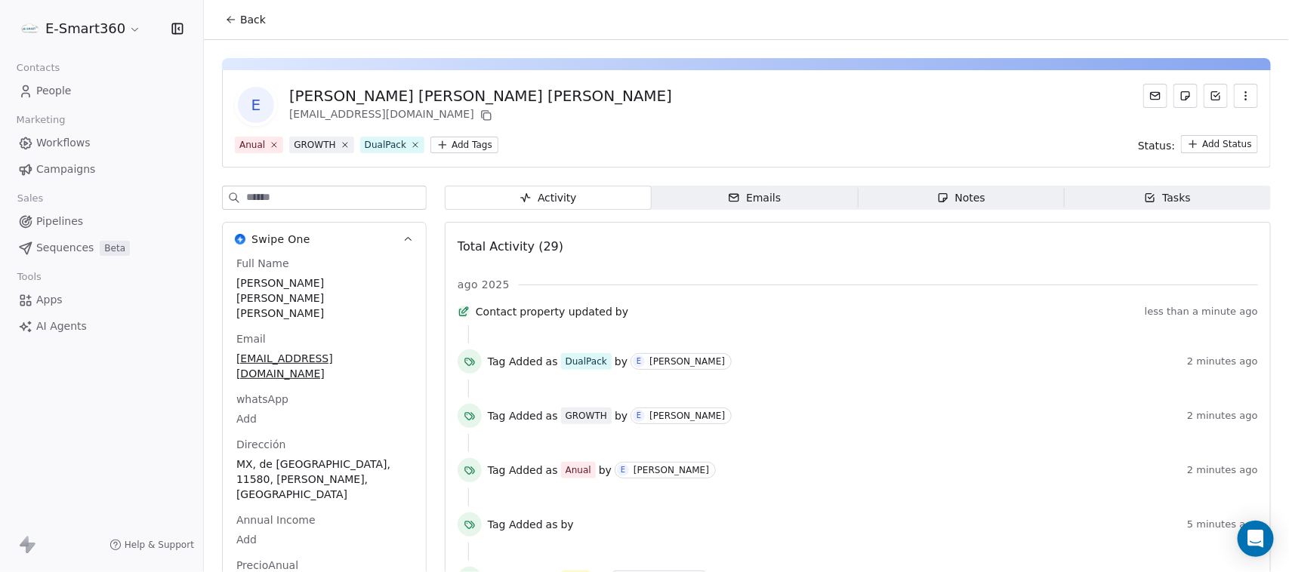
click at [163, 532] on div "Help & Support" at bounding box center [101, 545] width 203 height 54
click at [163, 540] on span "Help & Support" at bounding box center [159, 545] width 69 height 12
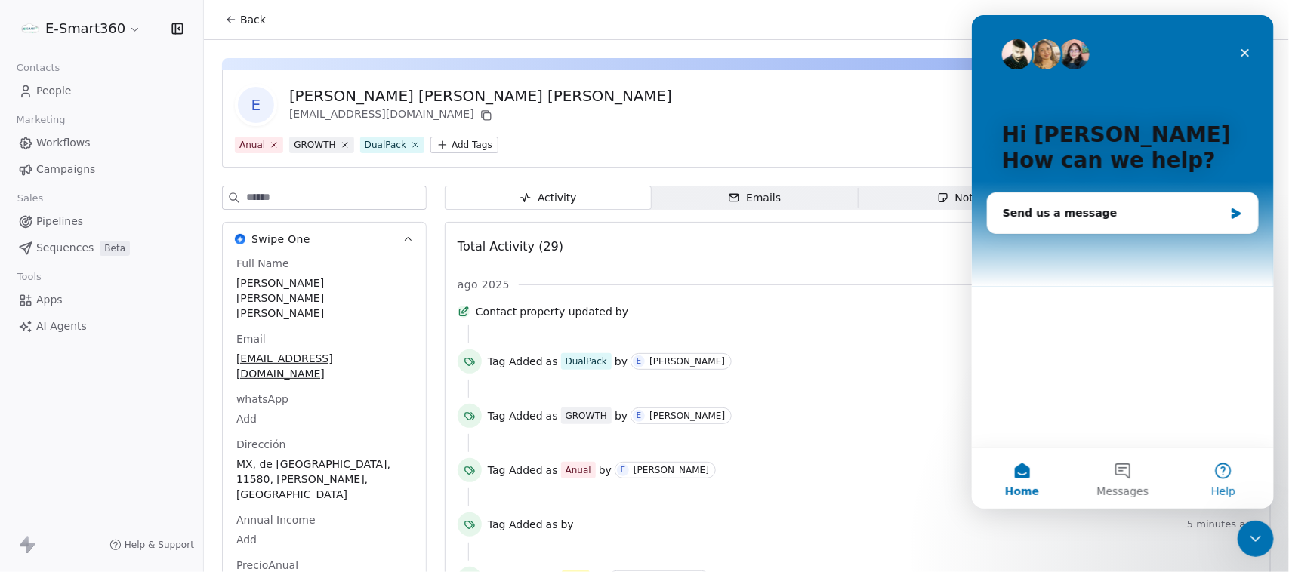
click at [1209, 466] on button "Help" at bounding box center [1222, 478] width 100 height 60
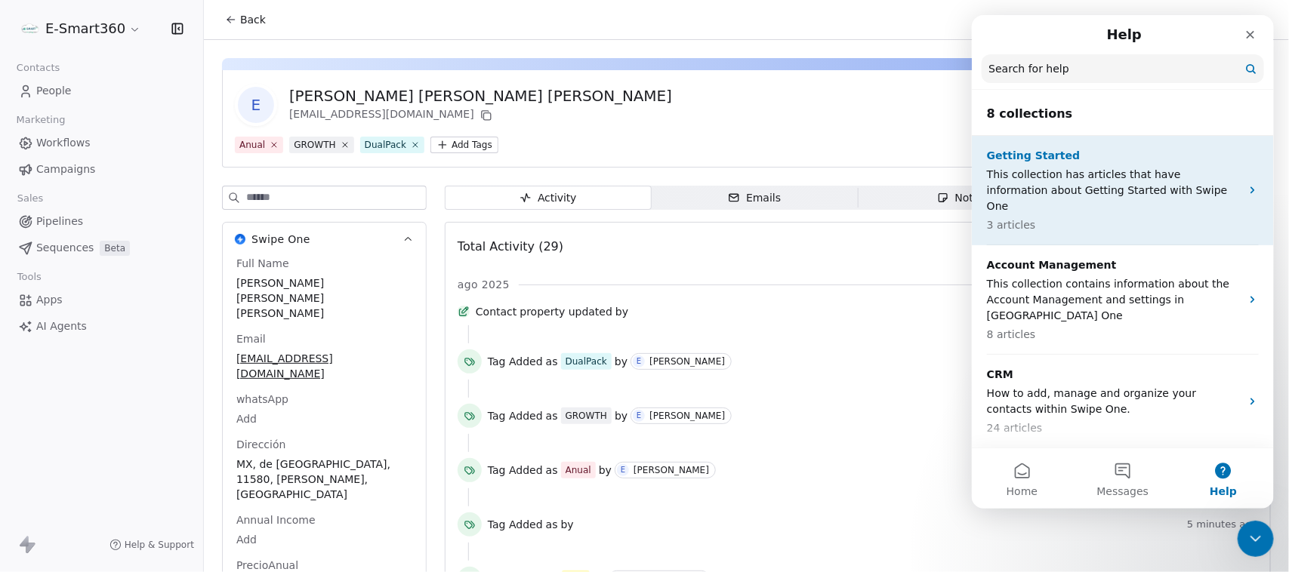
click at [1009, 152] on p "Getting Started" at bounding box center [1113, 156] width 254 height 16
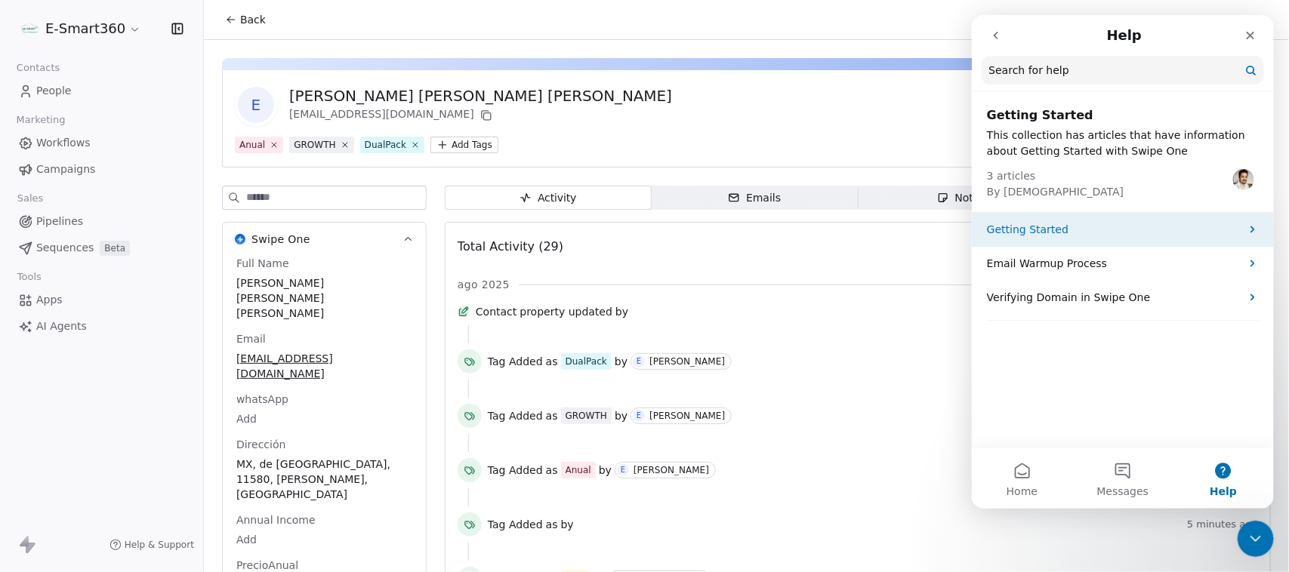
click at [1039, 239] on div "Getting Started" at bounding box center [1122, 230] width 302 height 34
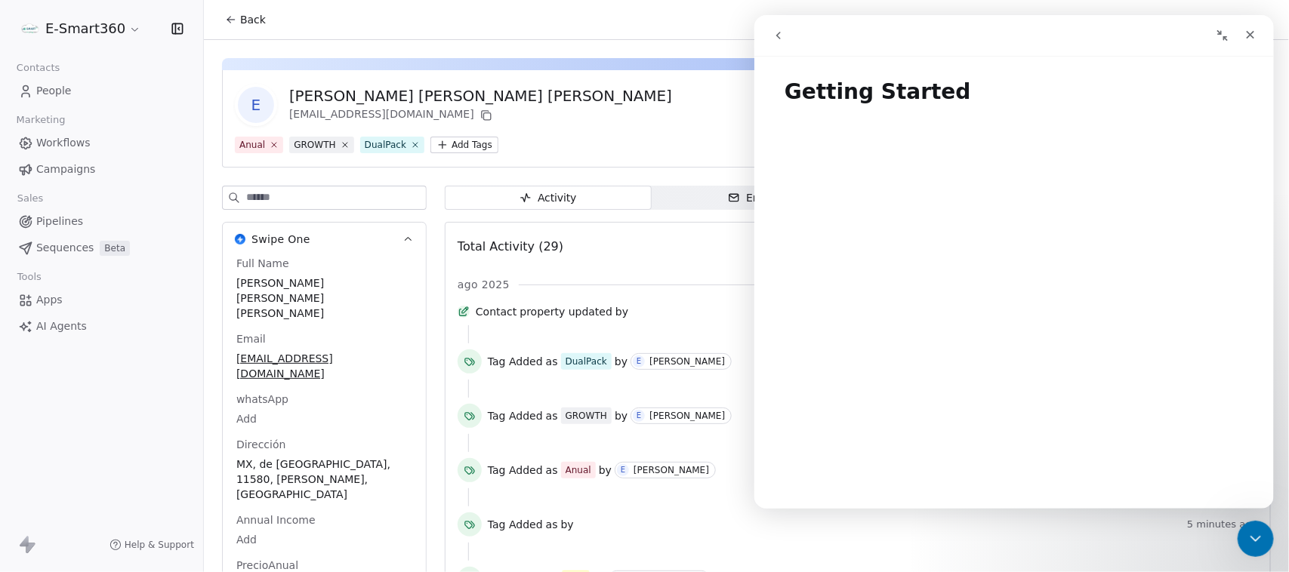
click at [773, 35] on icon "go back" at bounding box center [777, 35] width 12 height 12
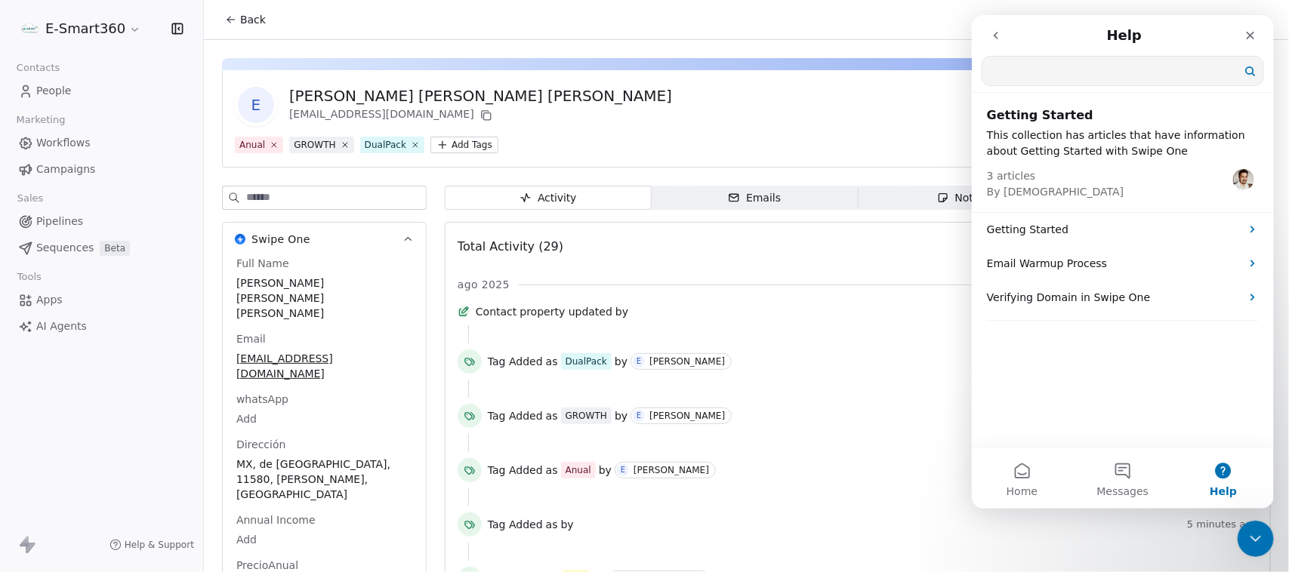
click at [1026, 74] on input "Search for help" at bounding box center [1121, 71] width 281 height 29
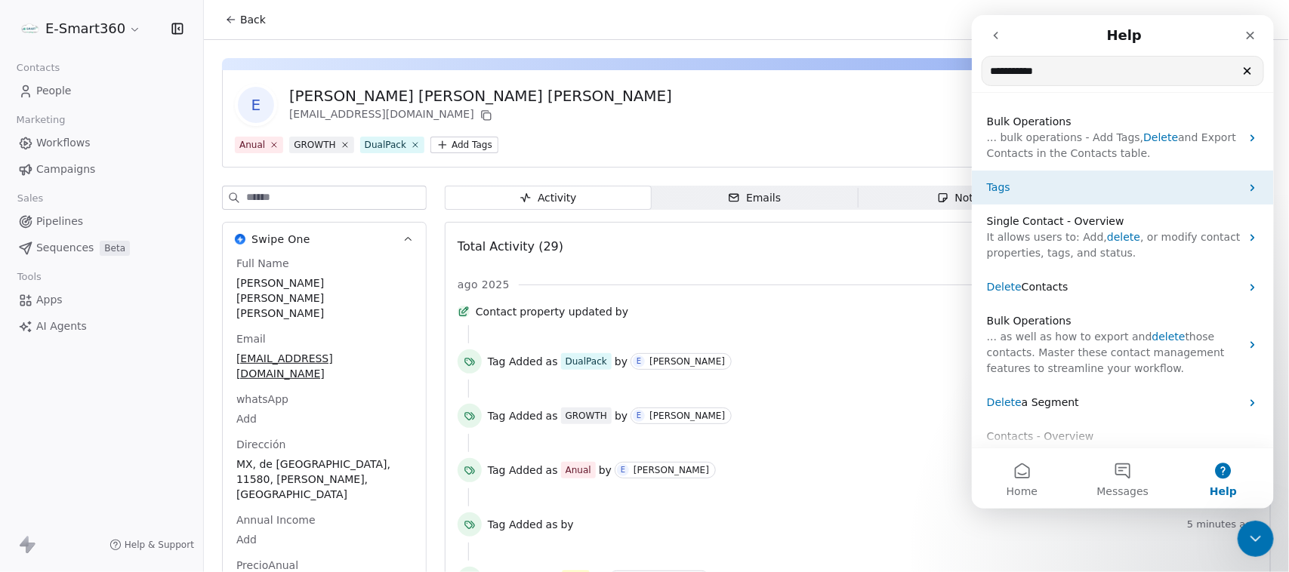
type input "**********"
click at [1041, 189] on p "Tags" at bounding box center [1113, 188] width 254 height 16
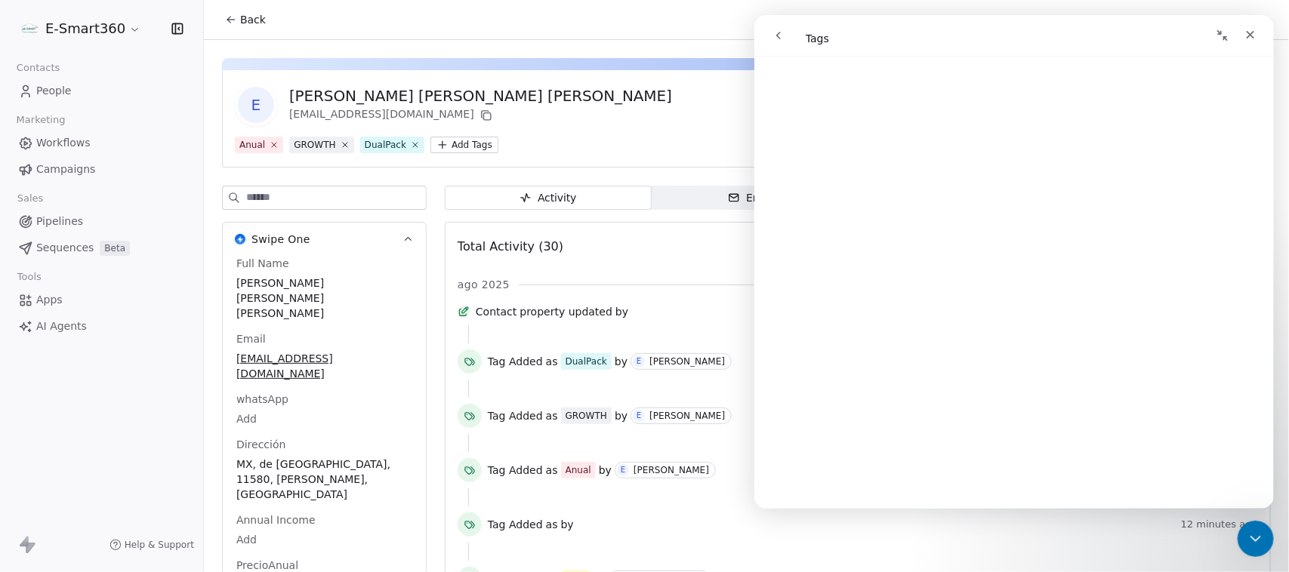
scroll to position [6909, 0]
click at [768, 22] on button "go back" at bounding box center [777, 35] width 29 height 29
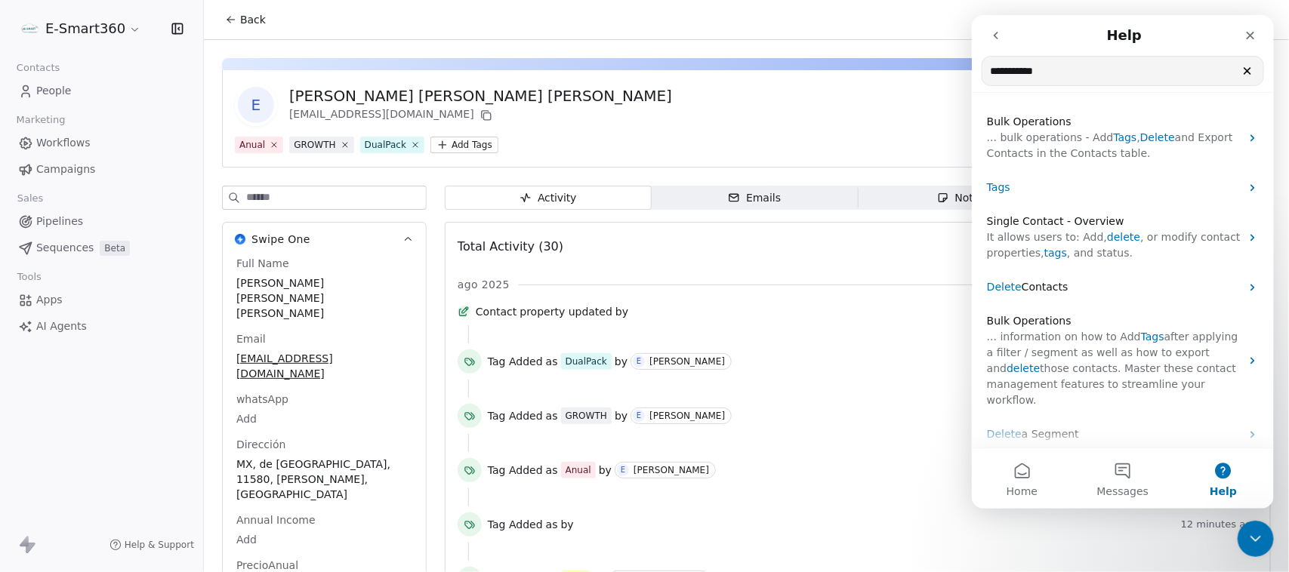
click at [1096, 76] on input "**********" at bounding box center [1121, 71] width 281 height 29
click at [1099, 75] on input "**********" at bounding box center [1121, 71] width 281 height 29
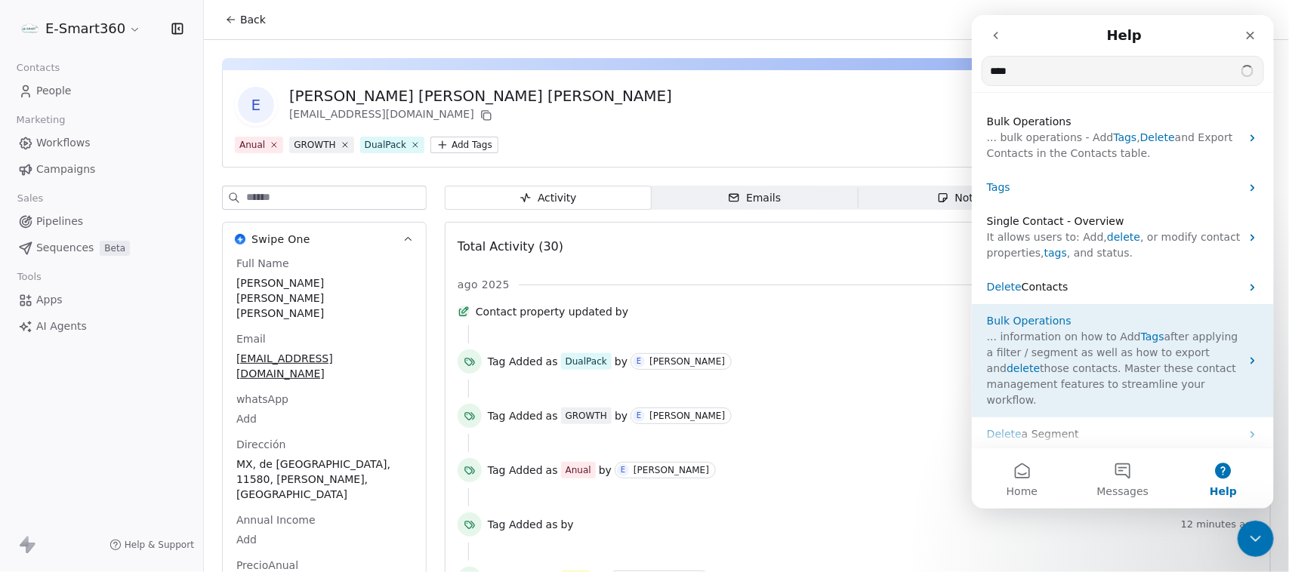
type input "****"
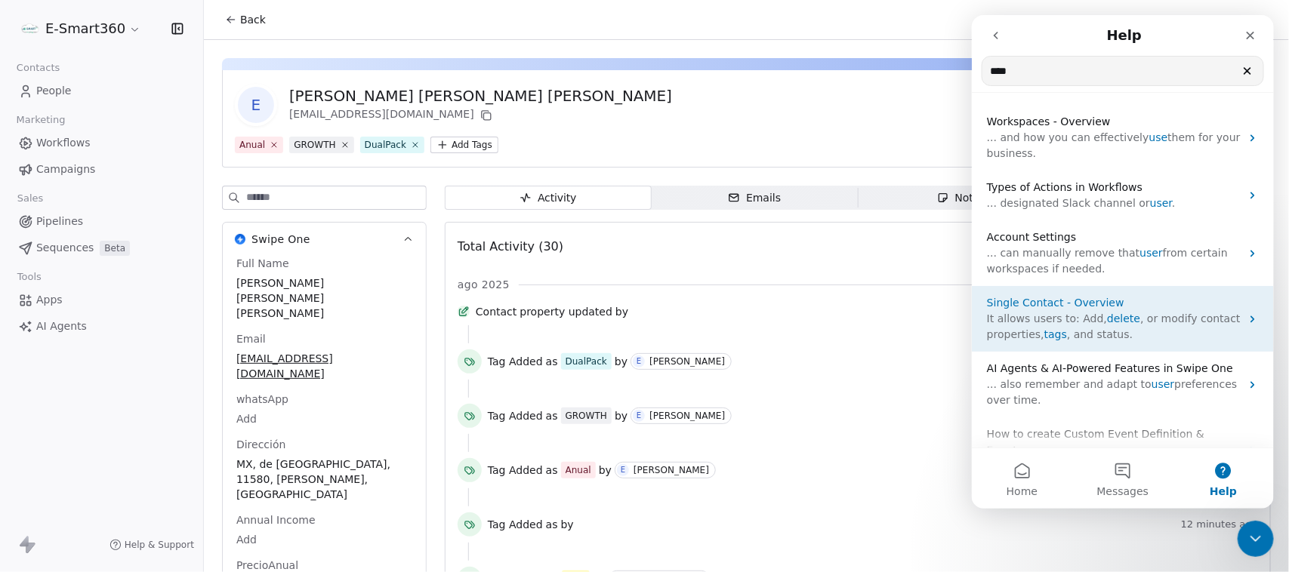
click at [1172, 343] on div "Single Contact - Overview It allows users to: Add, delete , or modify contact p…" at bounding box center [1122, 319] width 302 height 66
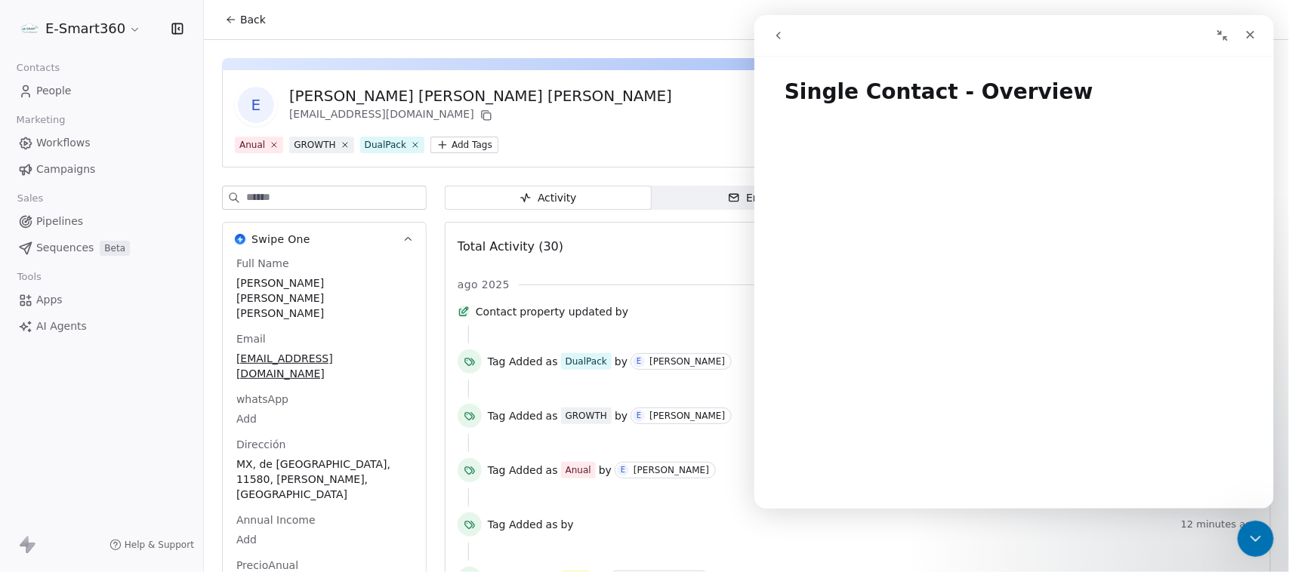
click at [776, 44] on button "go back" at bounding box center [777, 35] width 29 height 29
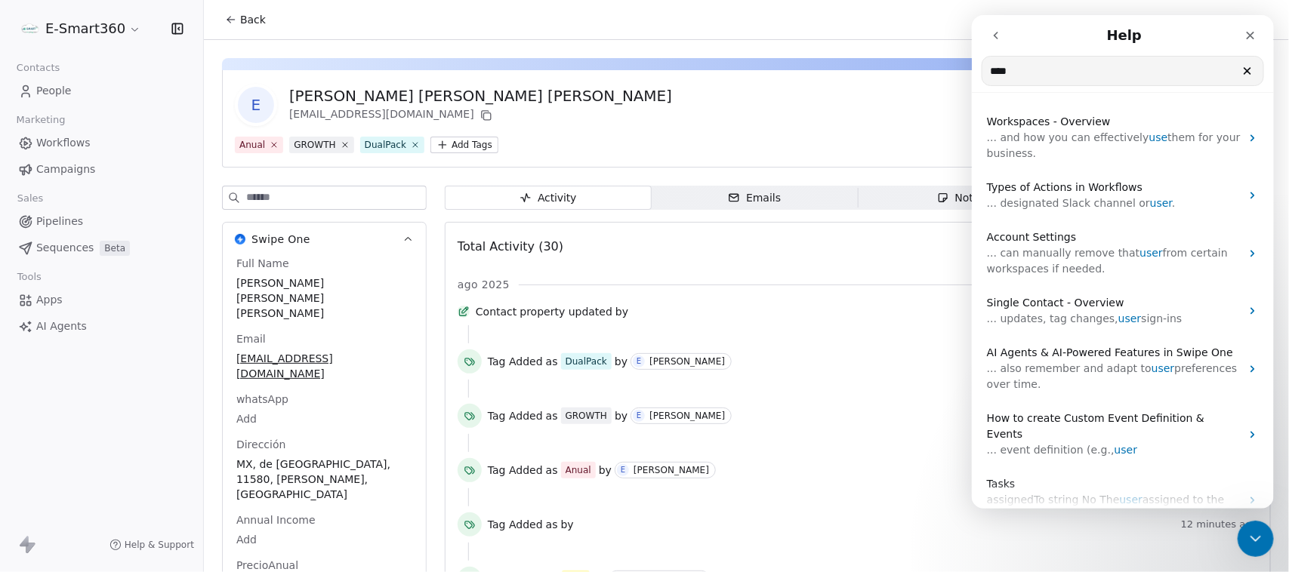
click html "Help **** Search for help Workspaces - Overview ... and how you can effectively…"
click at [39, 543] on div "Help & Support" at bounding box center [101, 545] width 203 height 54
click at [24, 543] on icon at bounding box center [24, 541] width 9 height 11
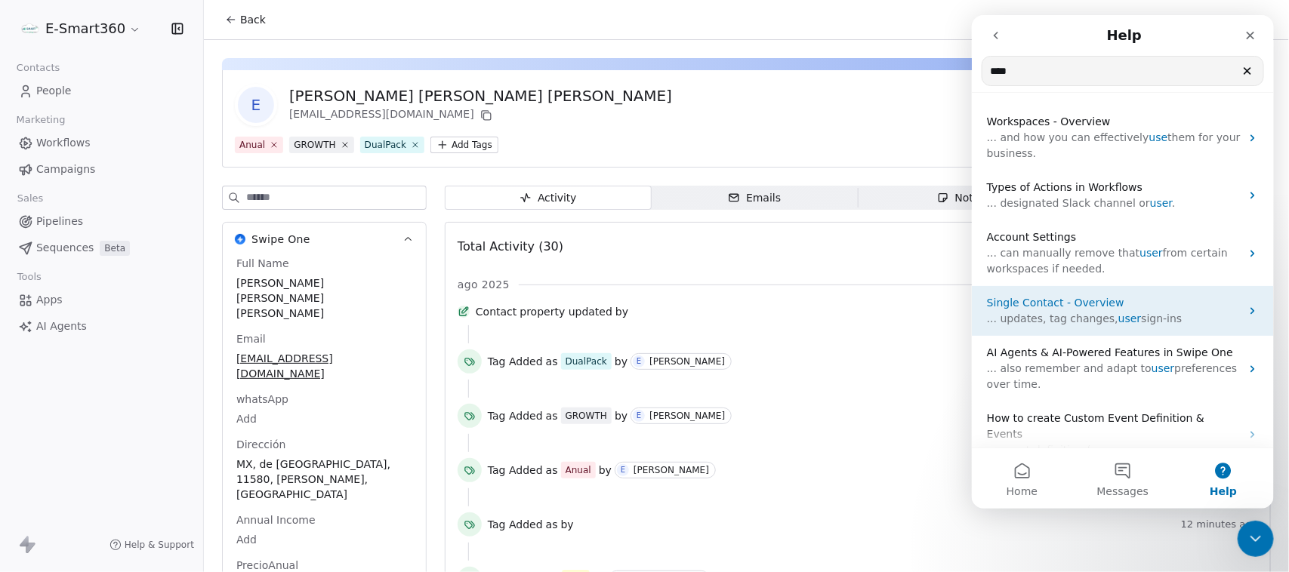
click at [1196, 316] on p "... updates, tag changes, user sign-ins" at bounding box center [1113, 319] width 254 height 16
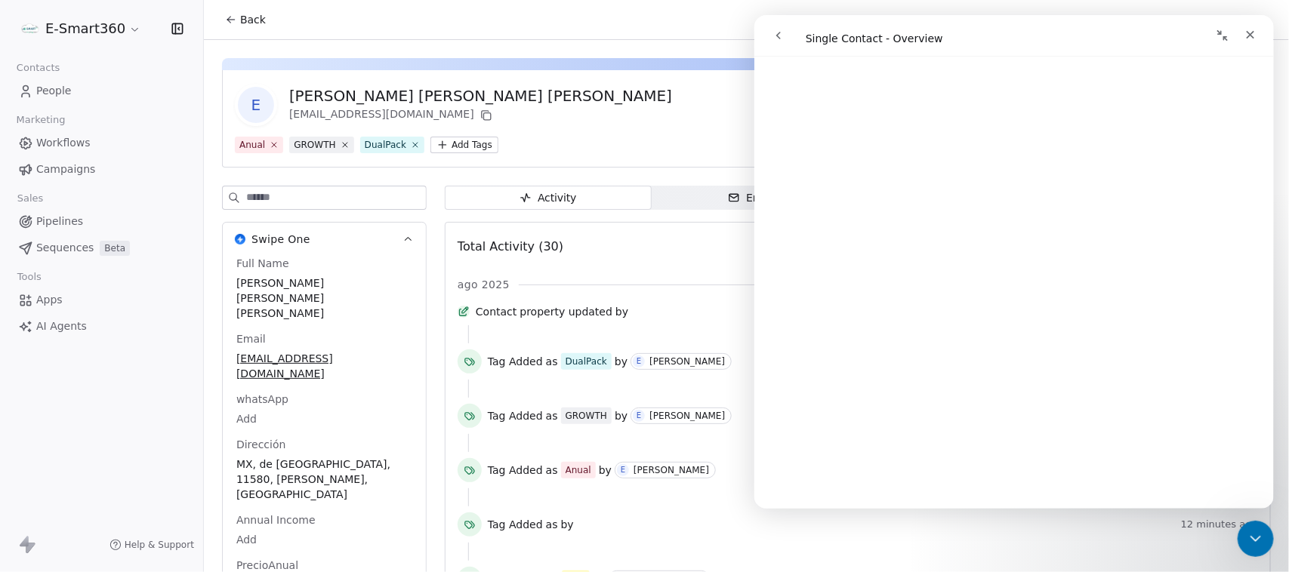
scroll to position [0, 0]
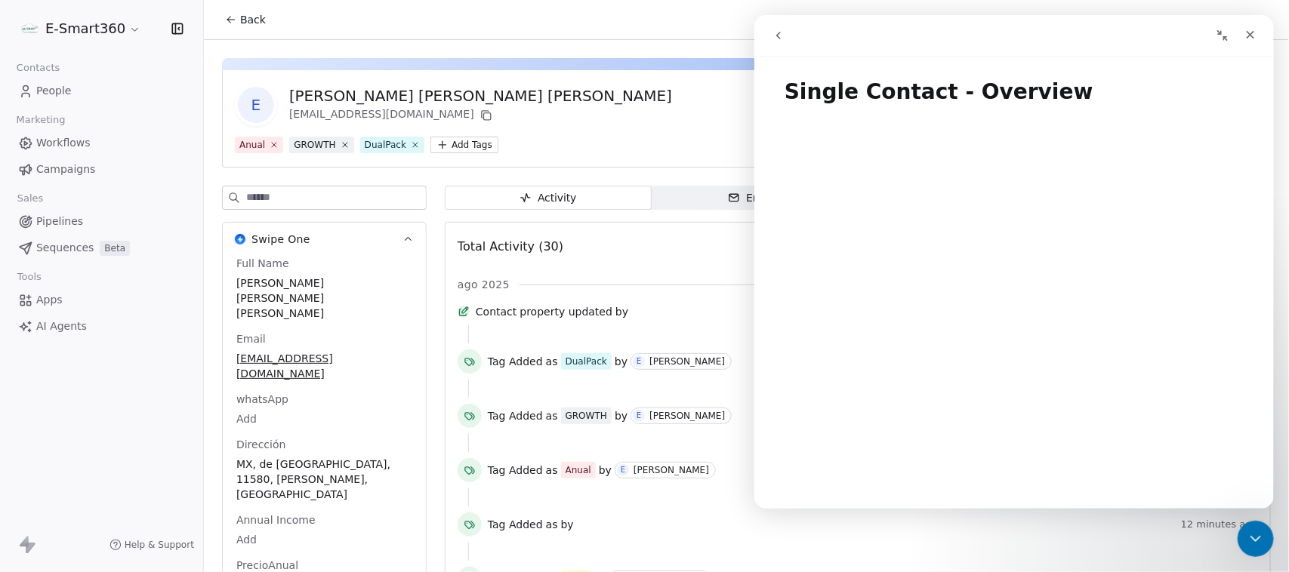
click at [773, 33] on icon "go back" at bounding box center [777, 35] width 12 height 12
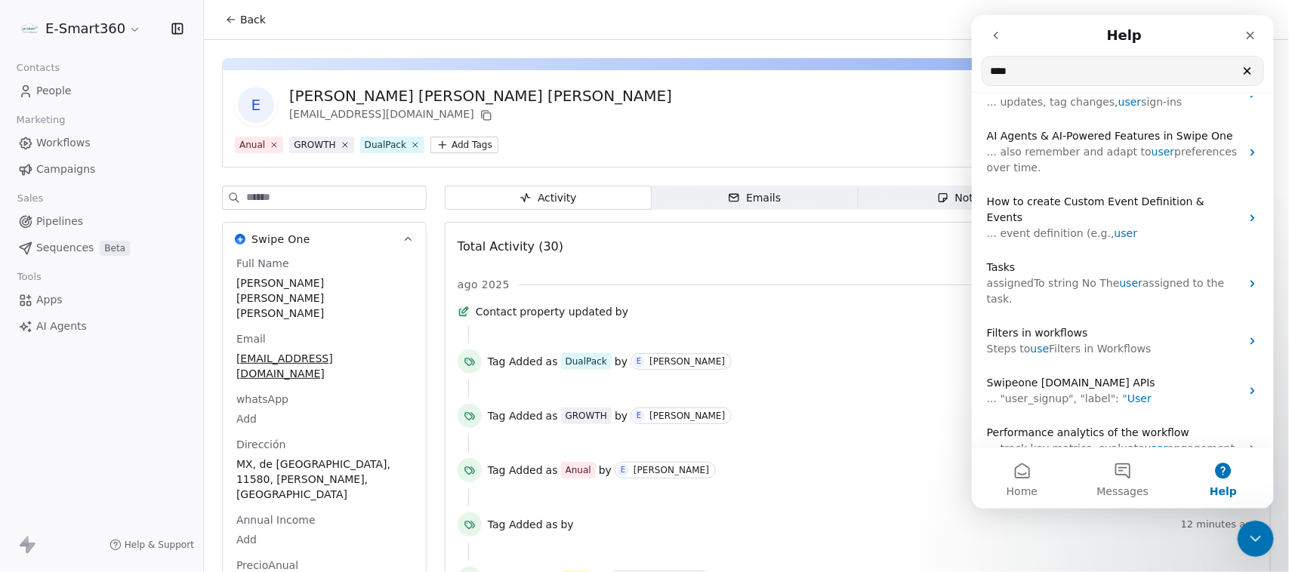
scroll to position [219, 0]
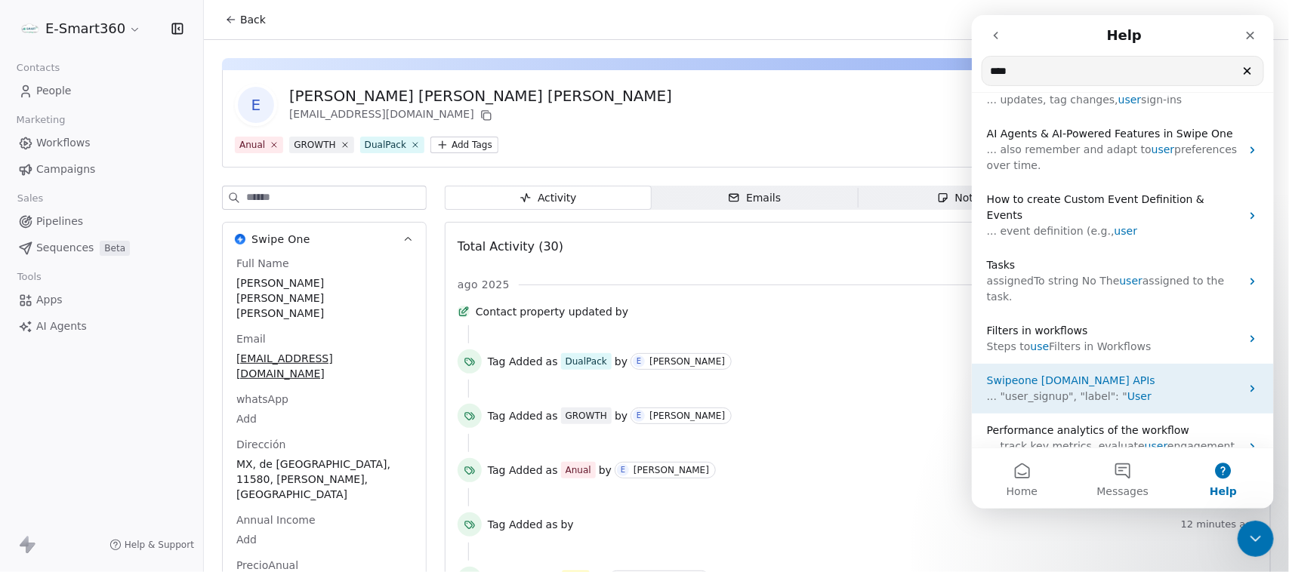
click at [1205, 373] on p "Swipeone Make.com APIs" at bounding box center [1113, 381] width 254 height 16
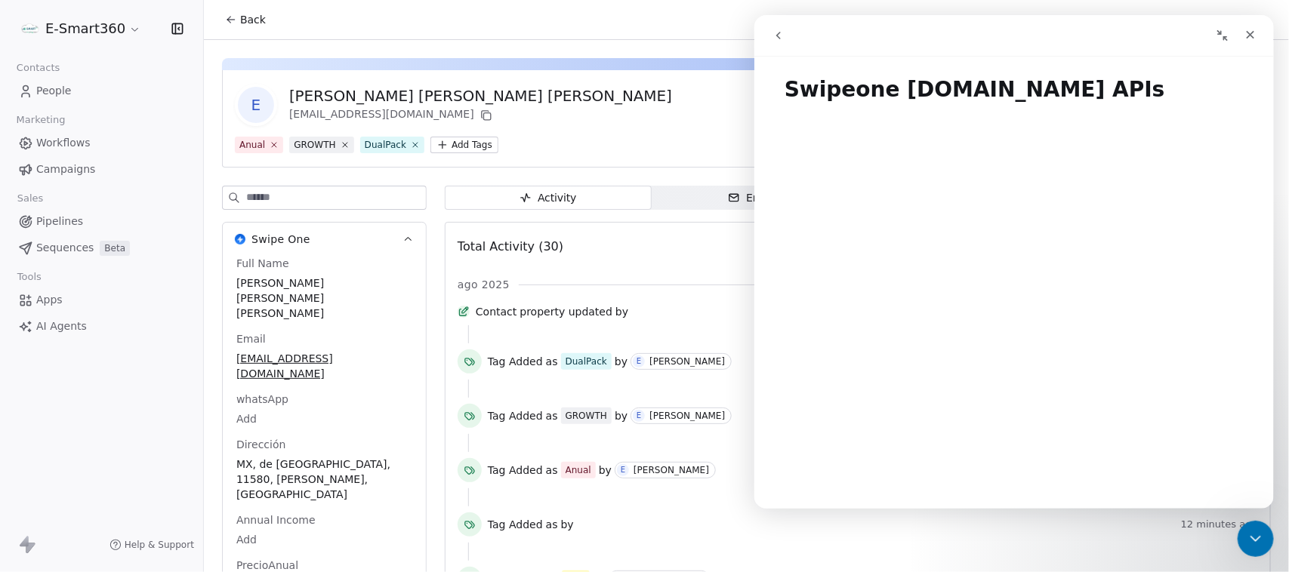
scroll to position [0, 0]
click at [625, 166] on div "E Emmanuel Tester Suarez Lopez slfamilia769@gmail.com Anual GROWTH DualPack Add…" at bounding box center [746, 118] width 1048 height 97
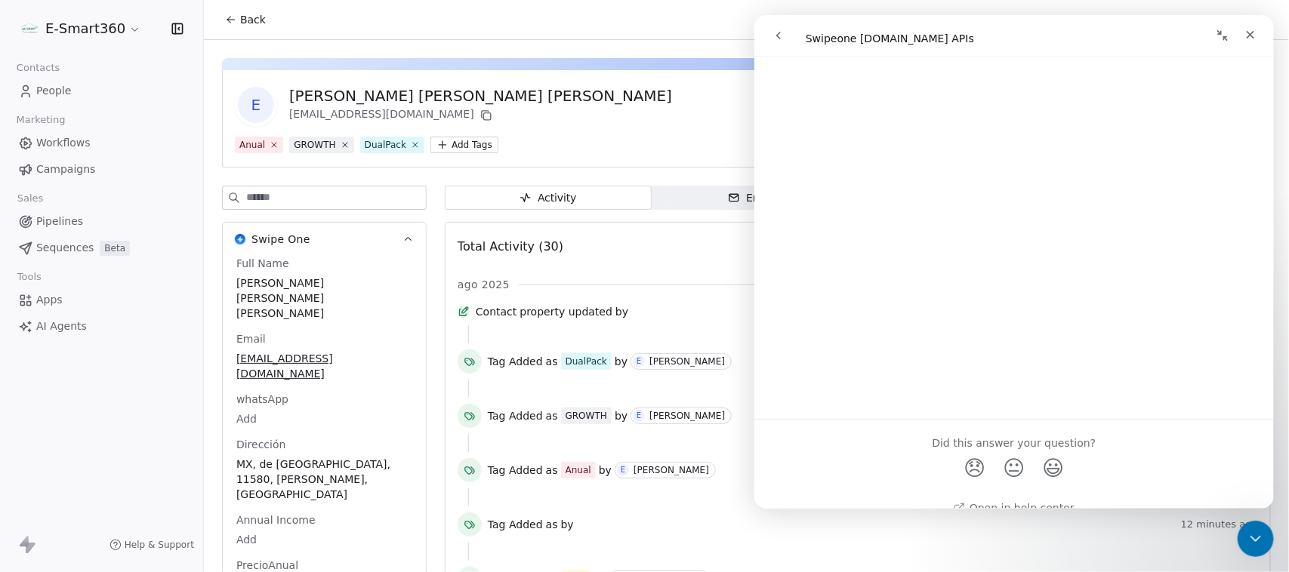
scroll to position [4497, 0]
click at [781, 29] on icon "go back" at bounding box center [777, 35] width 12 height 12
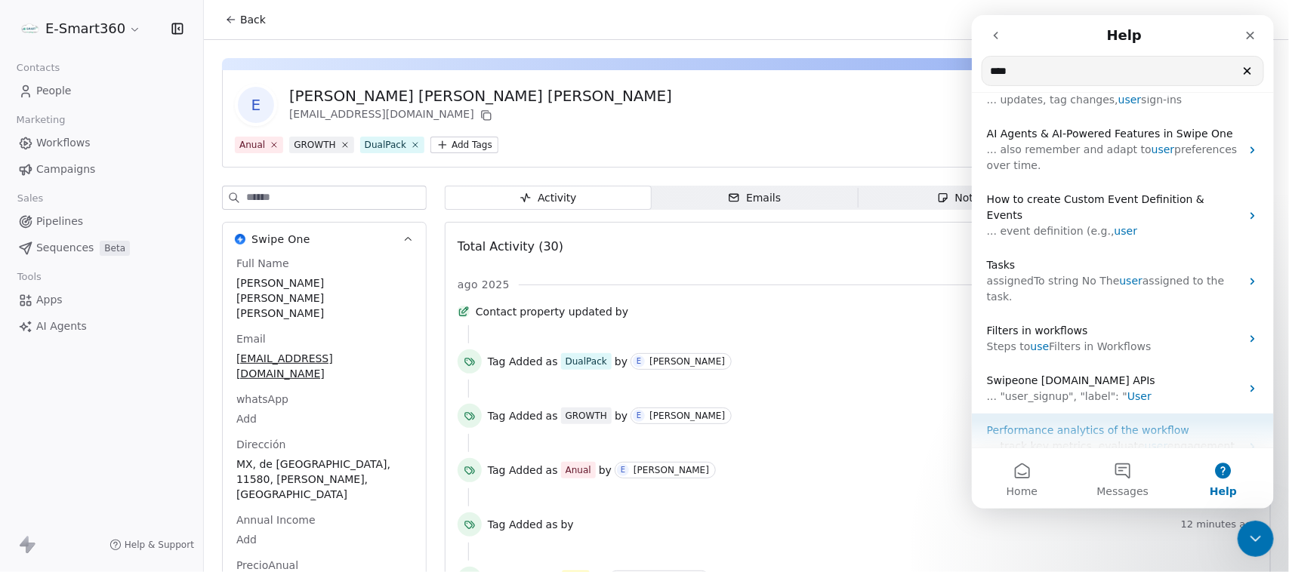
scroll to position [0, 0]
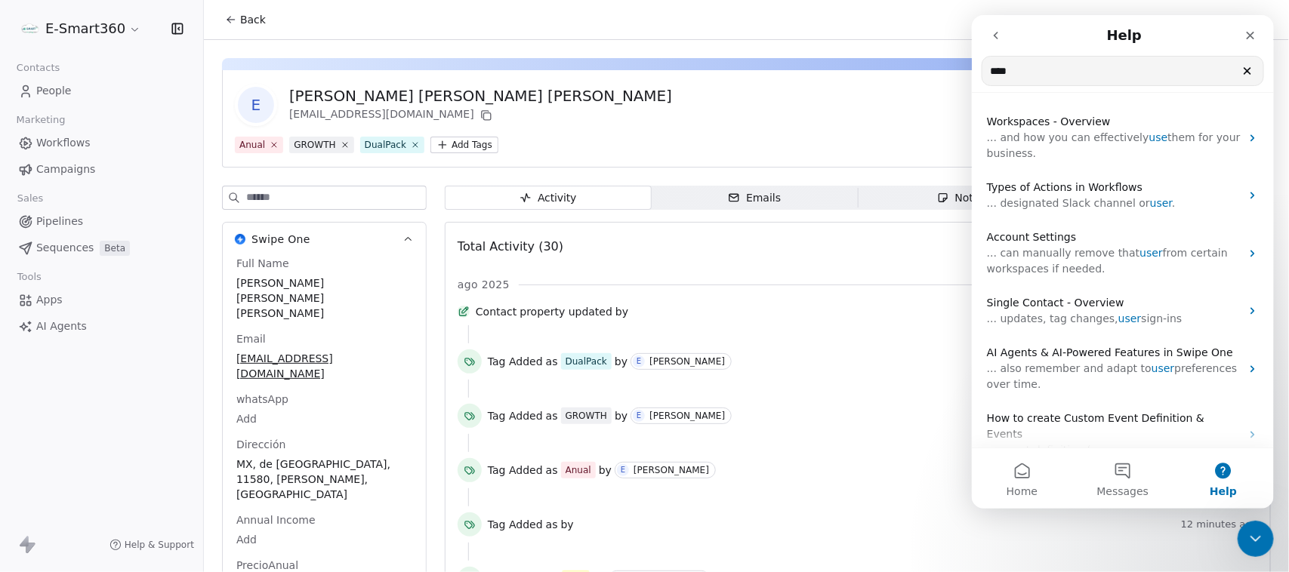
click at [1141, 63] on input "****" at bounding box center [1121, 71] width 281 height 29
type input "******"
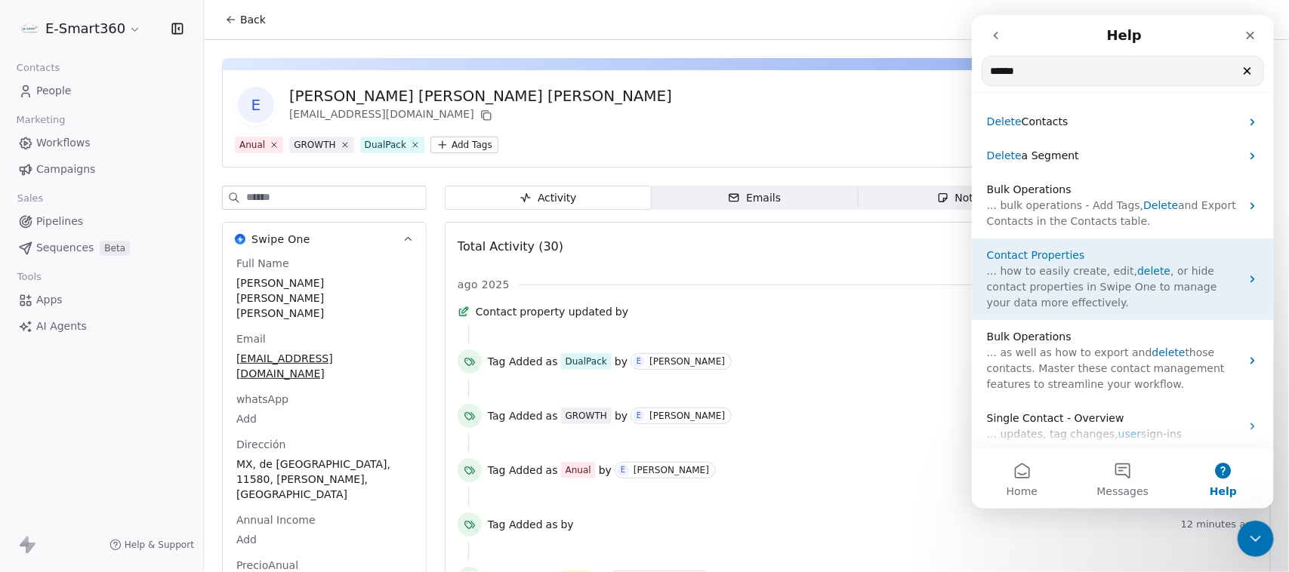
click at [1230, 279] on div "Contact Properties ... how to easily create, edit, delete , or hide contact pro…" at bounding box center [1122, 280] width 302 height 82
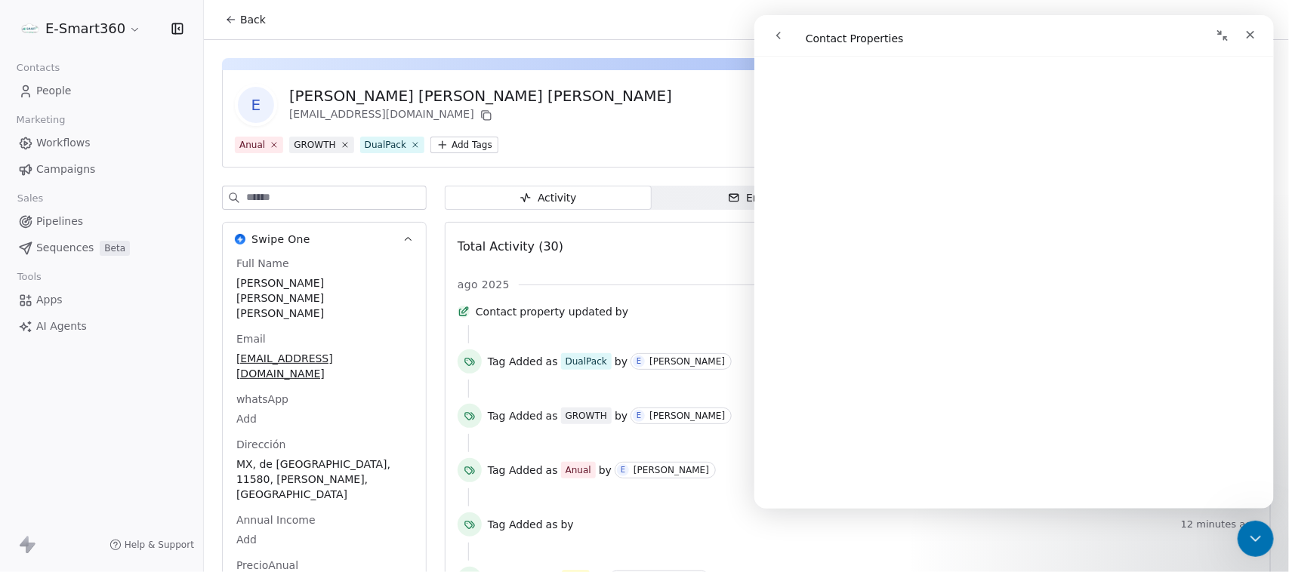
scroll to position [3019, 0]
click at [775, 24] on button "go back" at bounding box center [777, 35] width 29 height 29
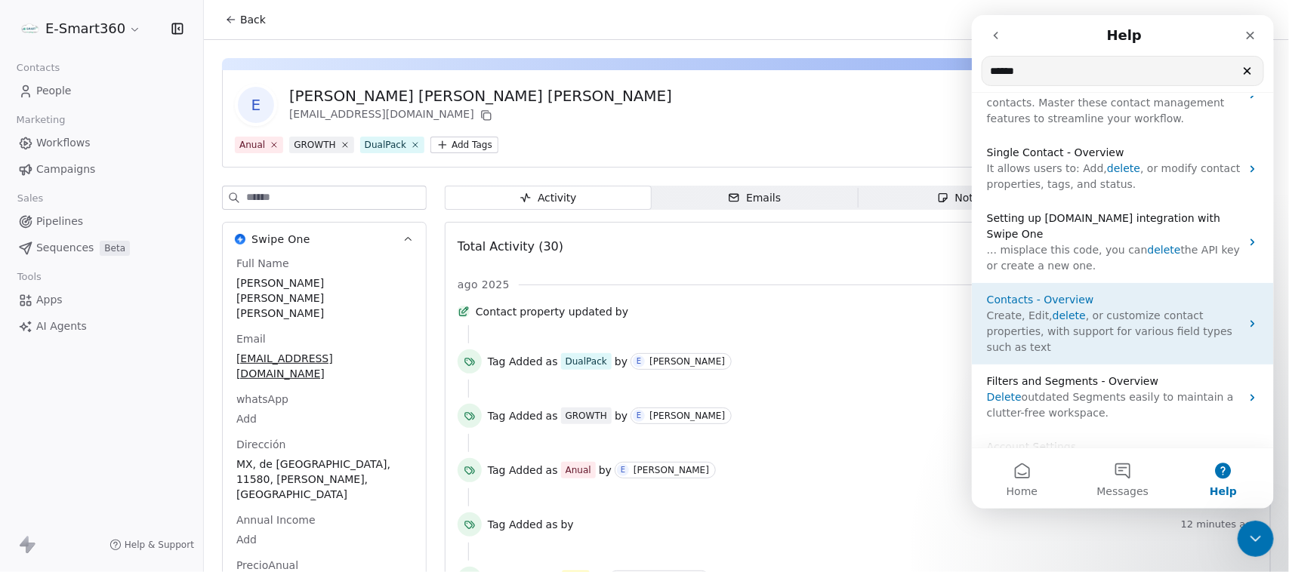
scroll to position [0, 0]
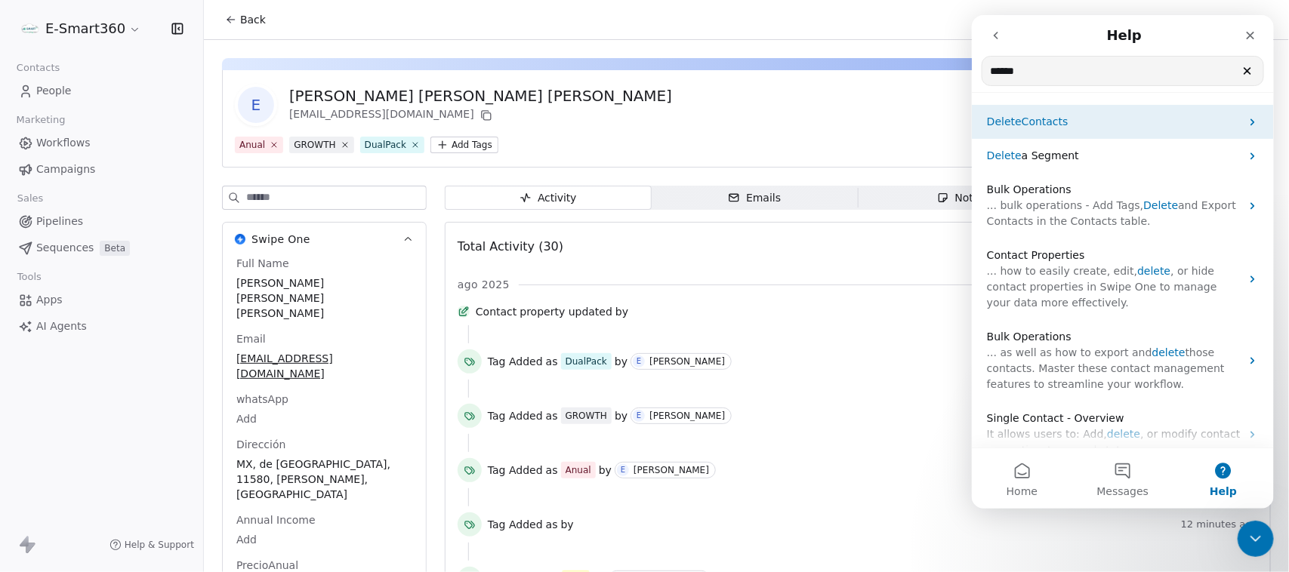
click at [1167, 124] on p "Delete Contacts" at bounding box center [1113, 122] width 254 height 16
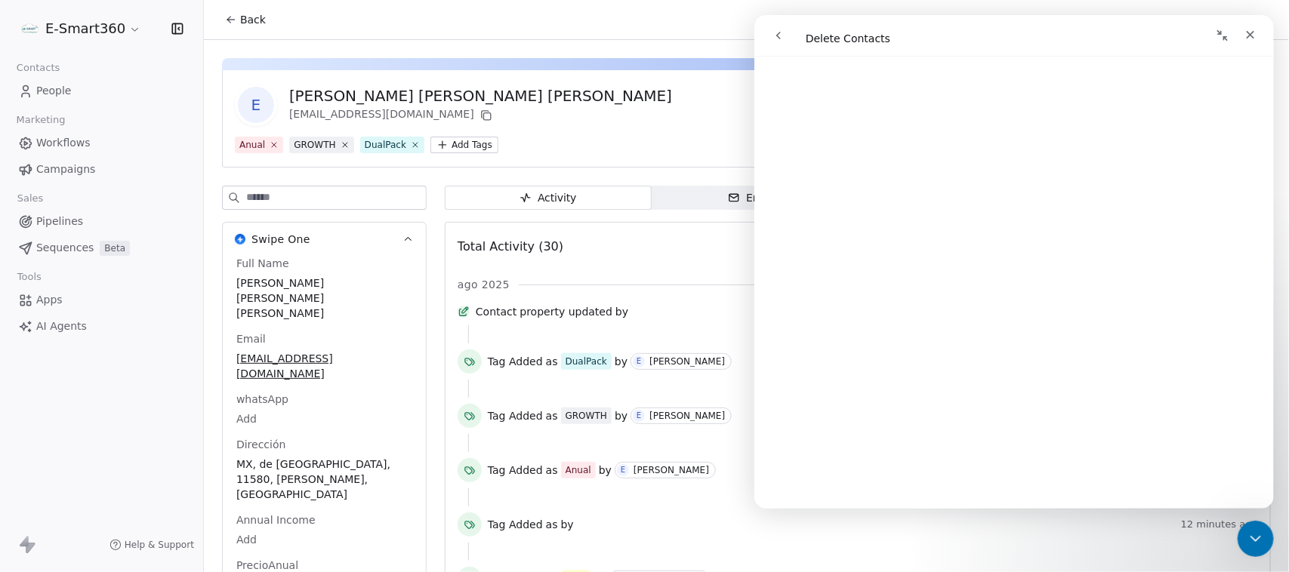
scroll to position [867, 0]
drag, startPoint x: 582, startPoint y: 96, endPoint x: 567, endPoint y: 99, distance: 15.4
click at [582, 96] on div "E Emmanuel Tester Suarez Lopez slfamilia769@gmail.com" at bounding box center [746, 105] width 1023 height 42
click at [411, 148] on icon at bounding box center [416, 145] width 10 height 10
click at [274, 147] on icon at bounding box center [274, 145] width 10 height 10
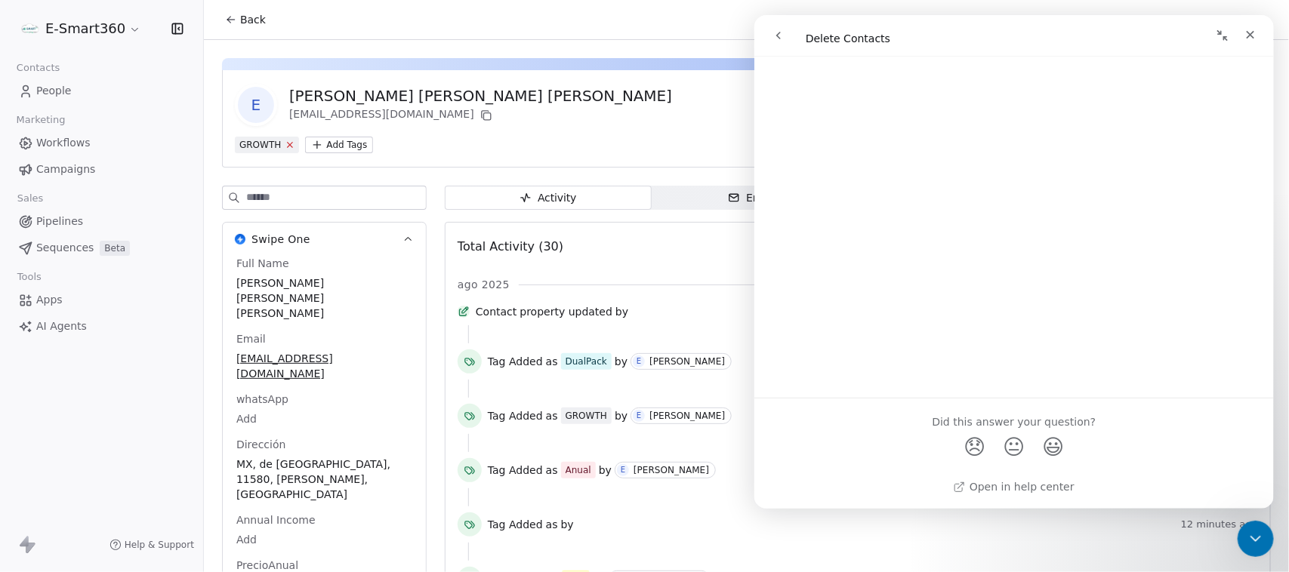
click at [285, 141] on icon at bounding box center [290, 145] width 10 height 10
click at [1252, 32] on icon "Close" at bounding box center [1249, 35] width 12 height 12
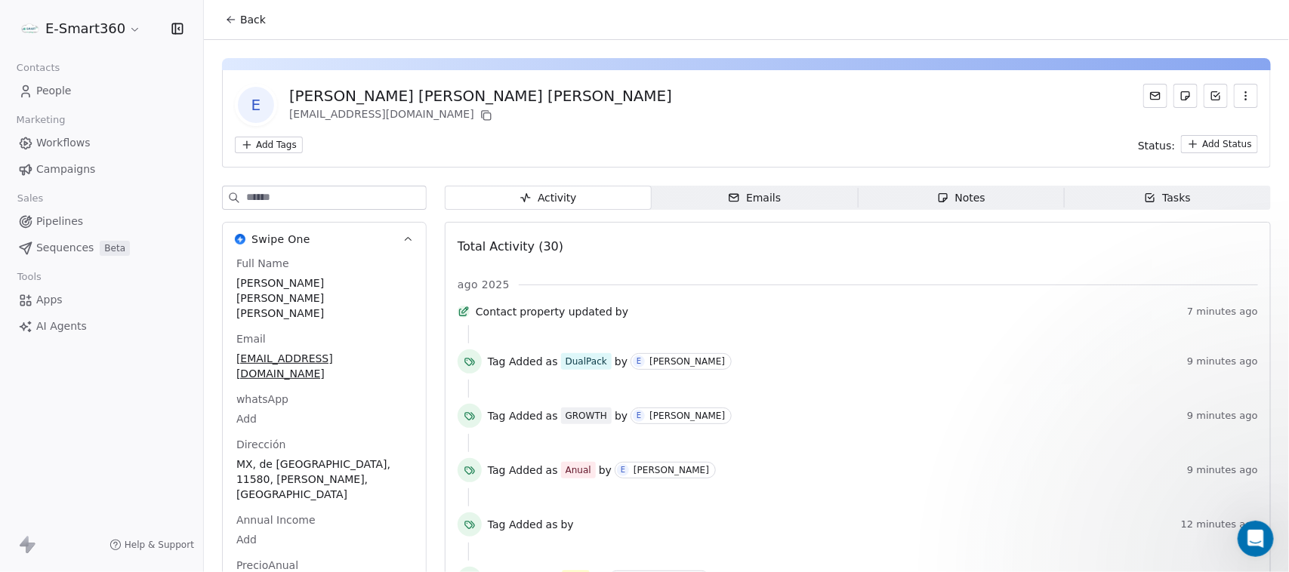
scroll to position [0, 0]
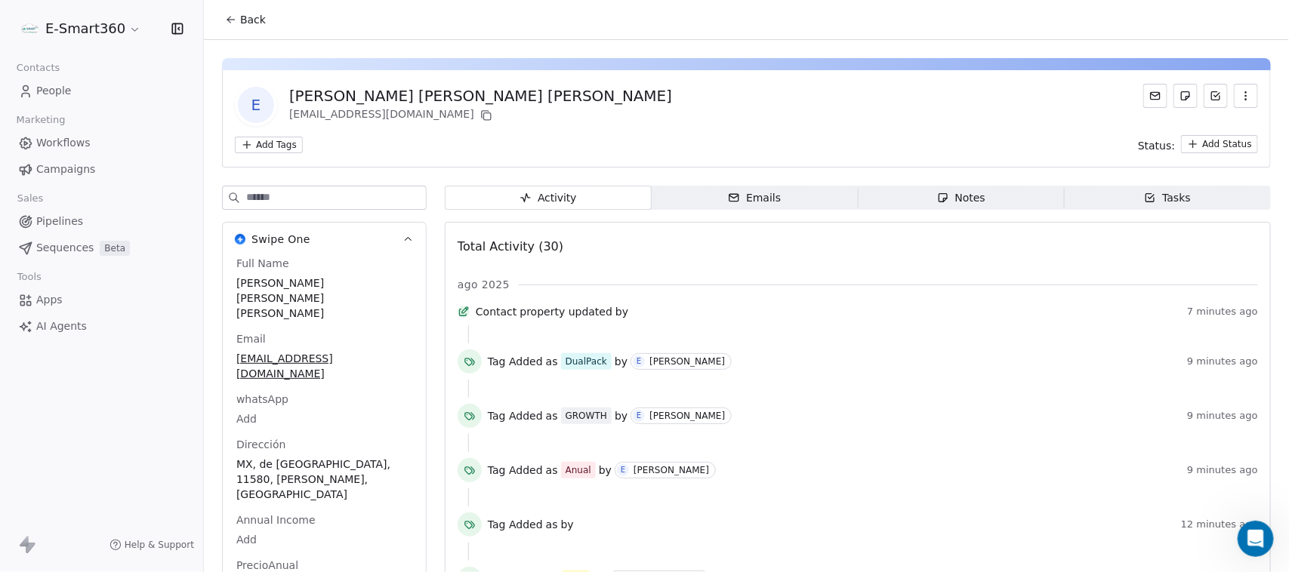
click at [883, 126] on div "E Emmanuel Tester Suarez Lopez slfamilia769@gmail.com Add Tags Status: Add Stat…" at bounding box center [746, 118] width 1048 height 97
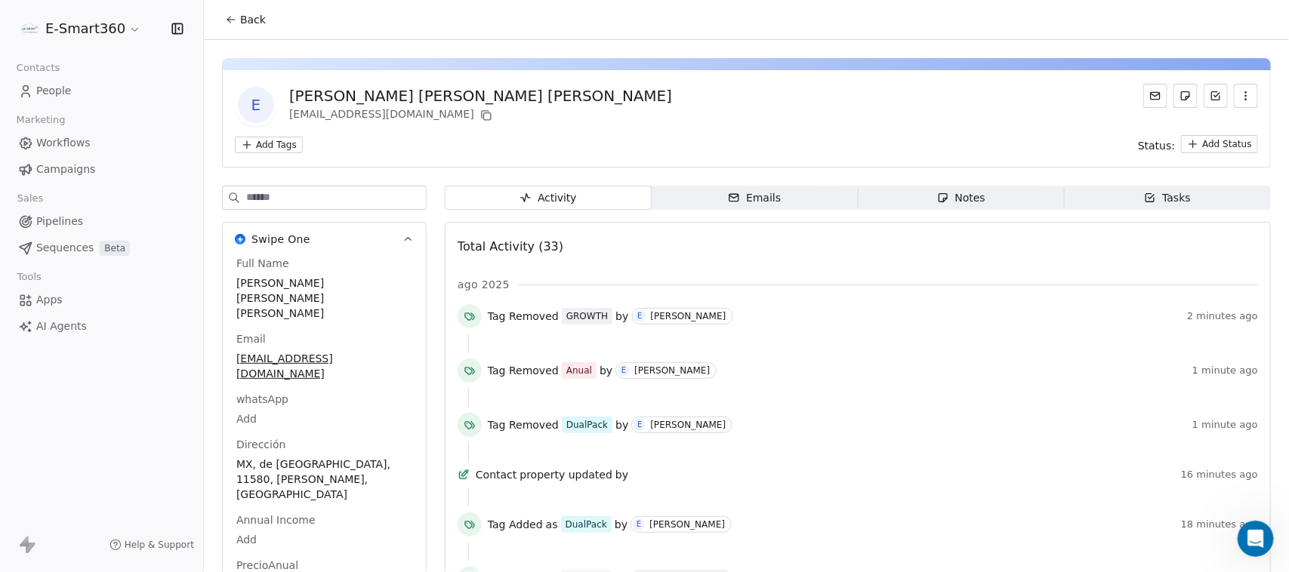
click at [693, 186] on span "Emails Emails" at bounding box center [754, 198] width 207 height 24
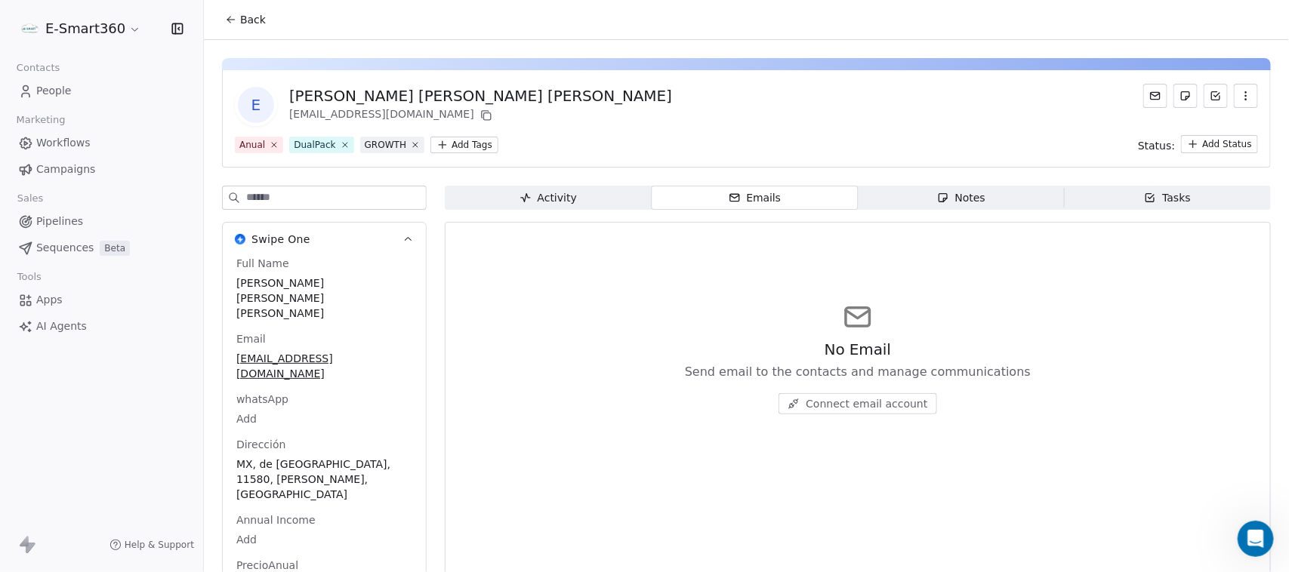
click at [537, 196] on div "Activity" at bounding box center [547, 198] width 57 height 16
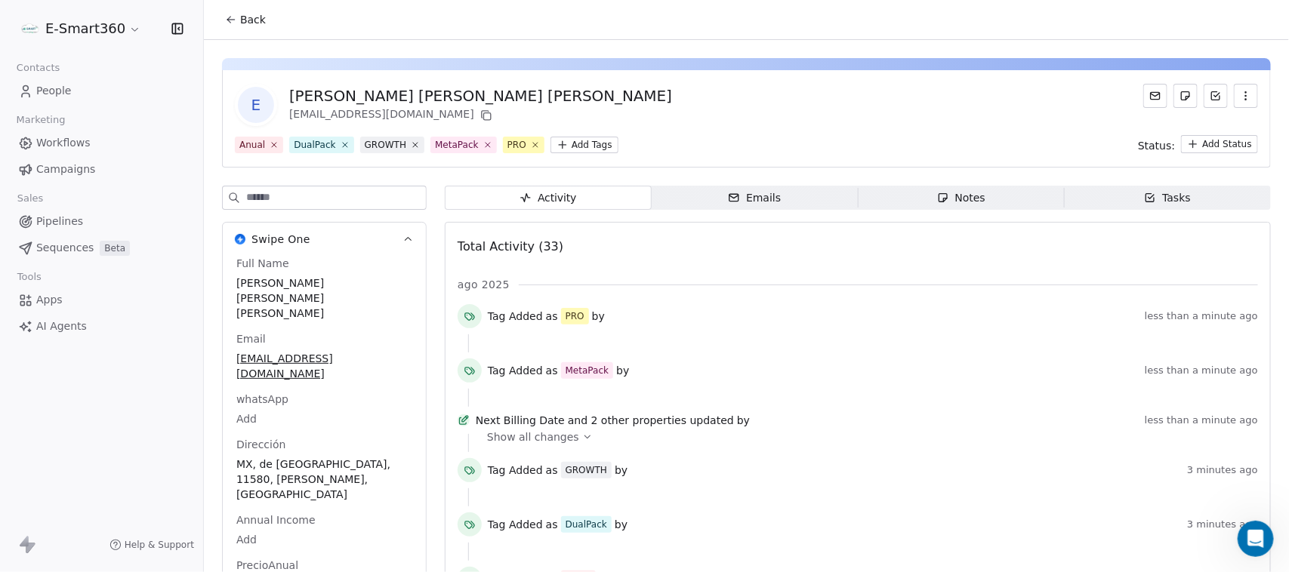
click at [57, 136] on span "Workflows" at bounding box center [63, 143] width 54 height 16
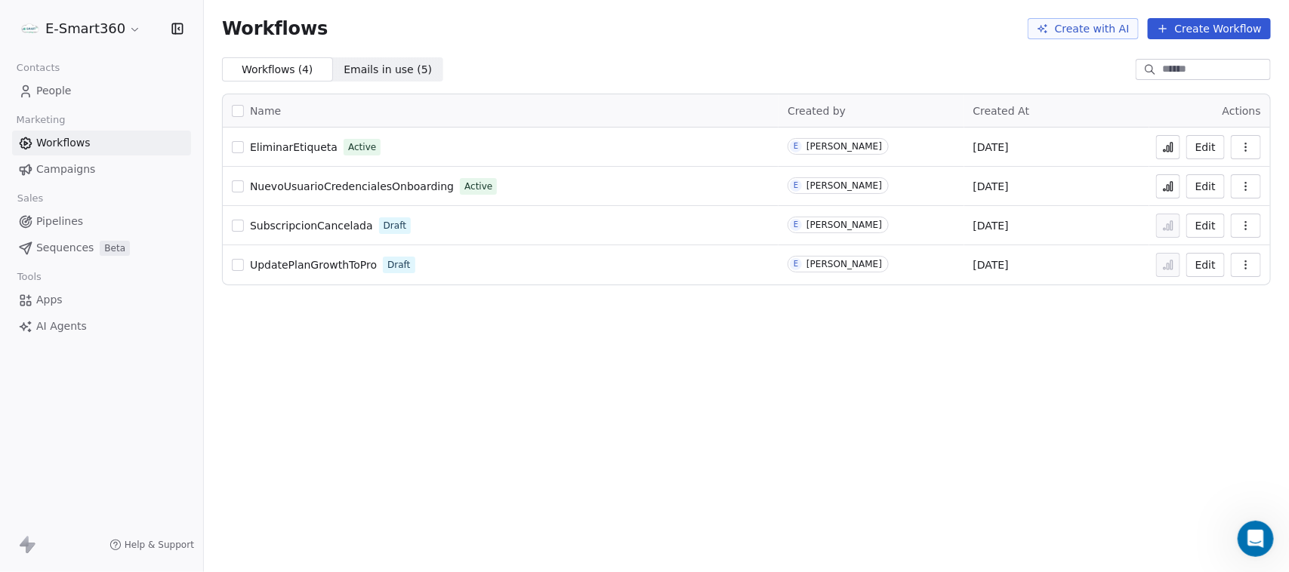
click at [1198, 151] on button "Edit" at bounding box center [1205, 147] width 38 height 24
click at [1169, 149] on icon at bounding box center [1168, 149] width 2 height 6
click at [1205, 145] on button "Edit" at bounding box center [1205, 147] width 38 height 24
click at [1199, 144] on button "Edit" at bounding box center [1205, 147] width 38 height 24
click at [1168, 146] on icon at bounding box center [1168, 149] width 2 height 6
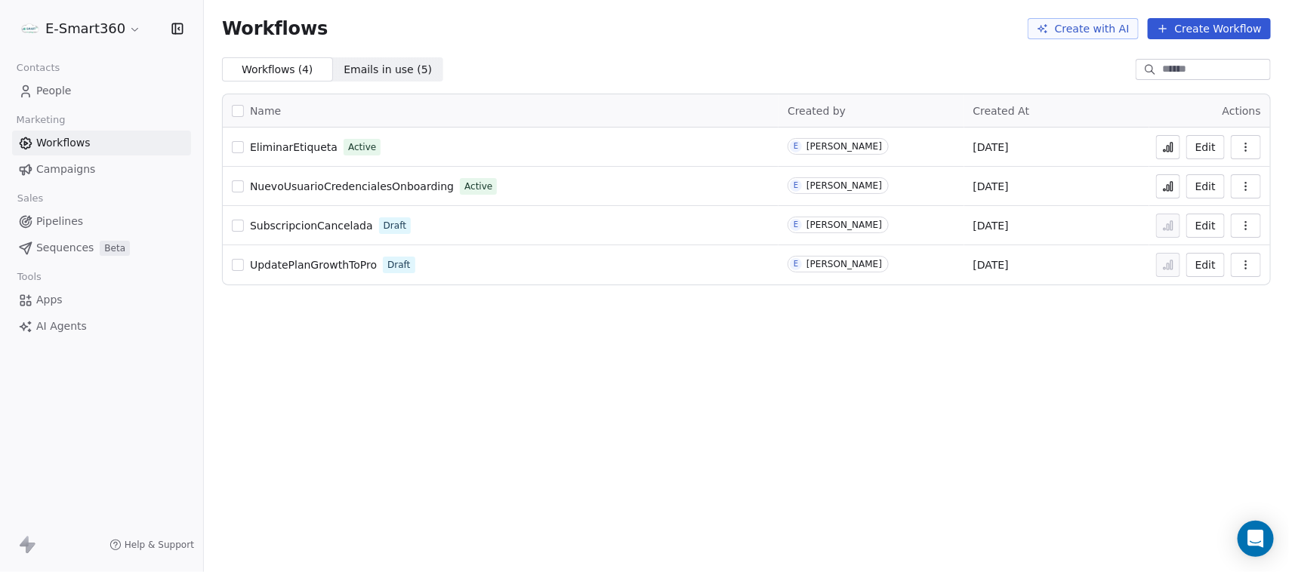
click at [58, 91] on span "People" at bounding box center [53, 91] width 35 height 16
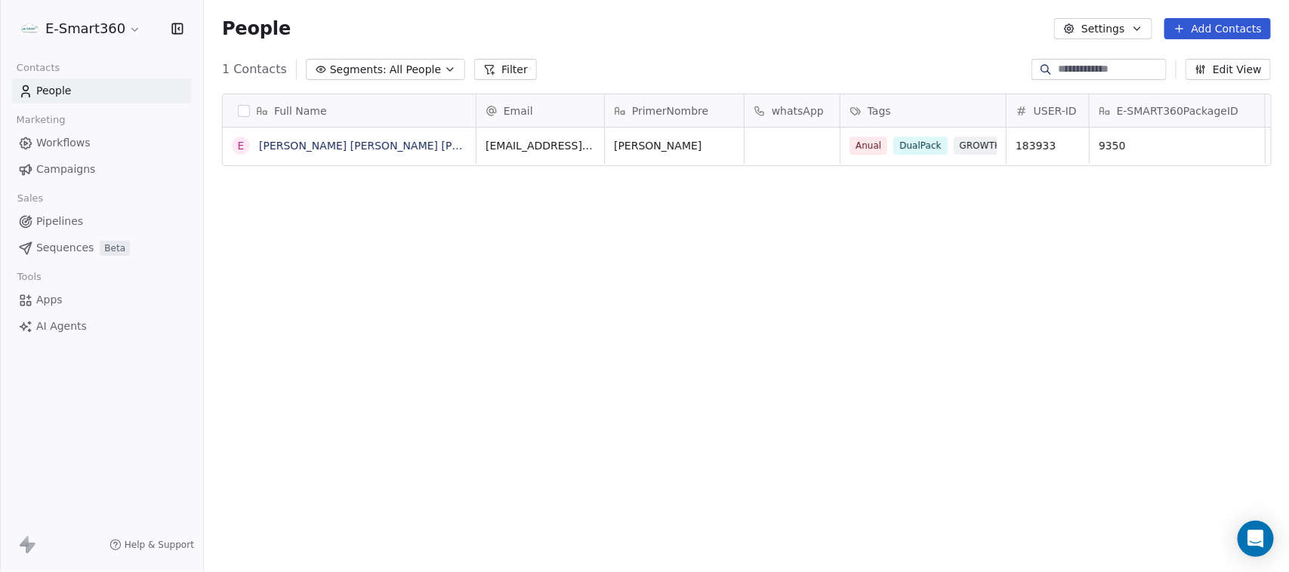
scroll to position [489, 1070]
click at [391, 152] on link "[PERSON_NAME] [PERSON_NAME] [PERSON_NAME]" at bounding box center [394, 146] width 270 height 12
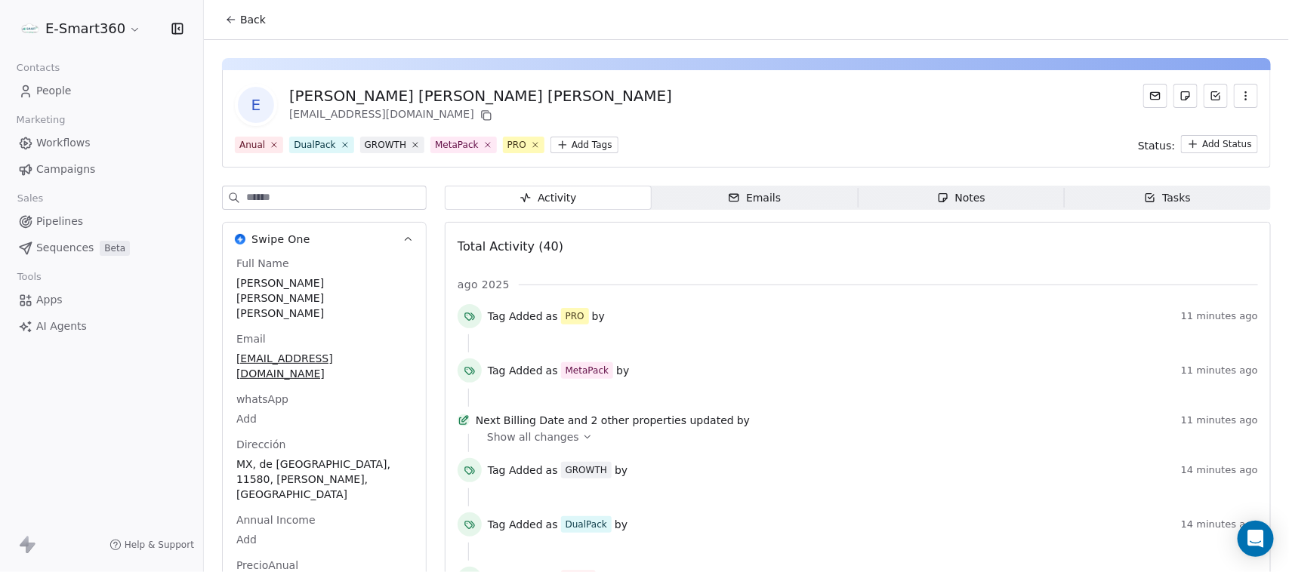
click at [679, 196] on span "Emails Emails" at bounding box center [754, 198] width 207 height 24
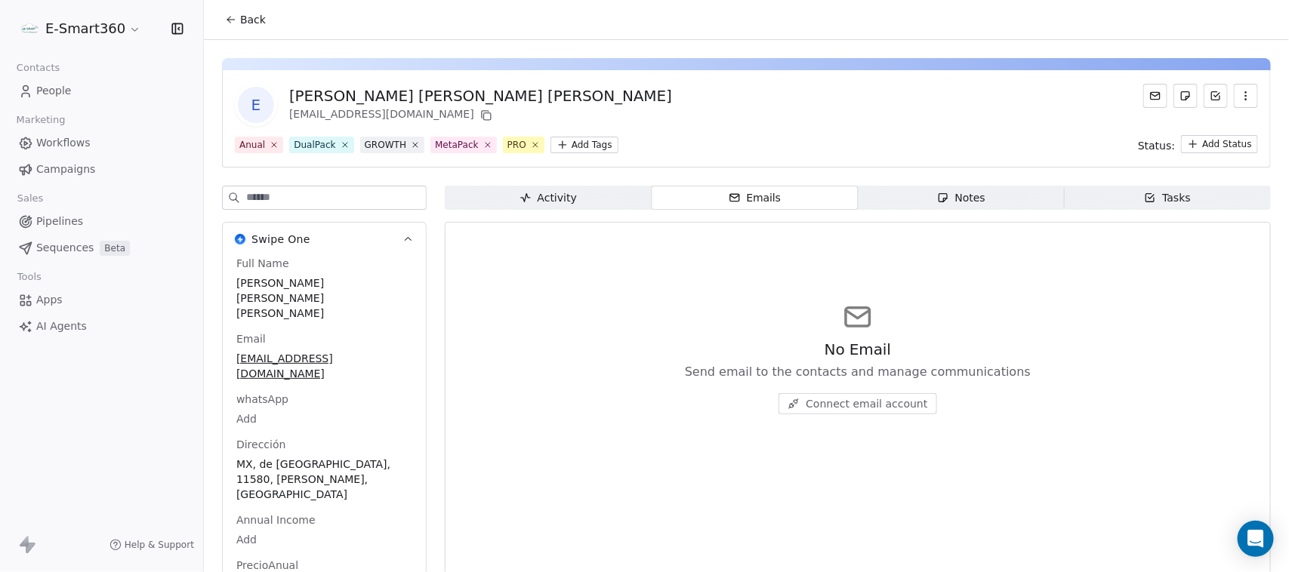
click at [562, 211] on div "Activity Activity Emails Emails Notes Notes Tasks Tasks No Email Send email to …" at bounding box center [858, 413] width 826 height 454
click at [553, 205] on span "Activity Activity" at bounding box center [548, 198] width 207 height 24
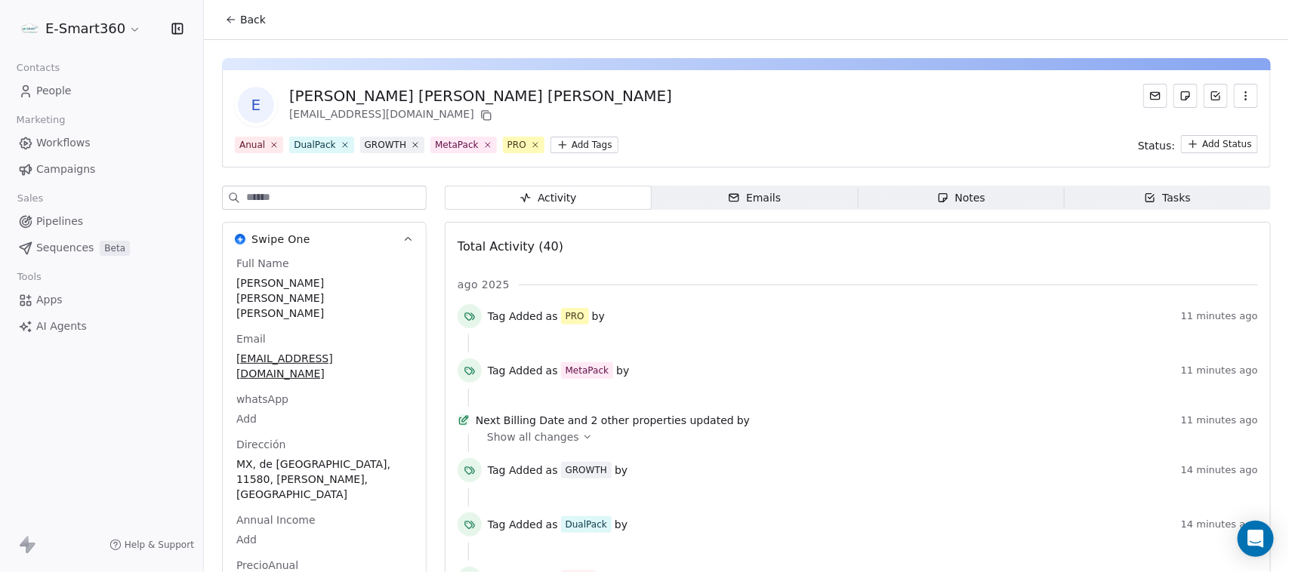
click at [75, 137] on span "Workflows" at bounding box center [63, 143] width 54 height 16
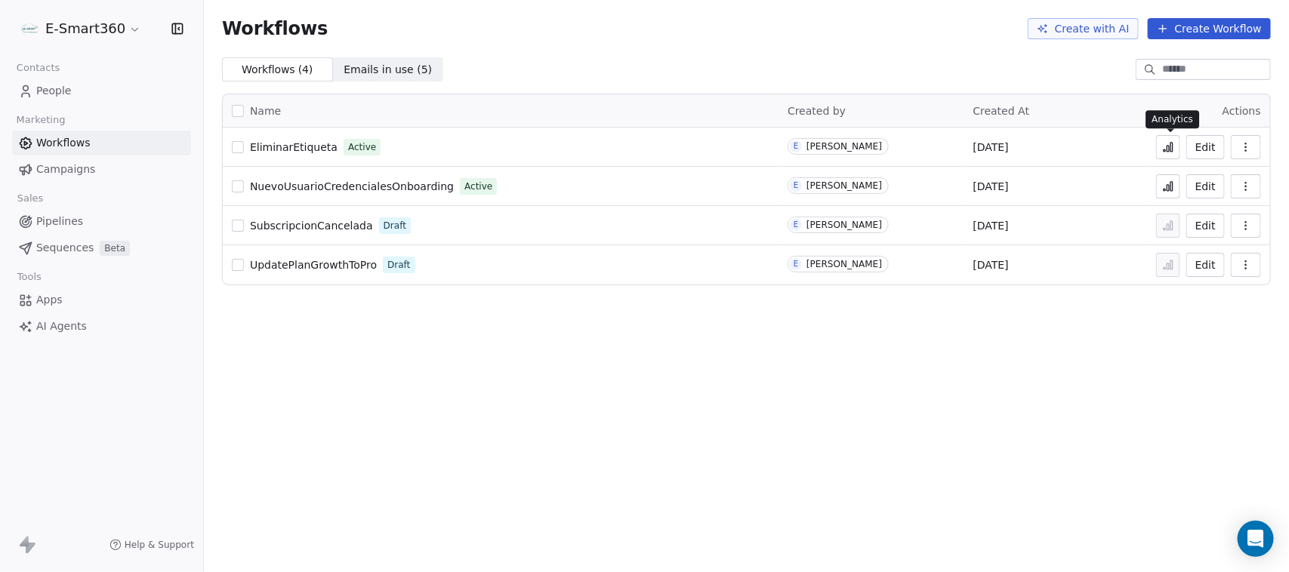
click at [1172, 145] on icon at bounding box center [1171, 147] width 2 height 9
click at [1210, 146] on button "Edit" at bounding box center [1205, 147] width 38 height 24
click at [1197, 147] on button "Edit" at bounding box center [1205, 147] width 38 height 24
click at [32, 97] on icon at bounding box center [25, 91] width 15 height 15
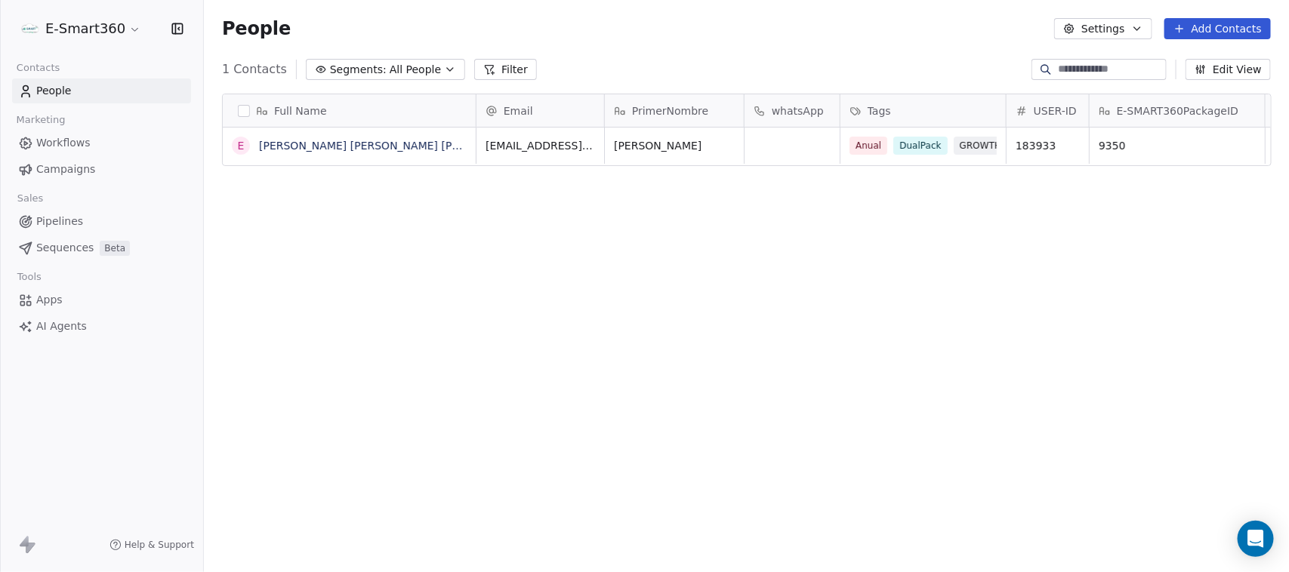
scroll to position [489, 1070]
click at [341, 142] on link "[PERSON_NAME] [PERSON_NAME] [PERSON_NAME]" at bounding box center [394, 146] width 270 height 12
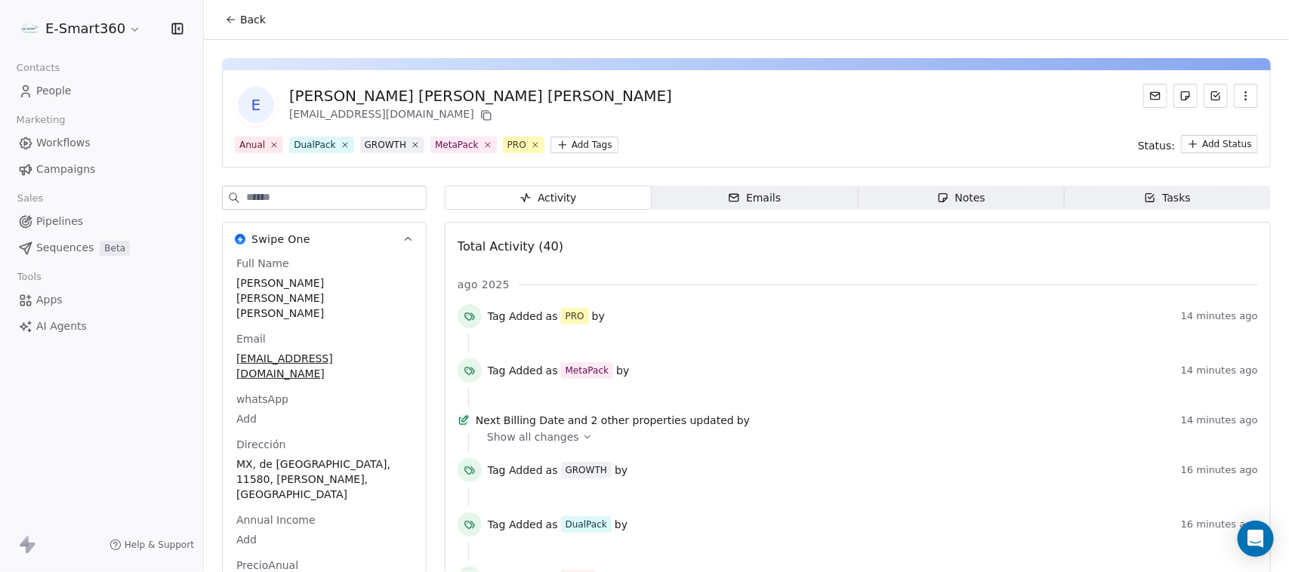
click at [697, 194] on span "Emails Emails" at bounding box center [754, 198] width 207 height 24
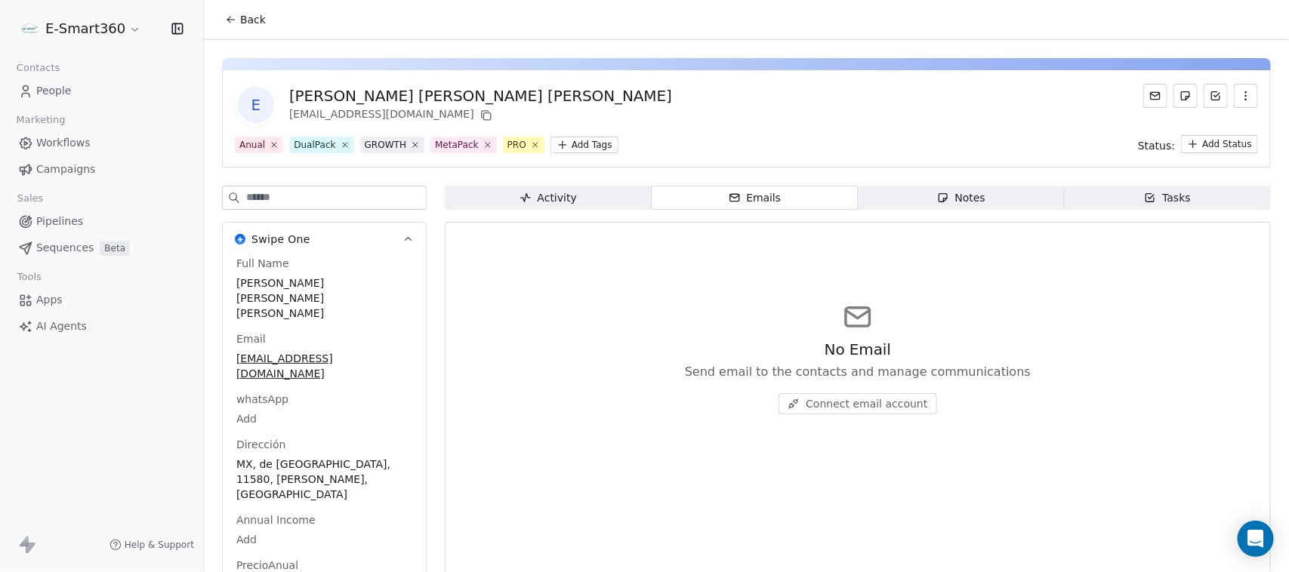
click at [560, 205] on div "Activity" at bounding box center [547, 198] width 57 height 16
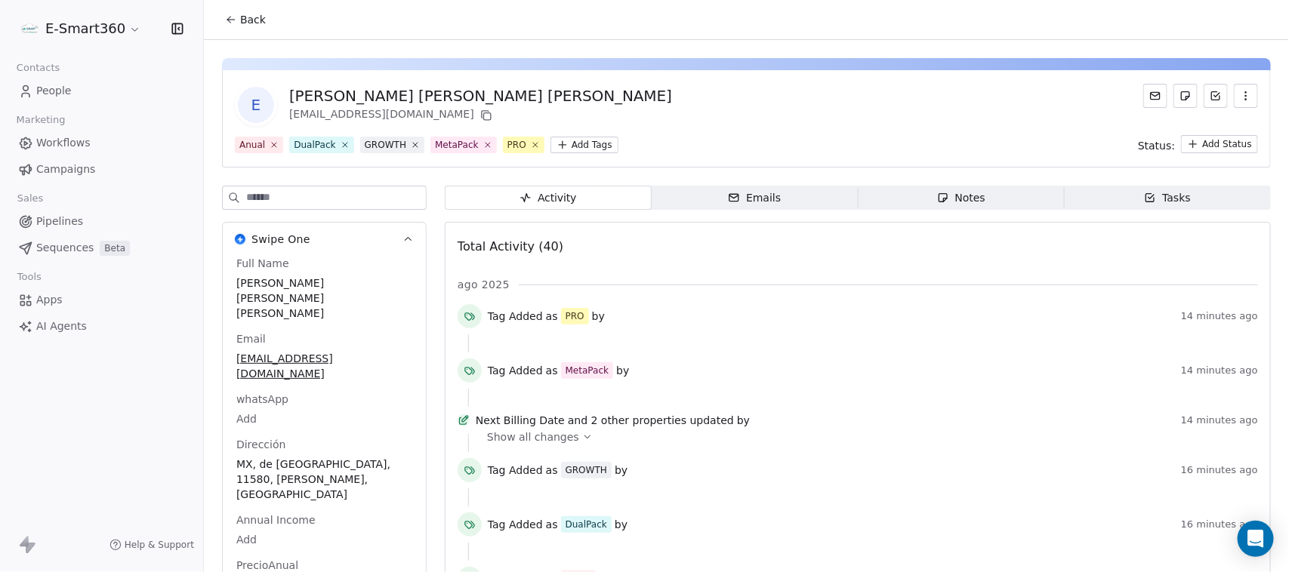
click at [53, 147] on span "Workflows" at bounding box center [63, 143] width 54 height 16
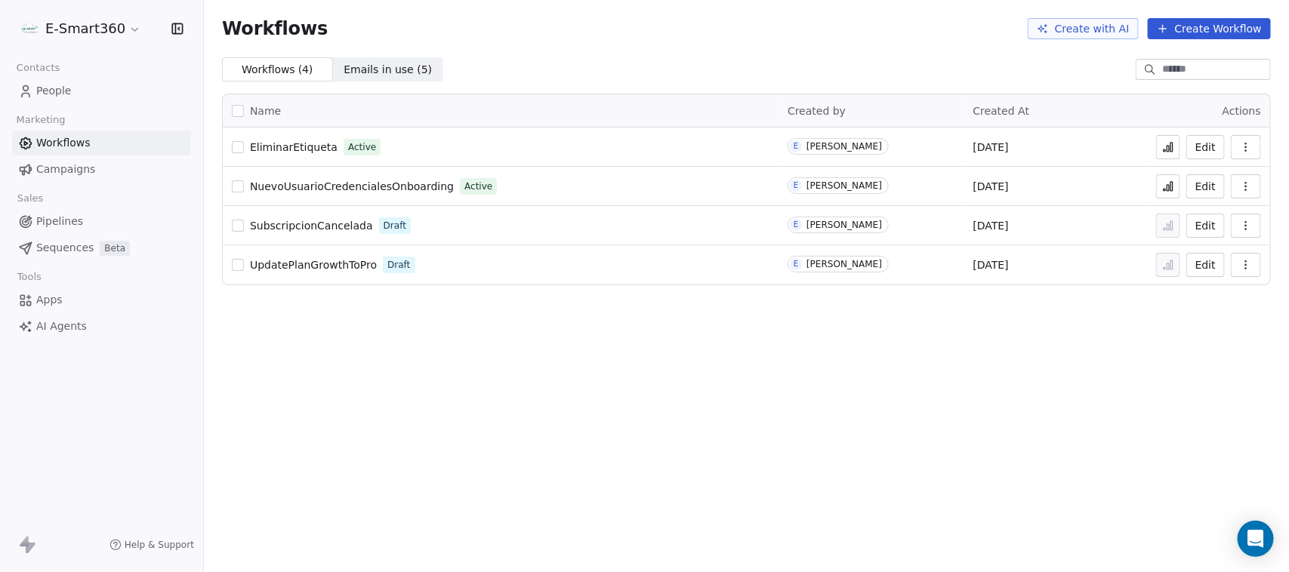
click at [1165, 152] on icon at bounding box center [1164, 150] width 2 height 2
click at [1164, 143] on icon at bounding box center [1168, 147] width 12 height 12
click at [1204, 144] on button "Edit" at bounding box center [1205, 147] width 38 height 24
click at [91, 122] on div "Marketing" at bounding box center [101, 119] width 179 height 21
click at [91, 140] on link "Workflows" at bounding box center [101, 143] width 179 height 25
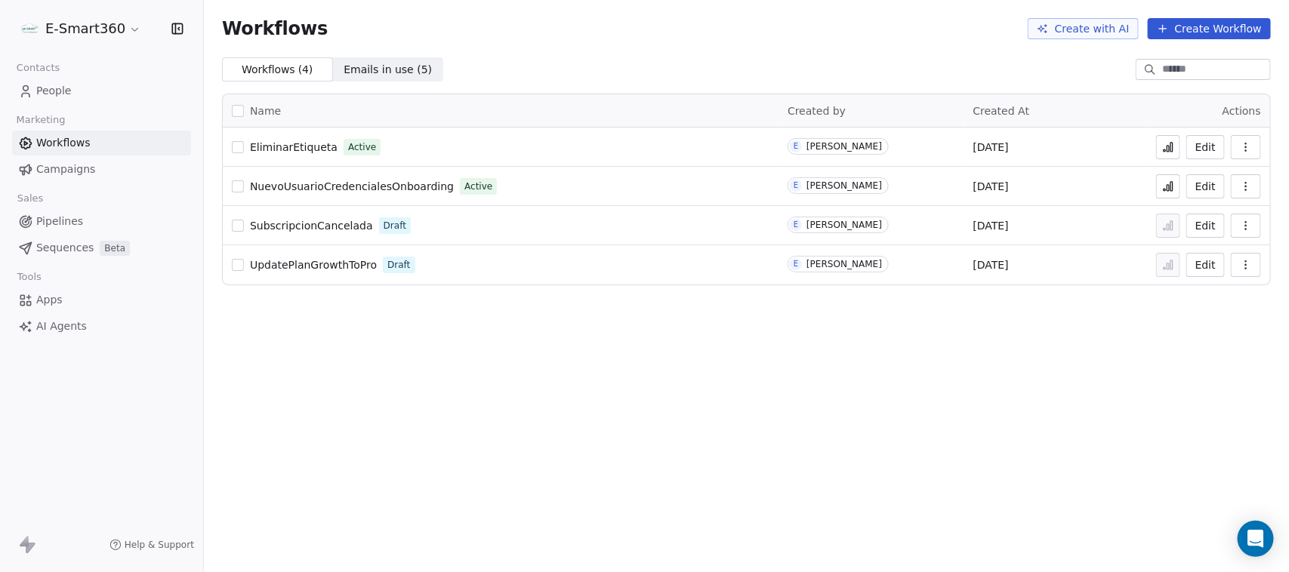
click at [66, 167] on span "Campaigns" at bounding box center [65, 170] width 59 height 16
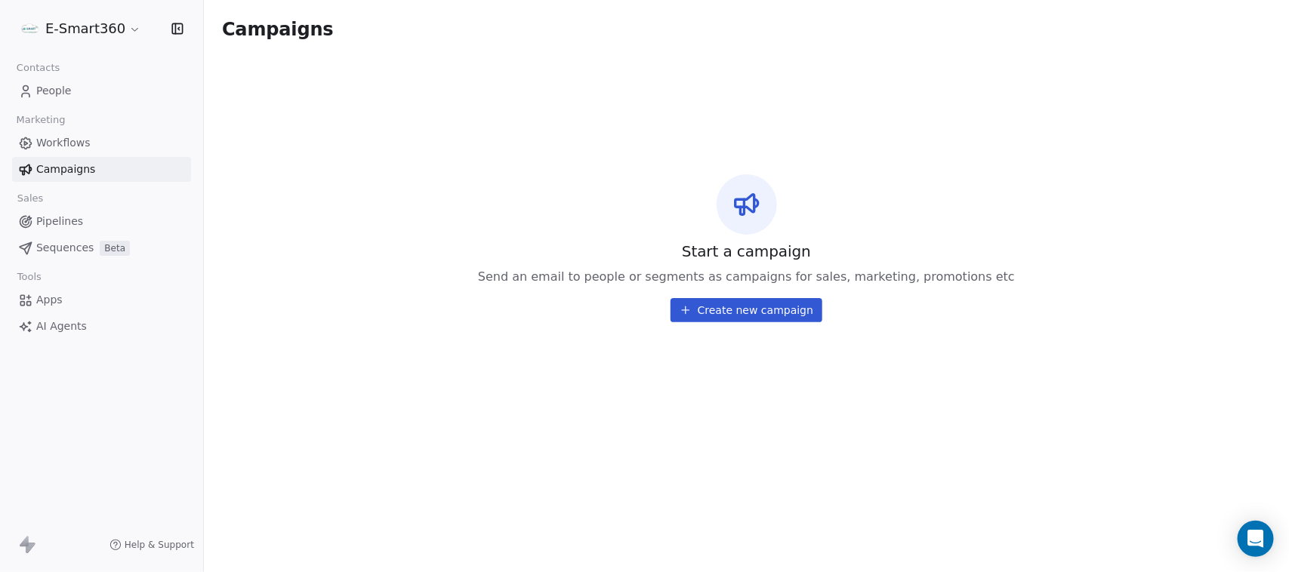
click at [91, 137] on link "Workflows" at bounding box center [101, 143] width 179 height 25
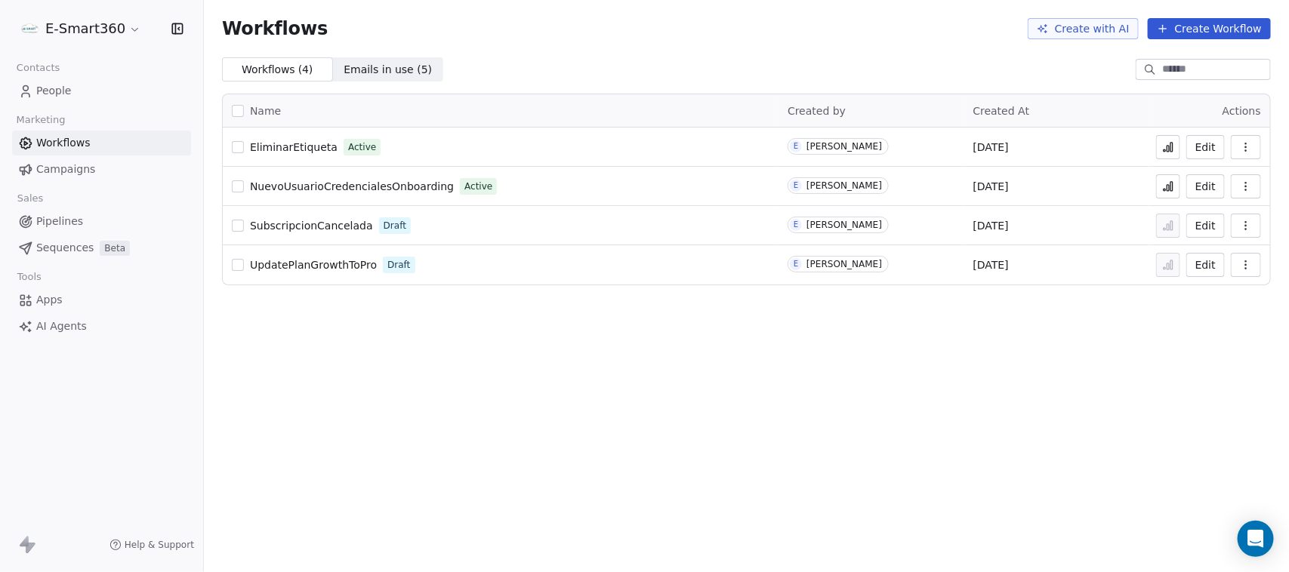
click at [1209, 145] on button "Edit" at bounding box center [1205, 147] width 38 height 24
click at [1170, 141] on icon at bounding box center [1168, 147] width 12 height 12
click at [1200, 149] on button "Edit" at bounding box center [1205, 147] width 38 height 24
click at [69, 89] on span "People" at bounding box center [53, 91] width 35 height 16
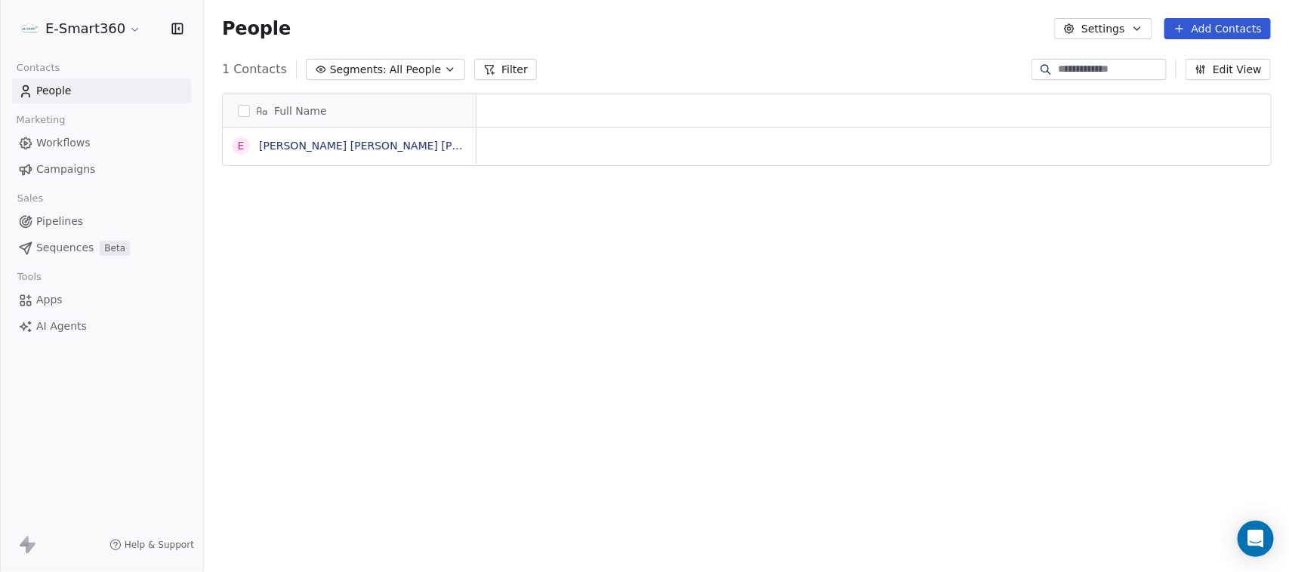
scroll to position [489, 1070]
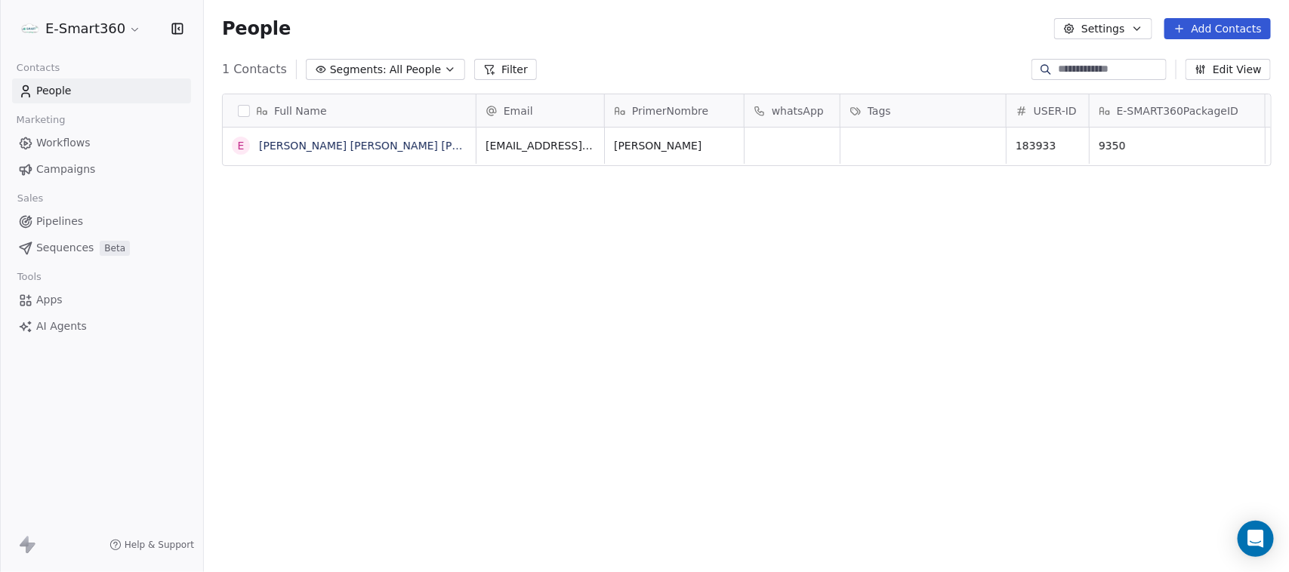
click at [125, 145] on link "Workflows" at bounding box center [101, 143] width 179 height 25
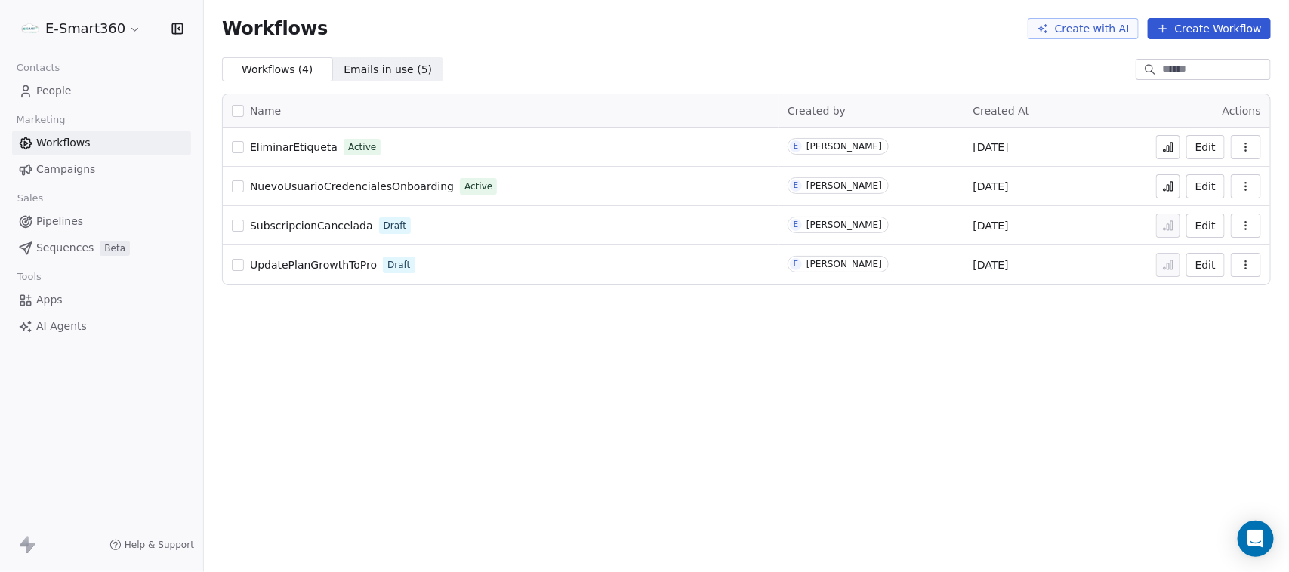
click at [1197, 152] on button "Edit" at bounding box center [1205, 147] width 38 height 24
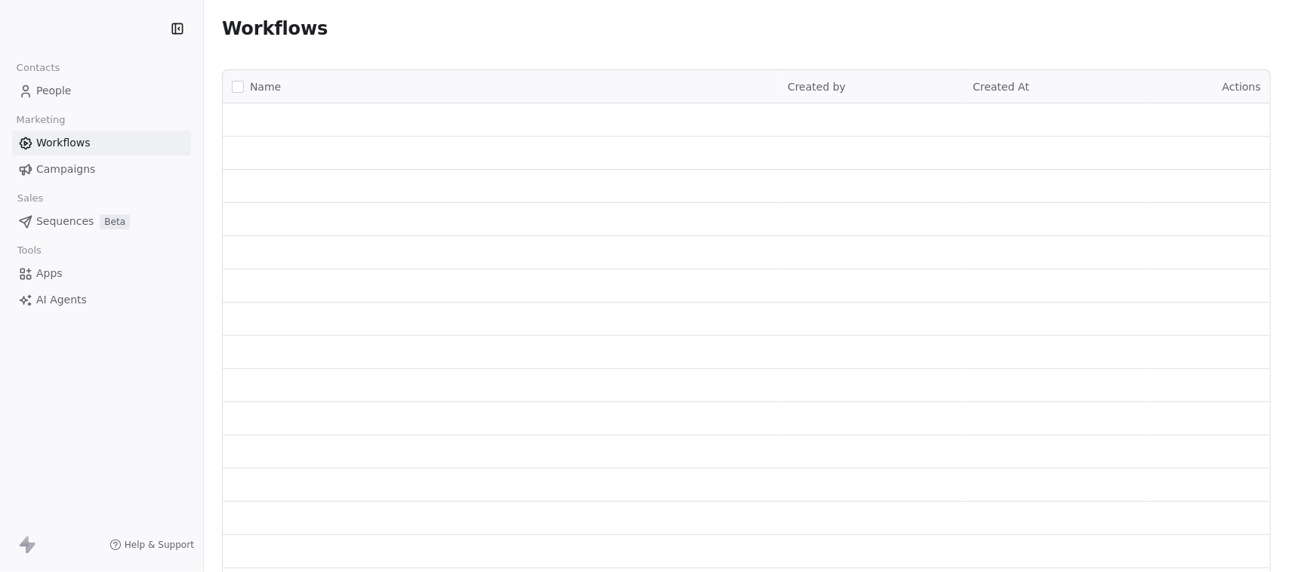
click at [54, 84] on span "People" at bounding box center [53, 91] width 35 height 16
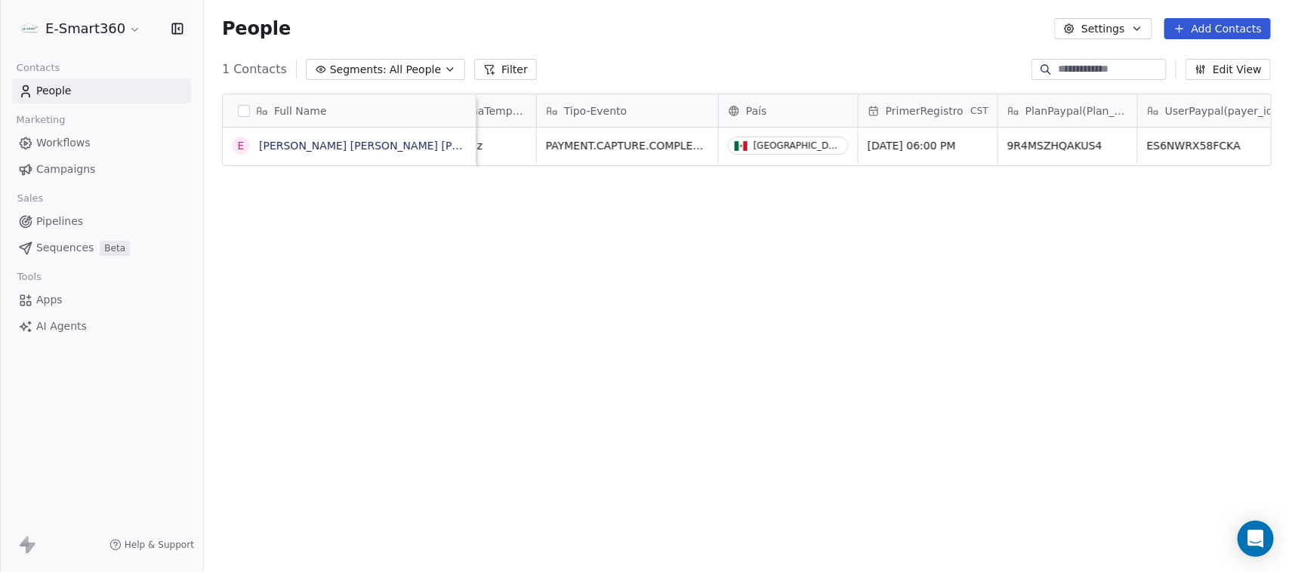
scroll to position [0, 1038]
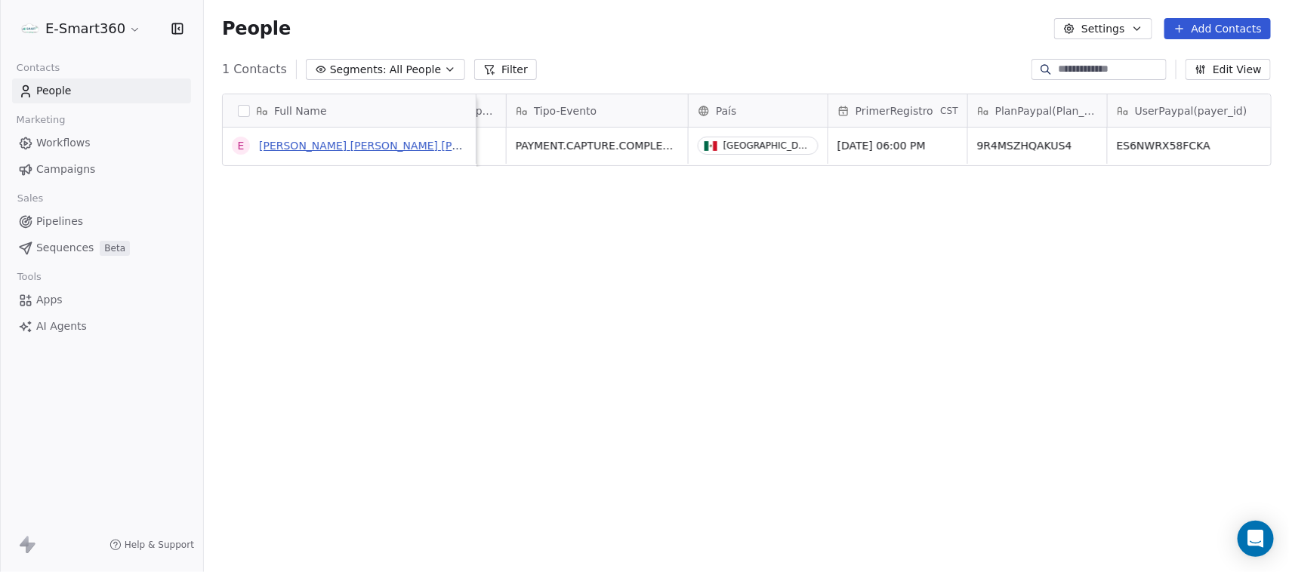
click at [359, 147] on link "[PERSON_NAME] [PERSON_NAME] [PERSON_NAME]" at bounding box center [394, 146] width 270 height 12
